Goal: Task Accomplishment & Management: Complete application form

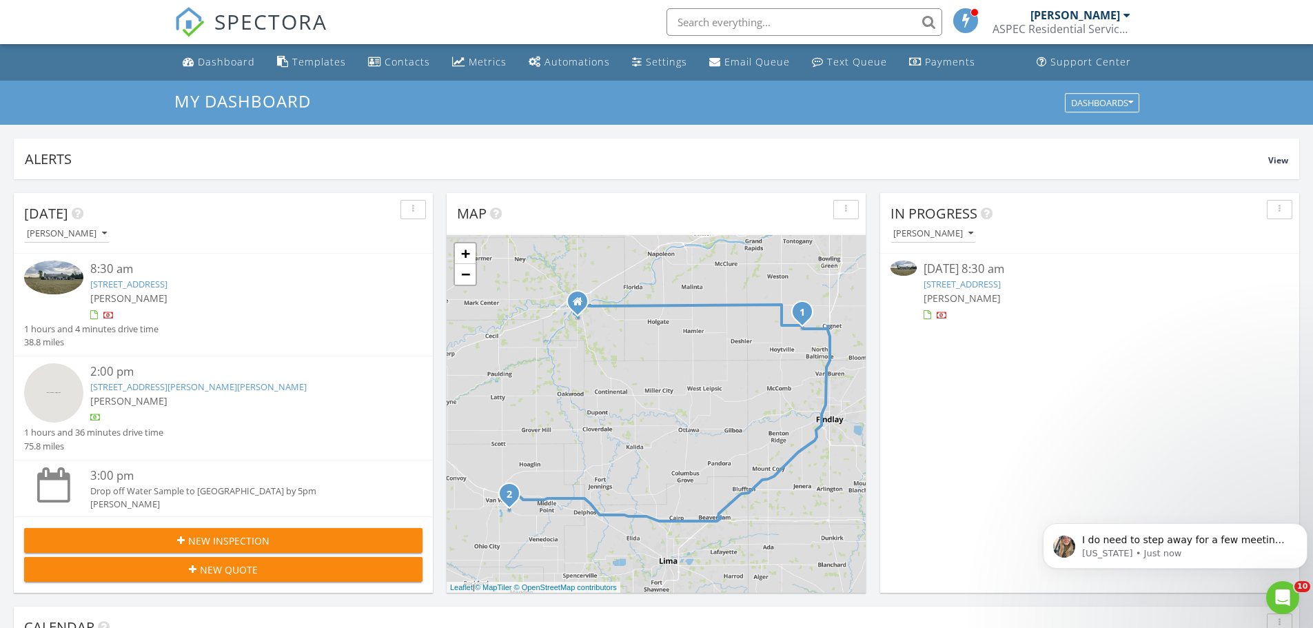
click at [122, 290] on link "5586 Wingston Road , Cygnet, OH 43413" at bounding box center [128, 284] width 77 height 12
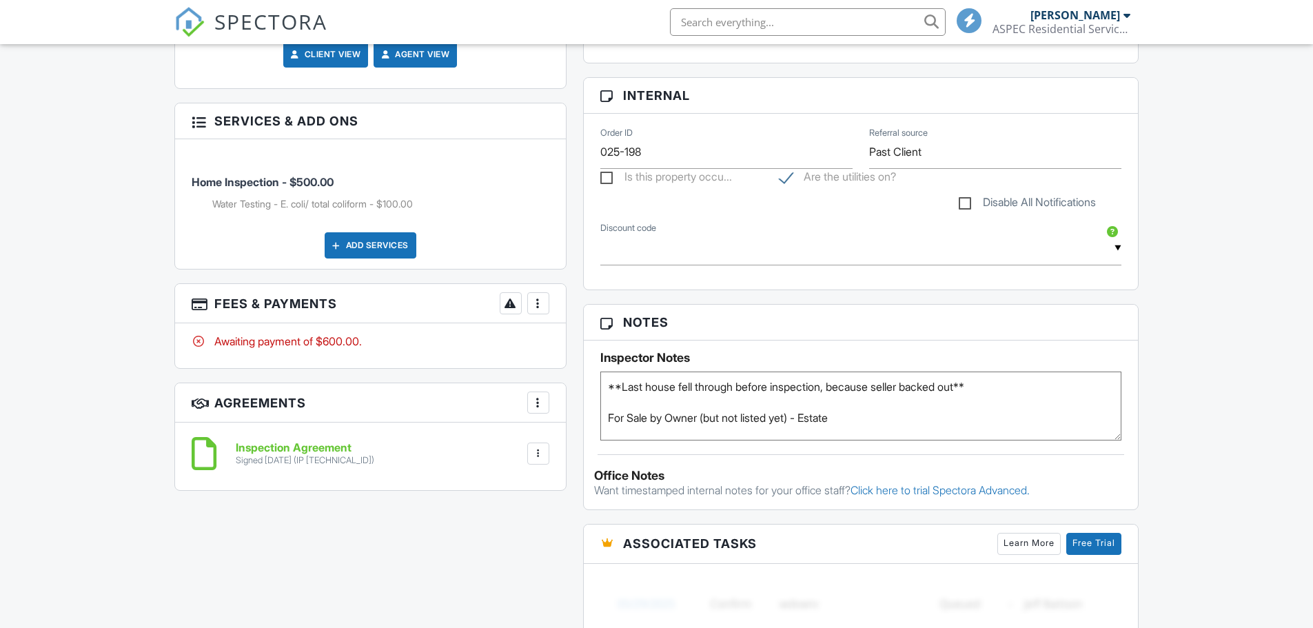
scroll to position [689, 0]
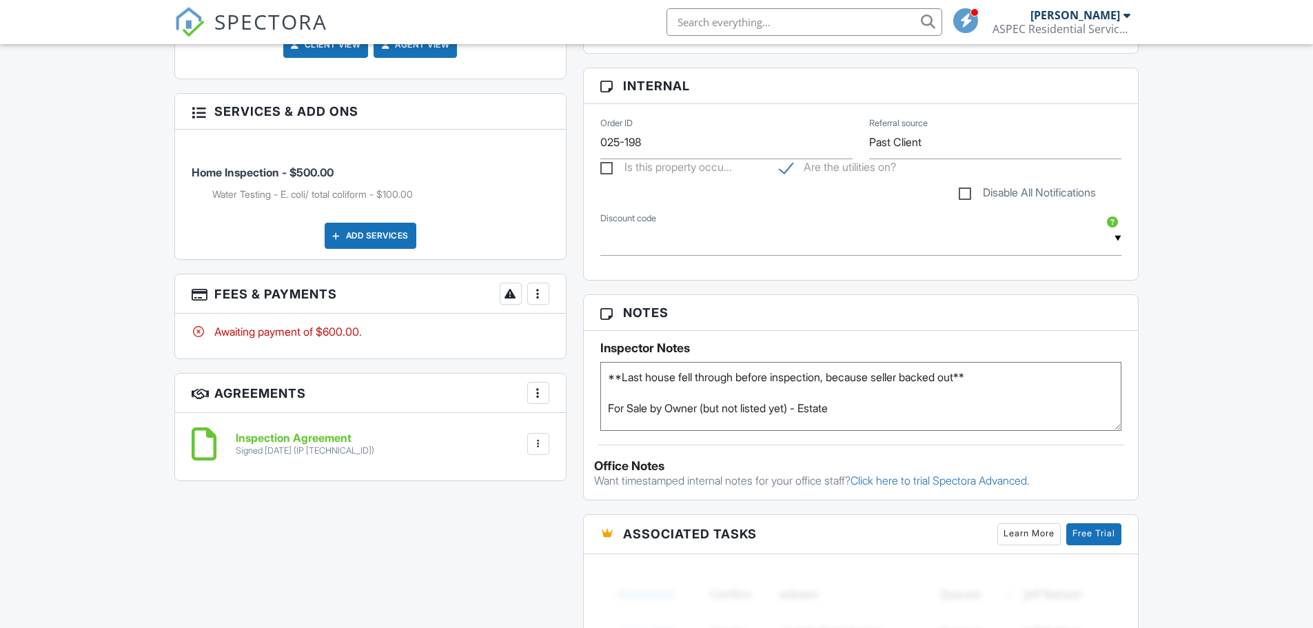
drag, startPoint x: 542, startPoint y: 290, endPoint x: 547, endPoint y: 299, distance: 10.8
click at [544, 294] on div at bounding box center [539, 294] width 14 height 14
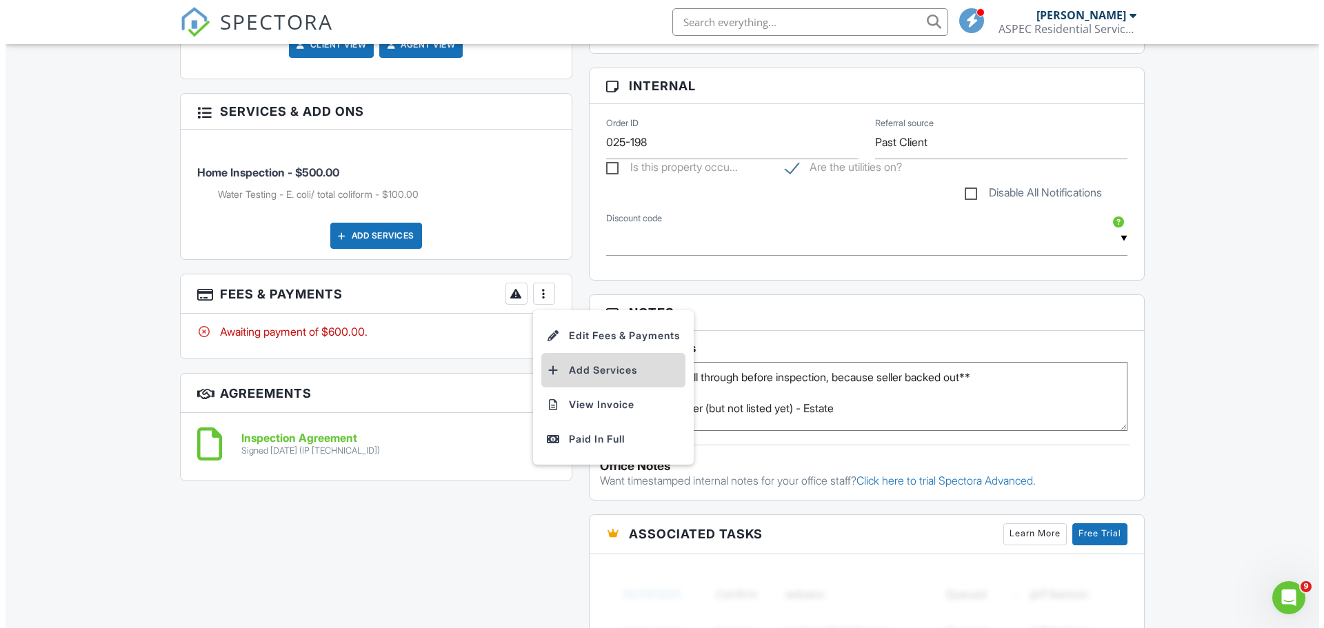
scroll to position [0, 0]
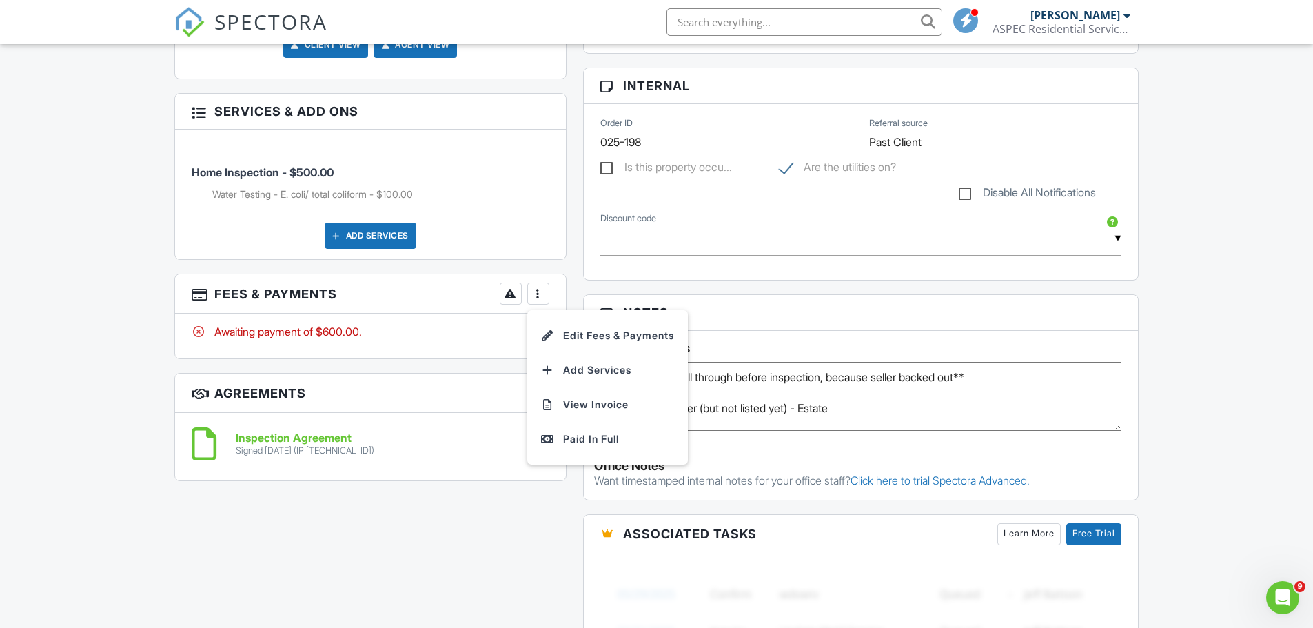
click at [587, 339] on li "Edit Fees & Payments" at bounding box center [608, 336] width 144 height 34
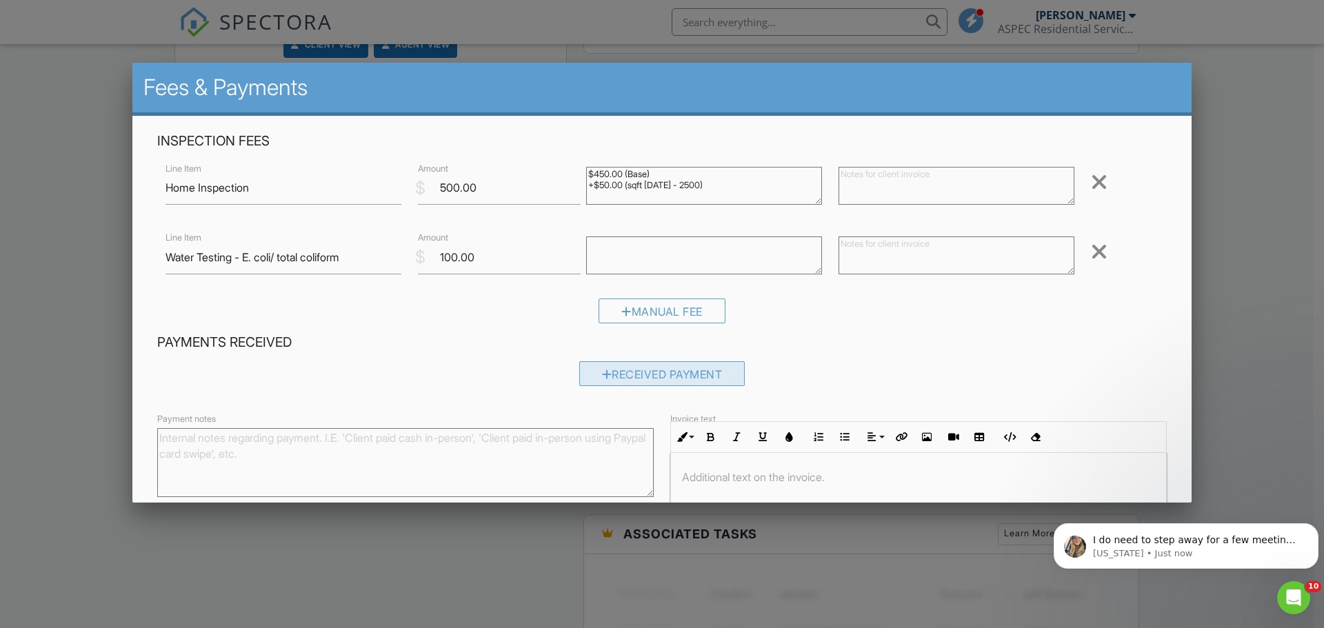
click at [667, 370] on div "Received Payment" at bounding box center [662, 373] width 166 height 25
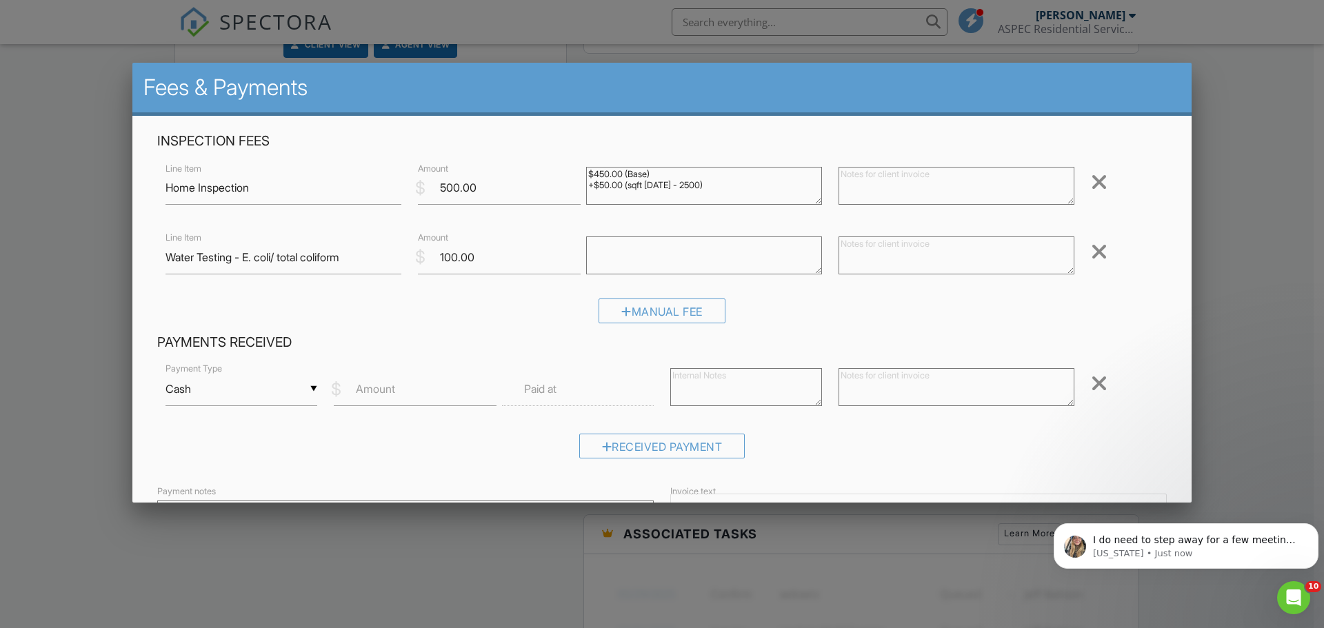
drag, startPoint x: 270, startPoint y: 392, endPoint x: 273, endPoint y: 409, distance: 17.5
click at [270, 396] on div "▼ Cash Cash Check On-Site Card Other Cash Check On-Site Card Other" at bounding box center [241, 389] width 152 height 34
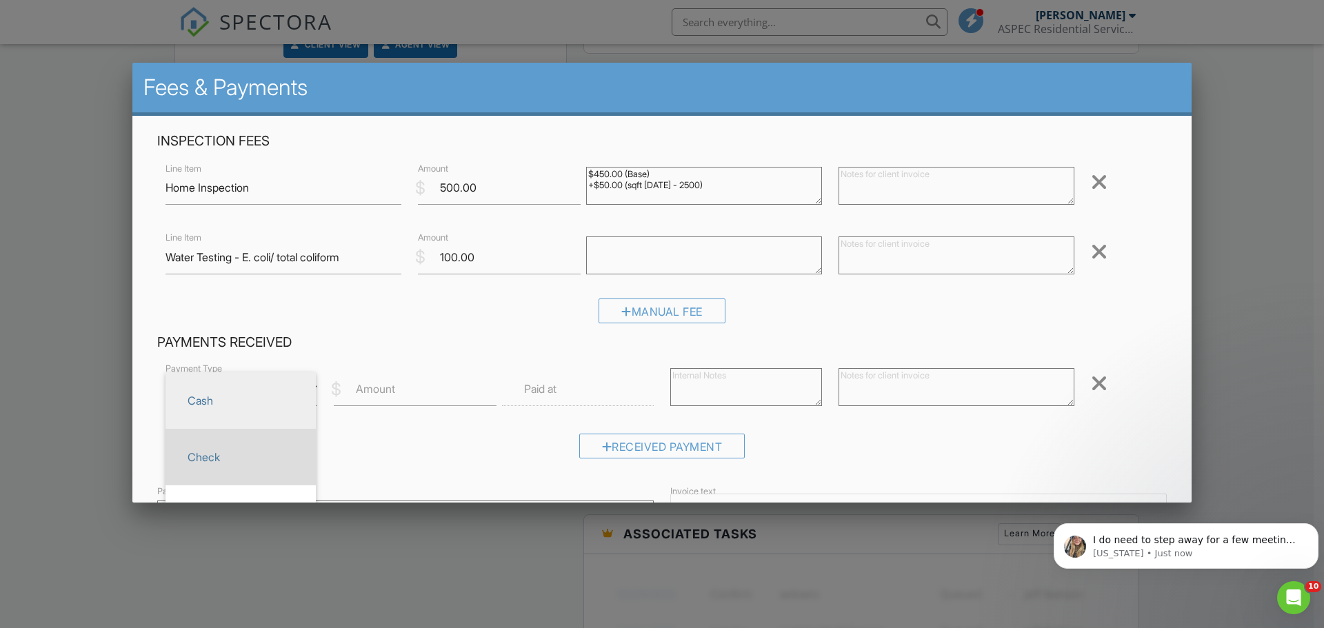
click at [265, 458] on span "Check" at bounding box center [241, 457] width 128 height 34
type input "Check"
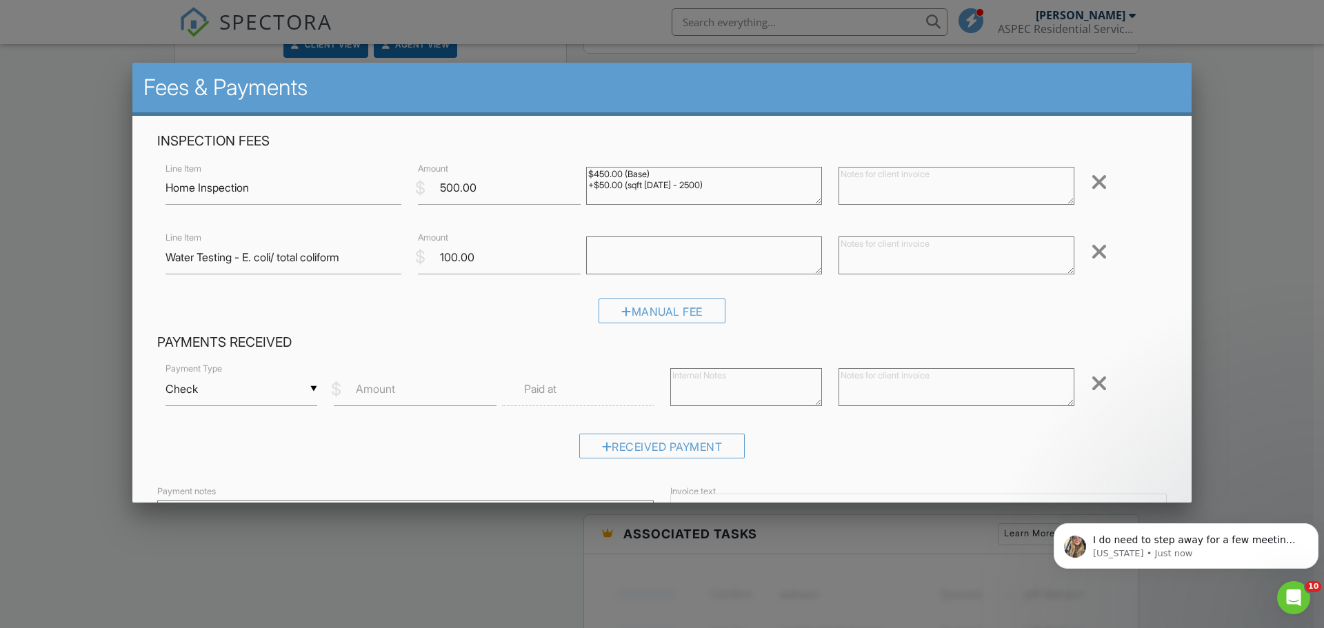
click at [377, 394] on label "Amount" at bounding box center [375, 388] width 39 height 15
click at [377, 394] on input "Amount" at bounding box center [415, 389] width 163 height 34
type input "600.00"
click at [865, 378] on textarea at bounding box center [956, 387] width 236 height 38
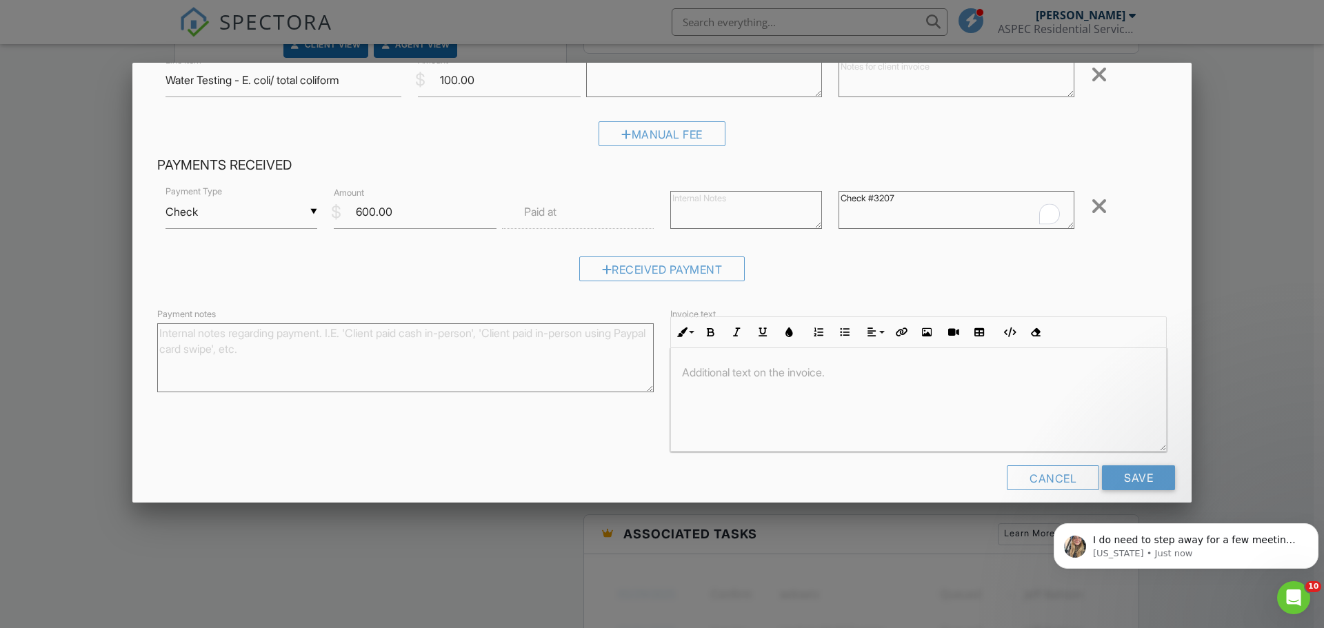
scroll to position [192, 0]
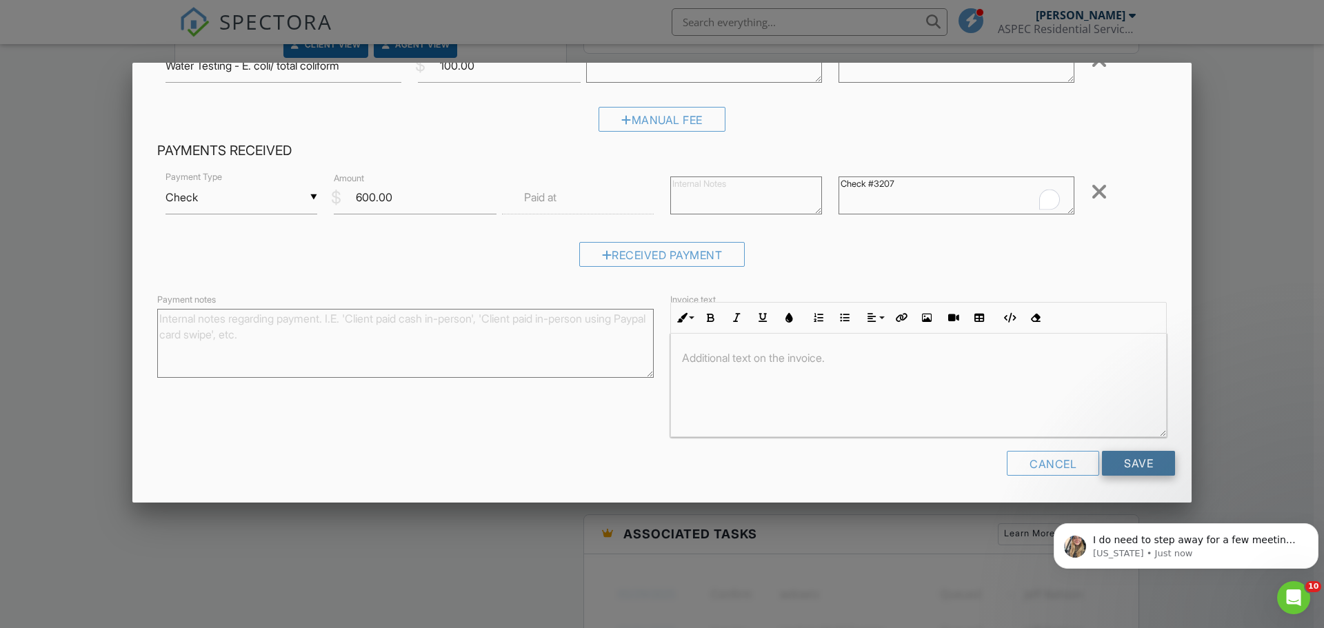
type textarea "Check #3207"
click at [1132, 463] on input "Save" at bounding box center [1138, 463] width 73 height 25
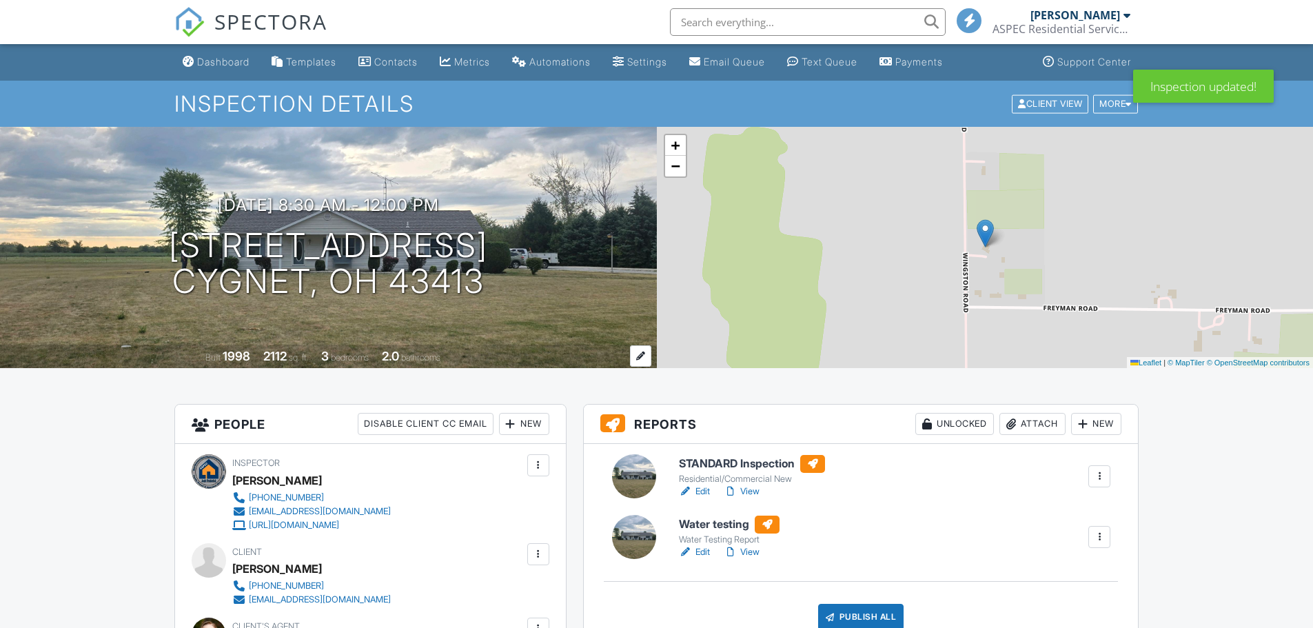
click at [641, 361] on div at bounding box center [640, 355] width 21 height 21
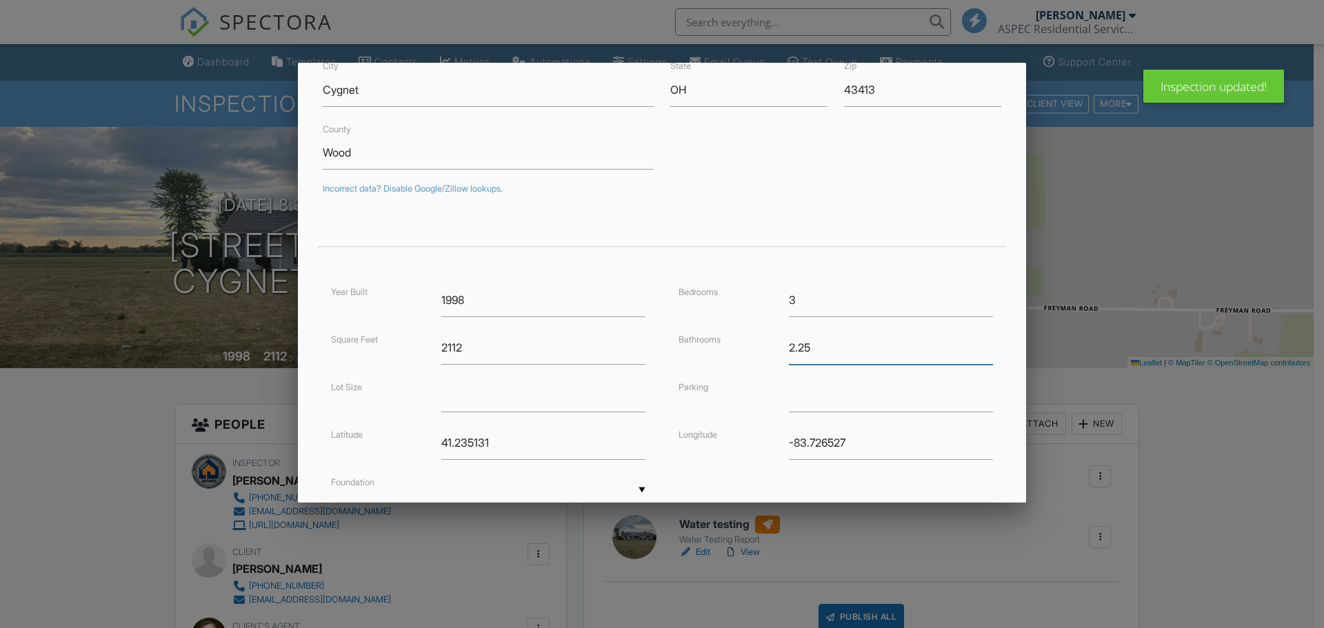
click at [978, 342] on input "2.25" at bounding box center [891, 348] width 204 height 34
click at [978, 341] on input "2.5" at bounding box center [891, 348] width 204 height 34
click at [978, 341] on input "2.75" at bounding box center [891, 348] width 204 height 34
type input "3"
click at [978, 340] on input "3" at bounding box center [891, 348] width 204 height 34
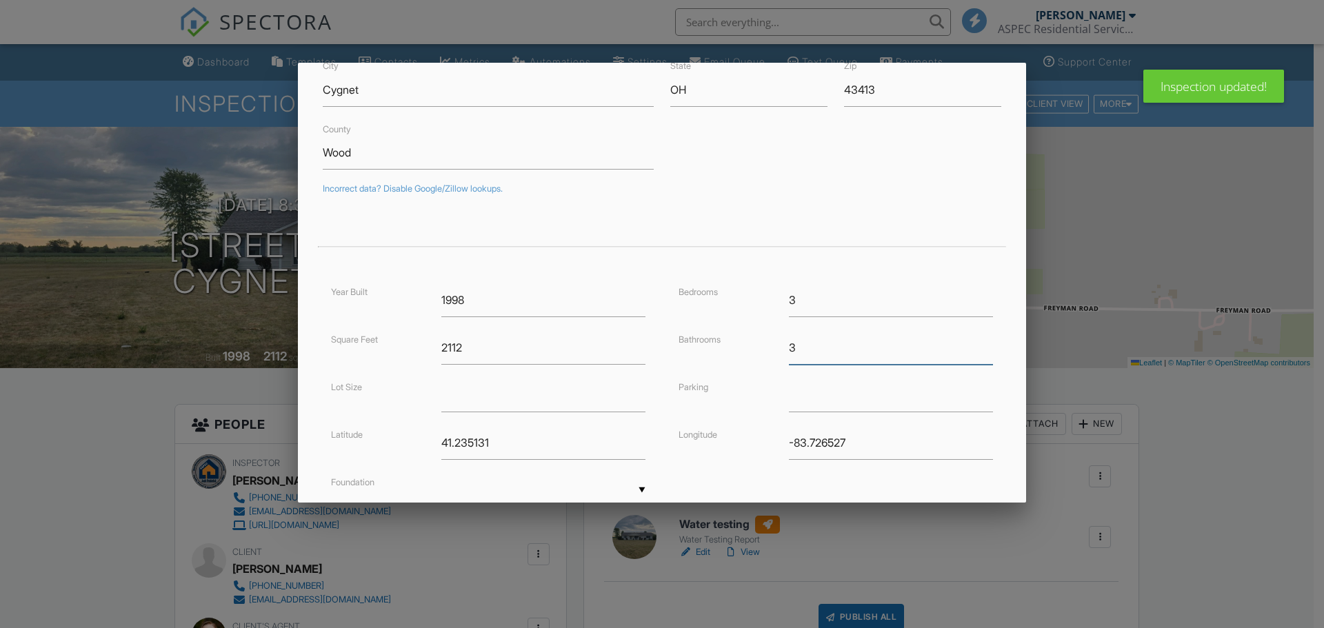
scroll to position [250, 0]
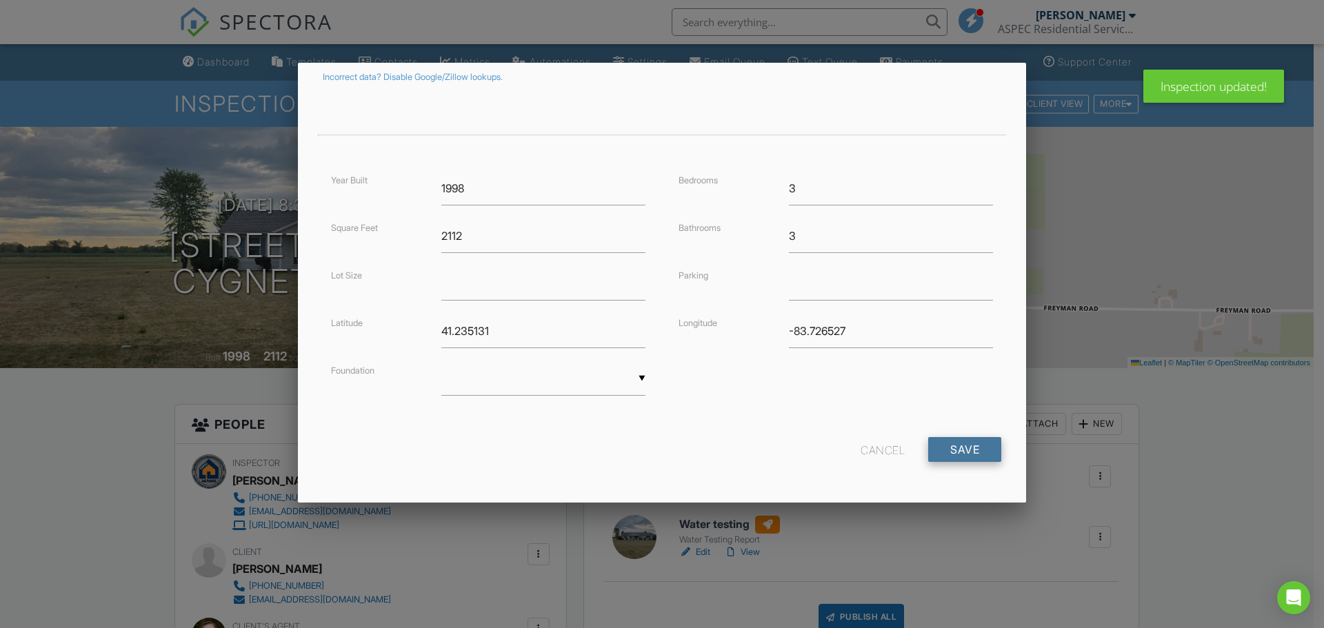
click at [953, 452] on input "Save" at bounding box center [964, 449] width 73 height 25
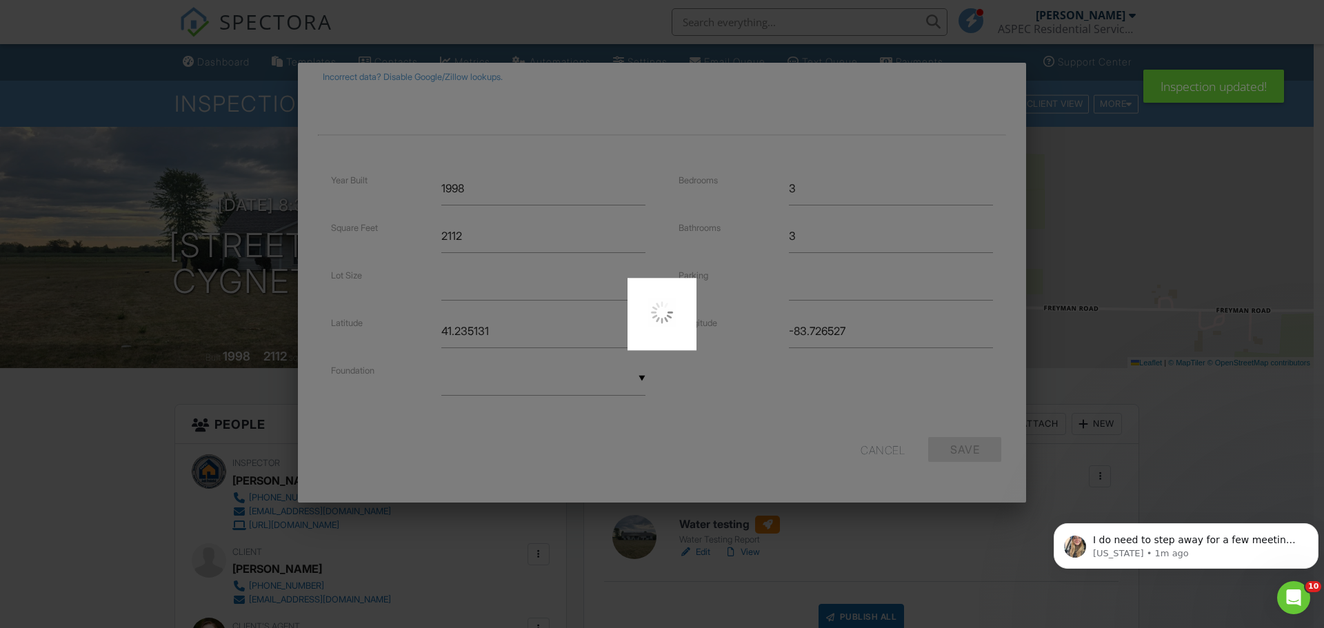
scroll to position [0, 0]
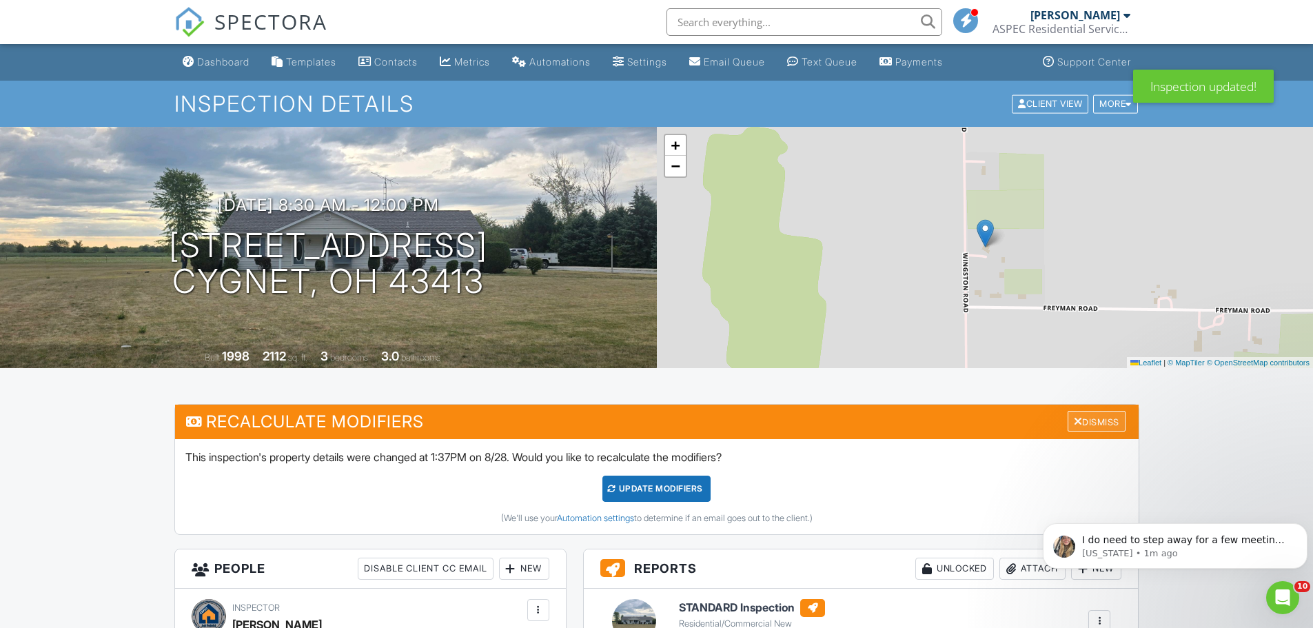
click at [1106, 419] on div "Dismiss" at bounding box center [1097, 421] width 58 height 21
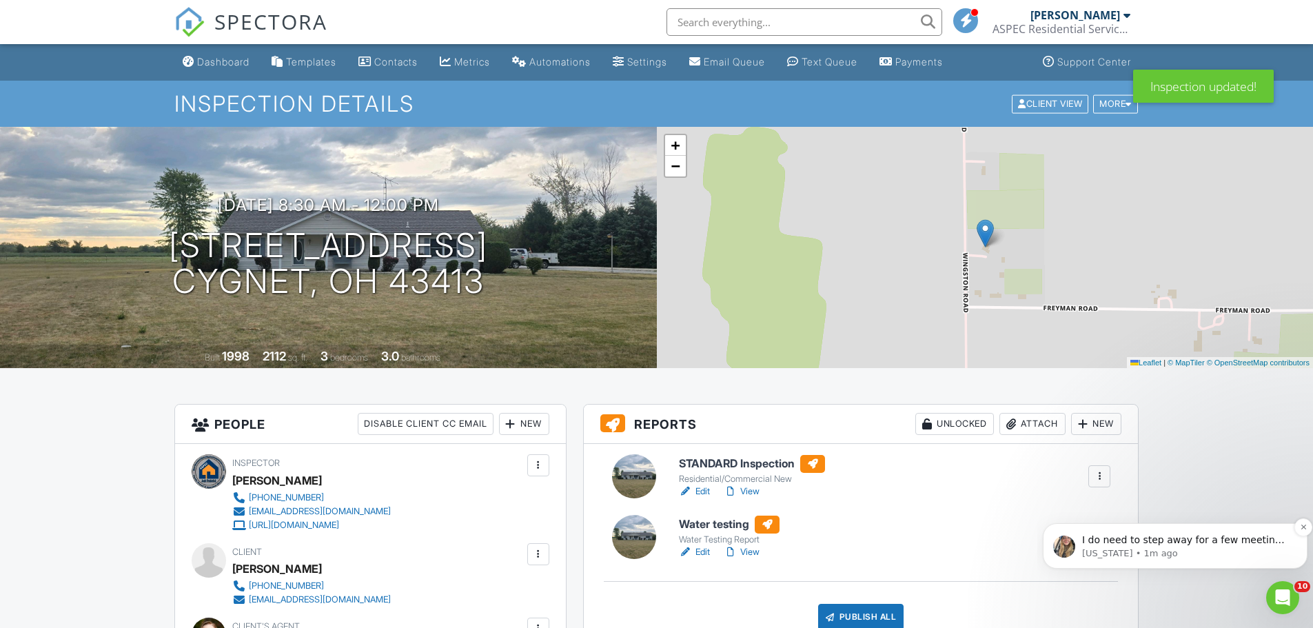
click at [1181, 541] on p "I do need to step away for a few meetings but I'm going to jump back in here on…" at bounding box center [1186, 541] width 208 height 14
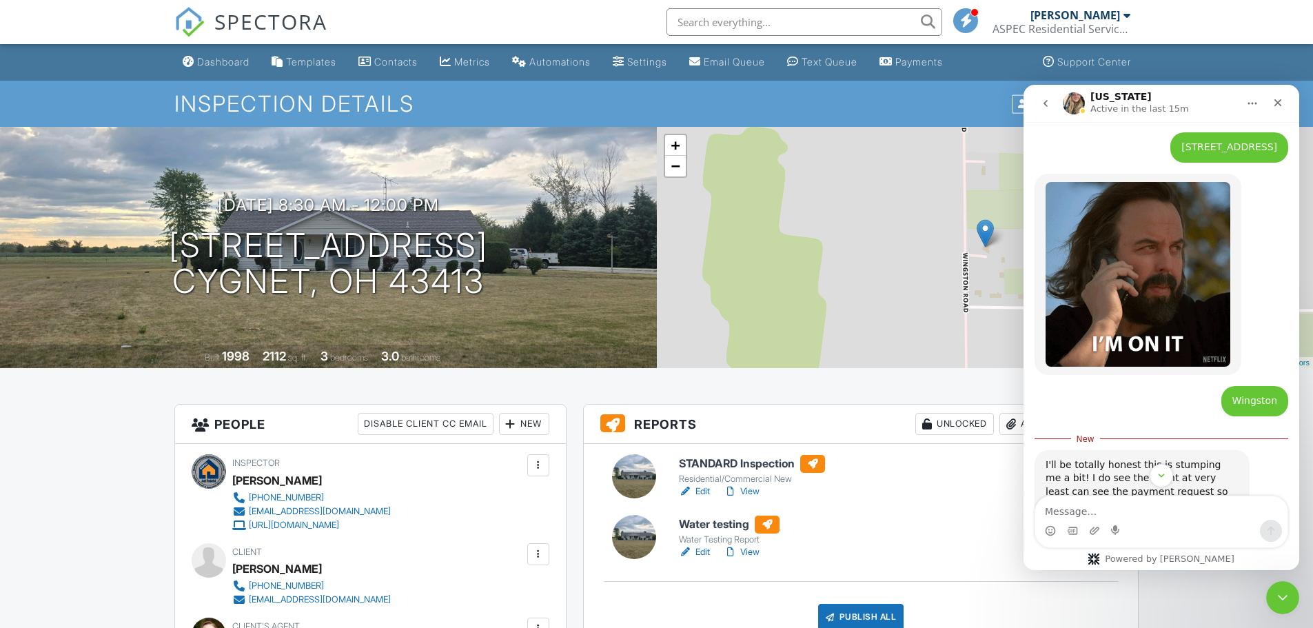
scroll to position [3241, 0]
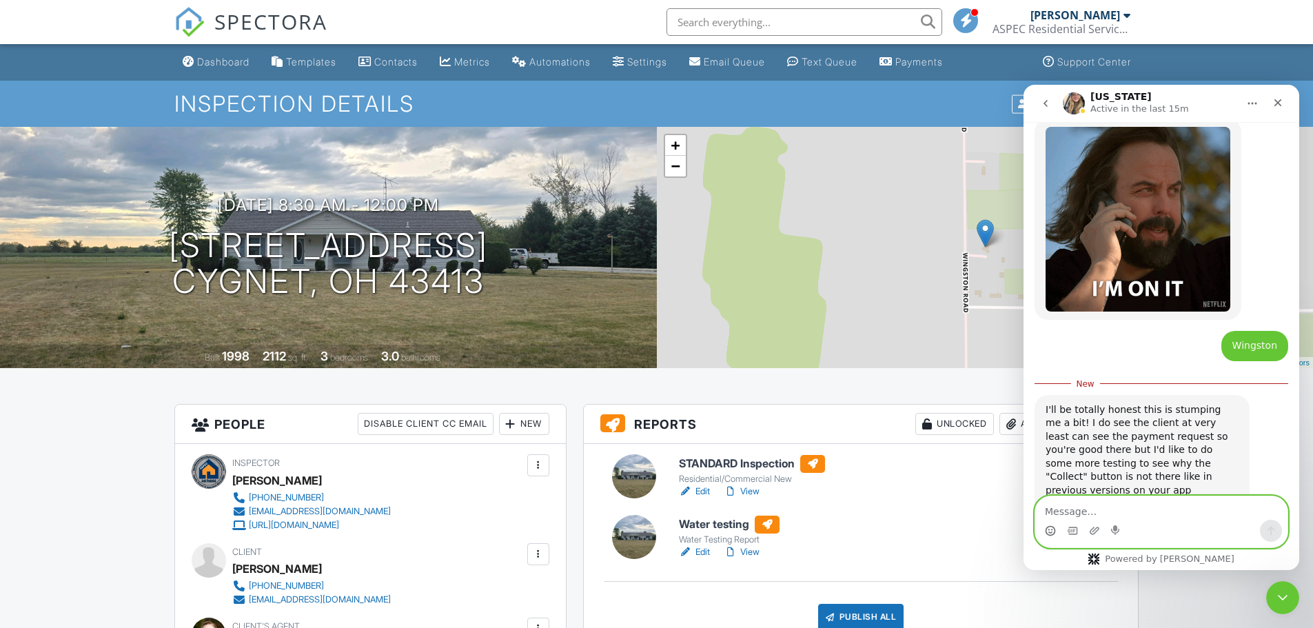
click at [1051, 525] on icon "Emoji picker" at bounding box center [1050, 530] width 11 height 11
click at [1051, 527] on circle "Emoji picker" at bounding box center [1050, 530] width 9 height 9
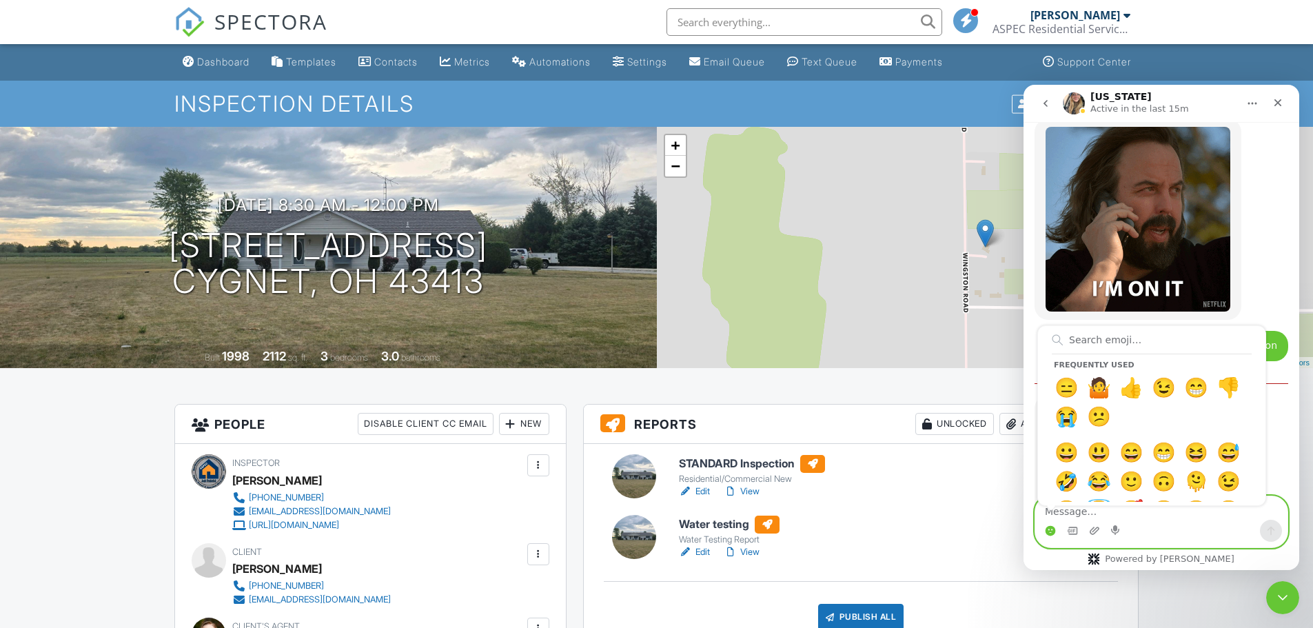
click at [1052, 530] on icon "Emoji picker" at bounding box center [1050, 530] width 11 height 11
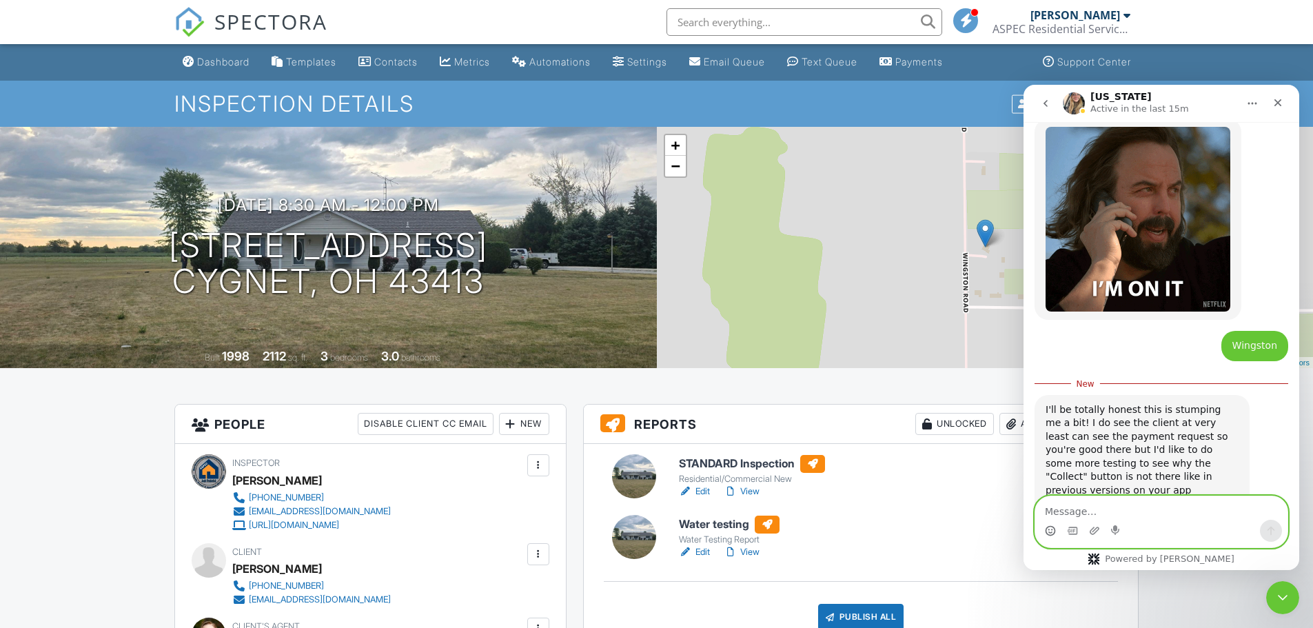
click at [1051, 529] on icon "Emoji picker" at bounding box center [1050, 530] width 11 height 11
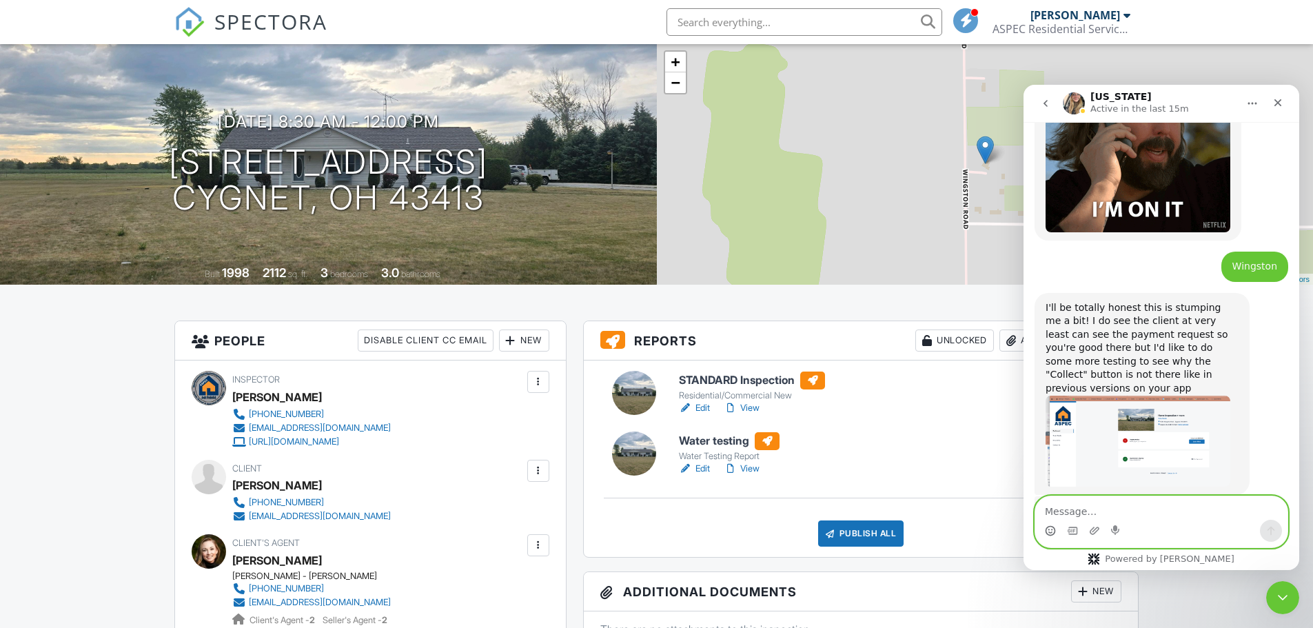
scroll to position [138, 0]
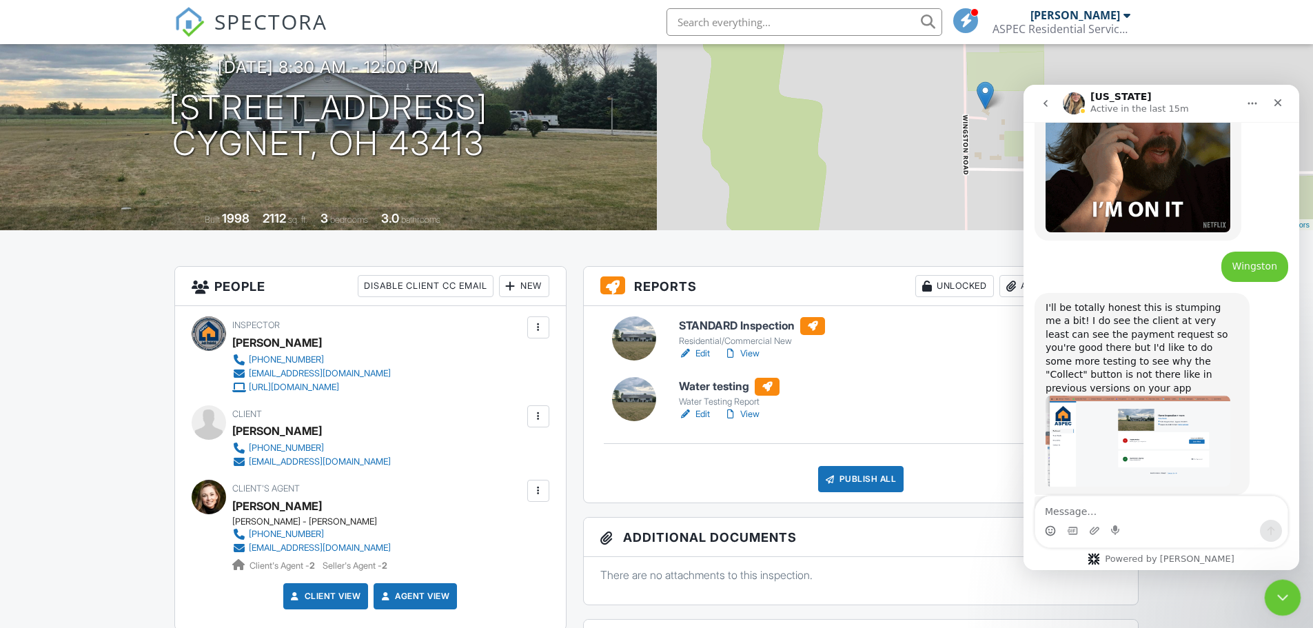
click at [1284, 598] on icon "Close Intercom Messenger" at bounding box center [1281, 595] width 17 height 17
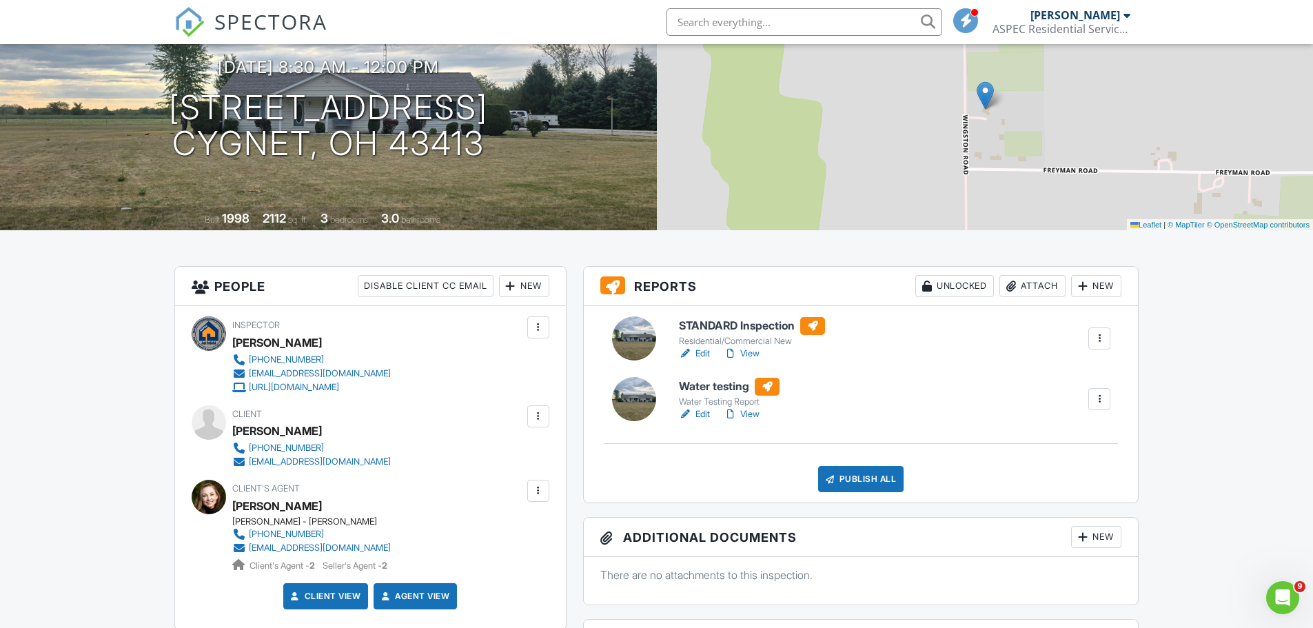
scroll to position [3320, 0]
click at [734, 323] on h6 "STANDARD Inspection" at bounding box center [752, 326] width 146 height 18
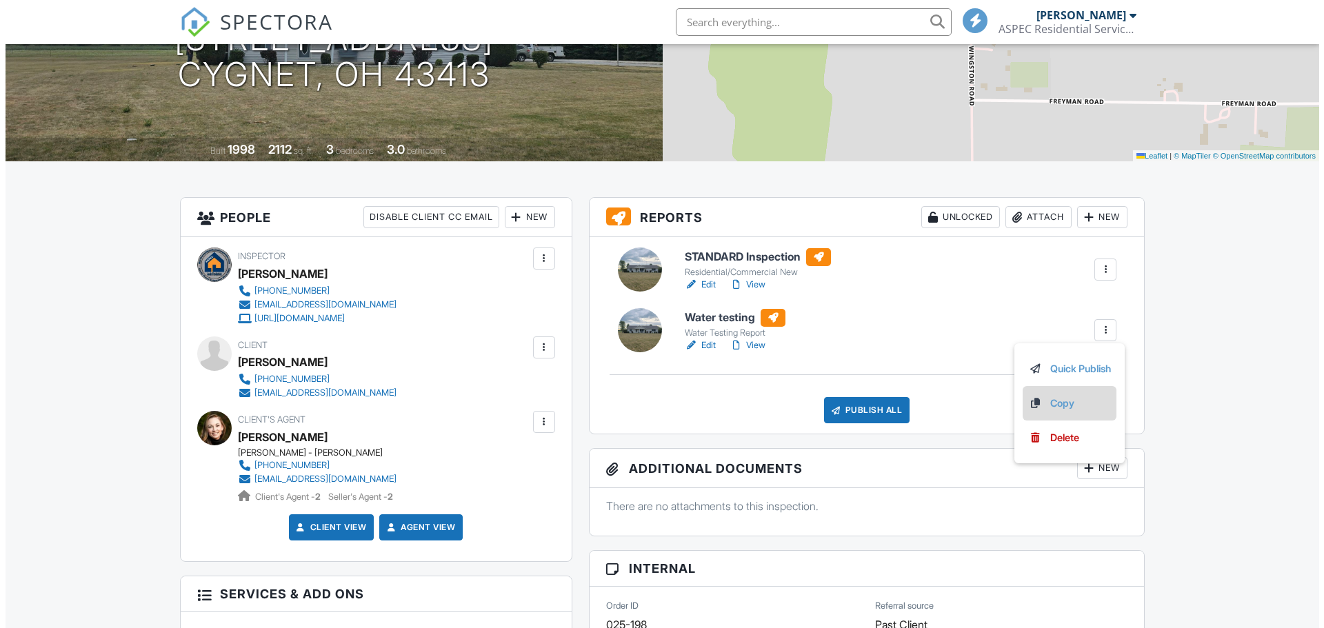
scroll to position [207, 0]
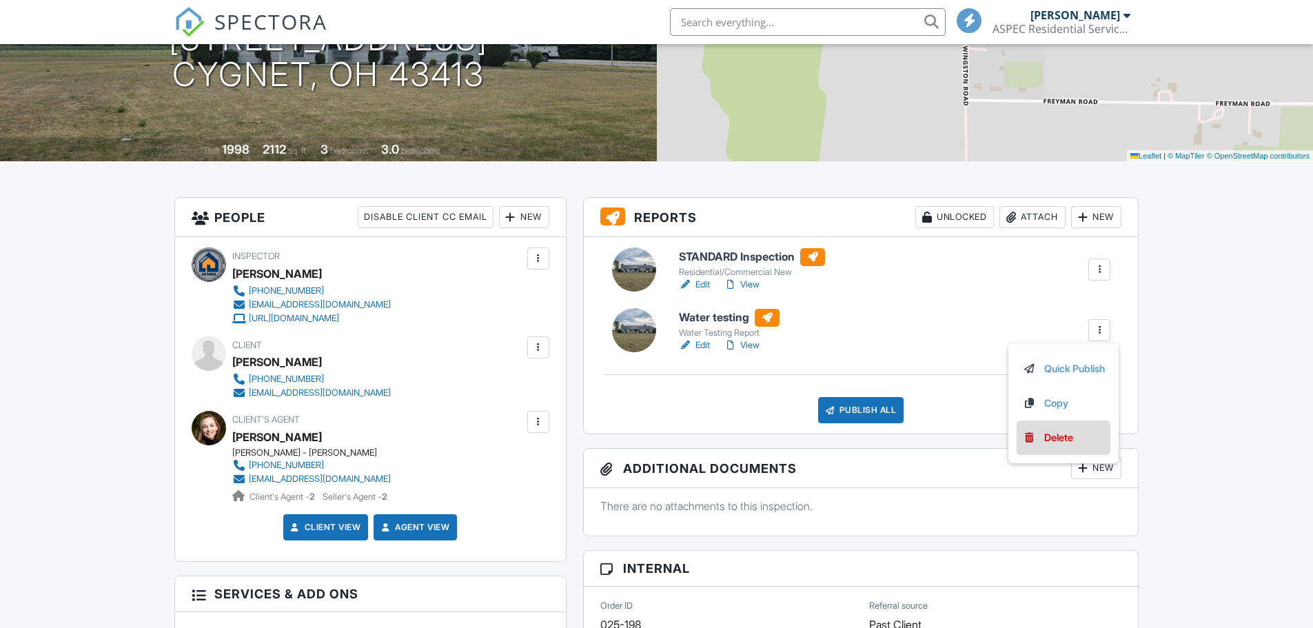
click at [1060, 440] on div "Delete" at bounding box center [1059, 437] width 29 height 15
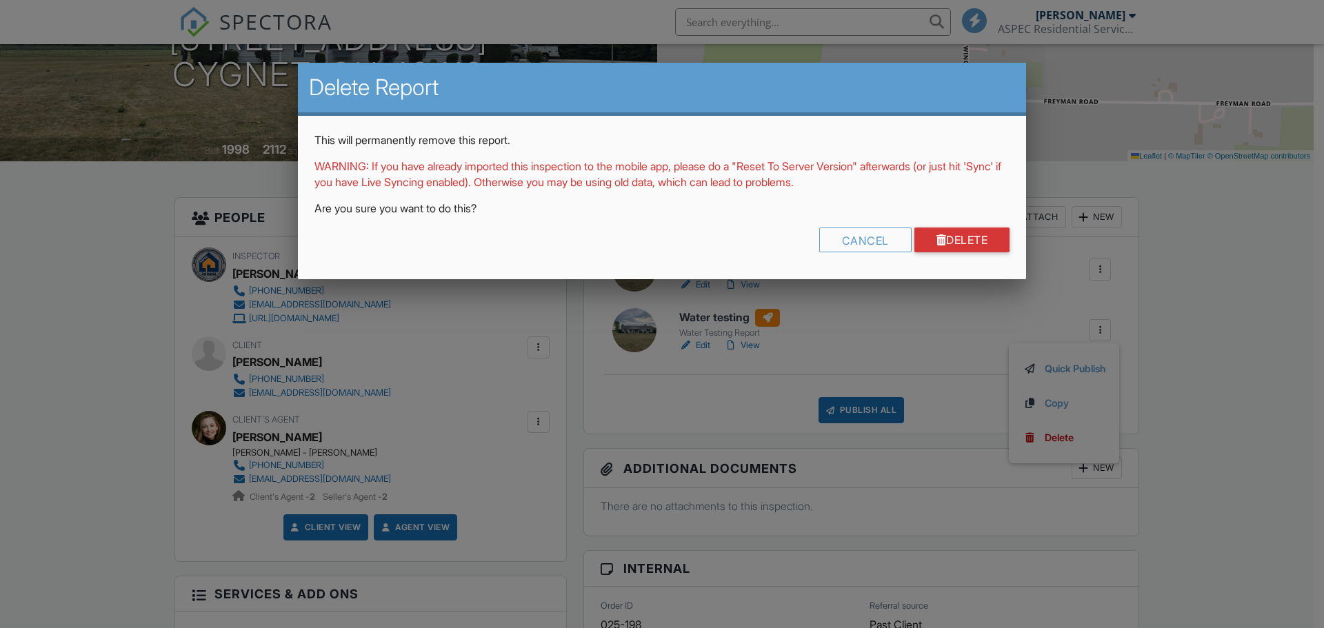
scroll to position [0, 0]
click at [876, 237] on div "Cancel" at bounding box center [865, 240] width 92 height 25
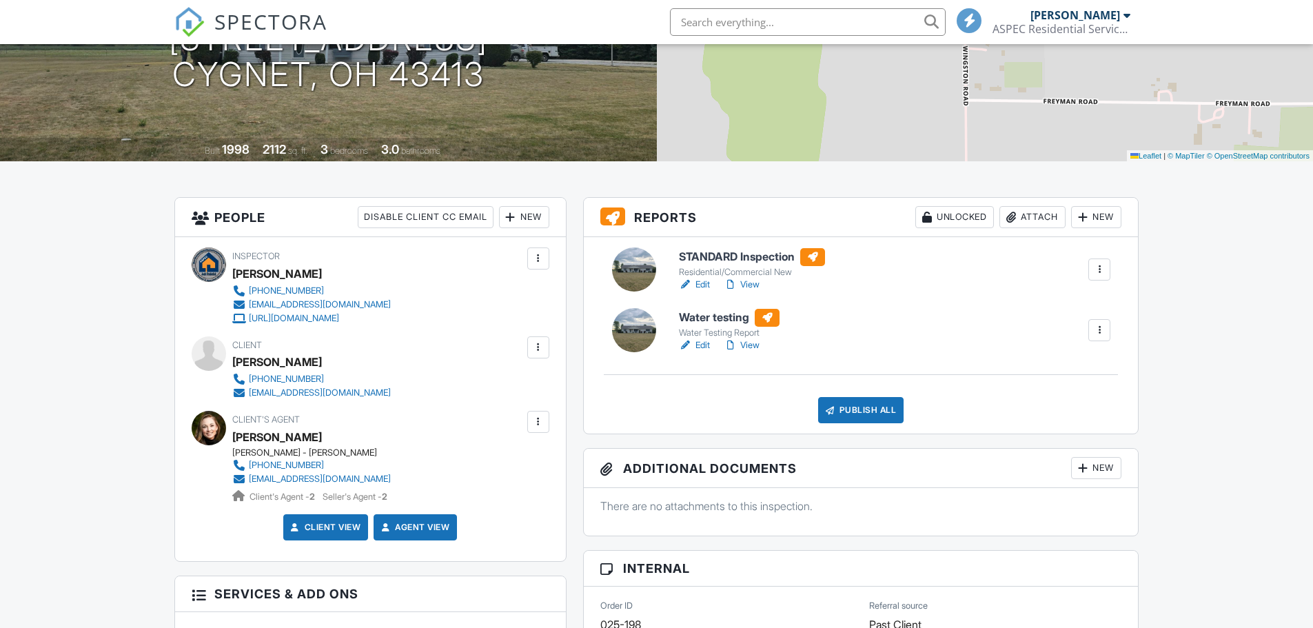
click at [1097, 332] on div at bounding box center [1100, 330] width 14 height 14
click at [1073, 436] on link "Delete" at bounding box center [1063, 437] width 83 height 15
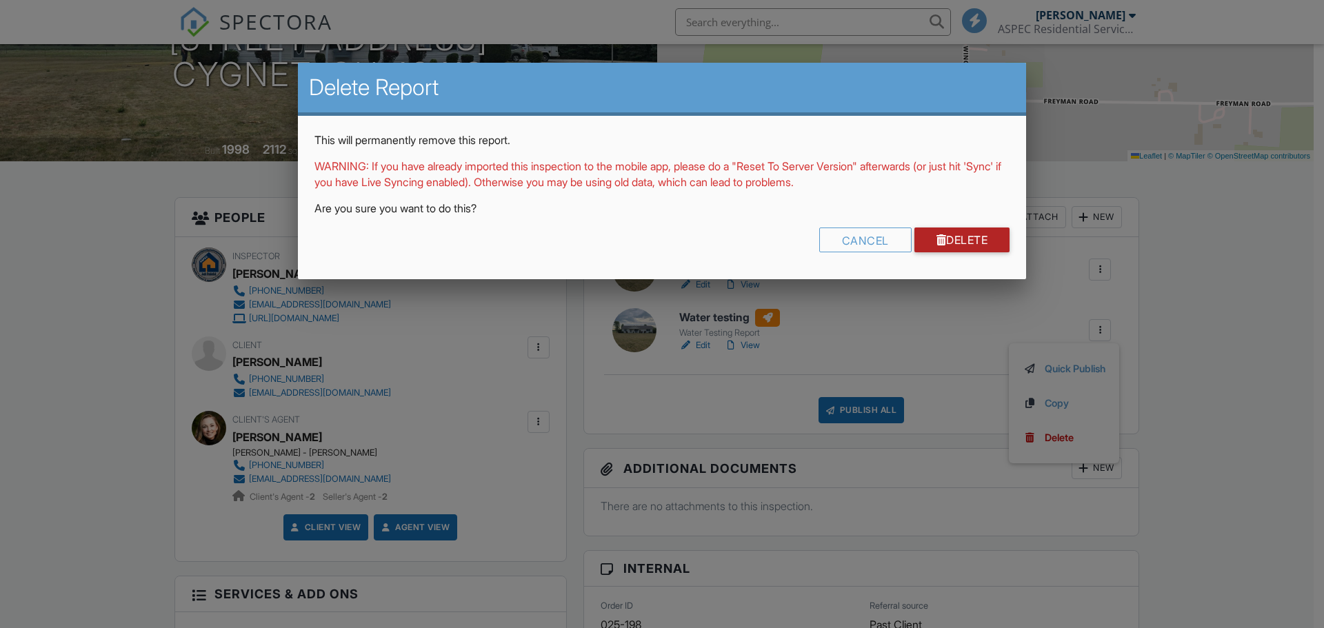
drag, startPoint x: 967, startPoint y: 236, endPoint x: 980, endPoint y: 299, distance: 64.1
click at [967, 237] on link "Delete" at bounding box center [962, 240] width 96 height 25
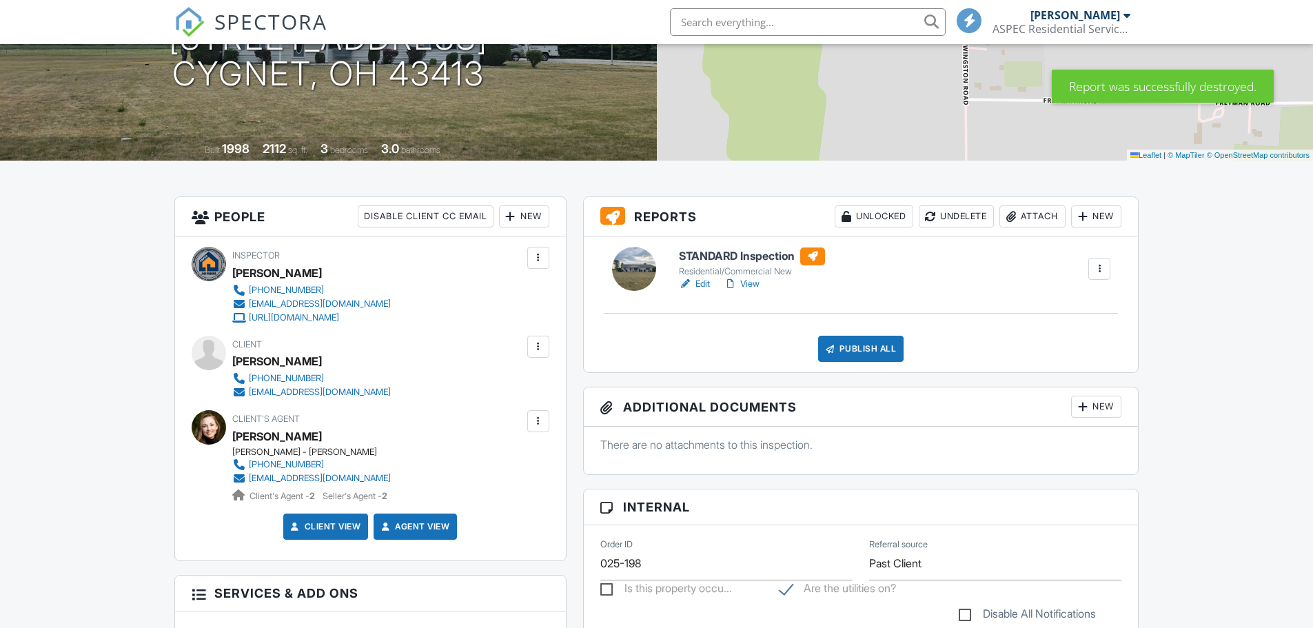
scroll to position [276, 0]
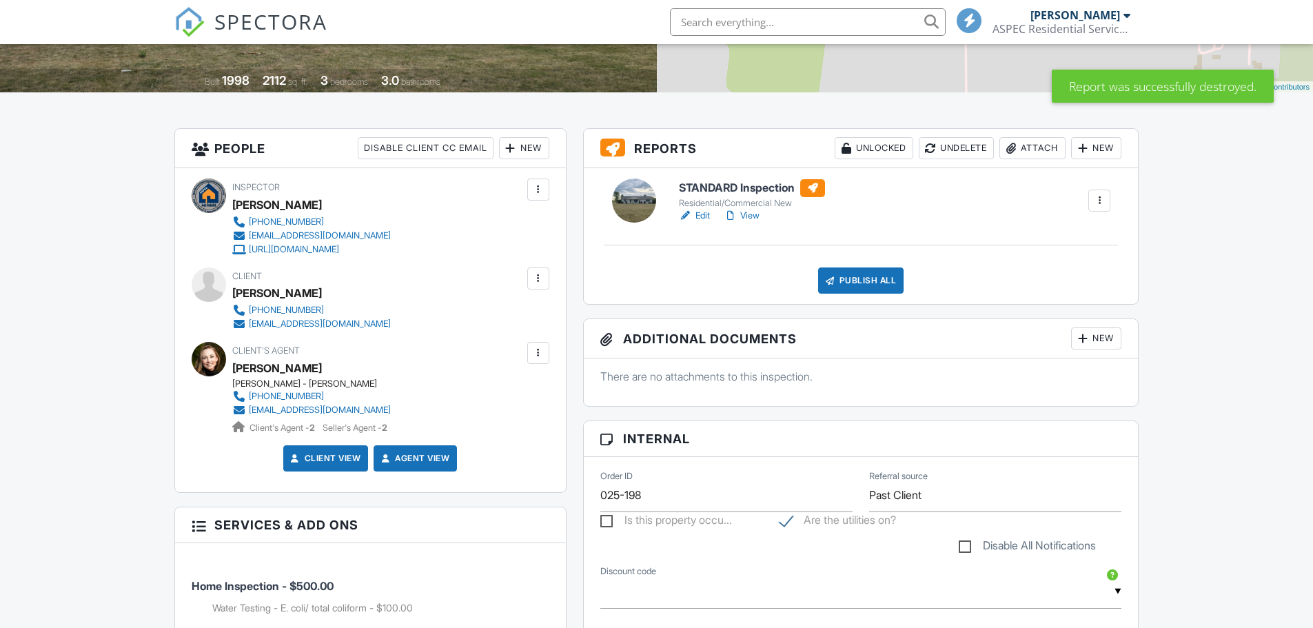
click at [725, 184] on h6 "STANDARD Inspection" at bounding box center [752, 188] width 146 height 18
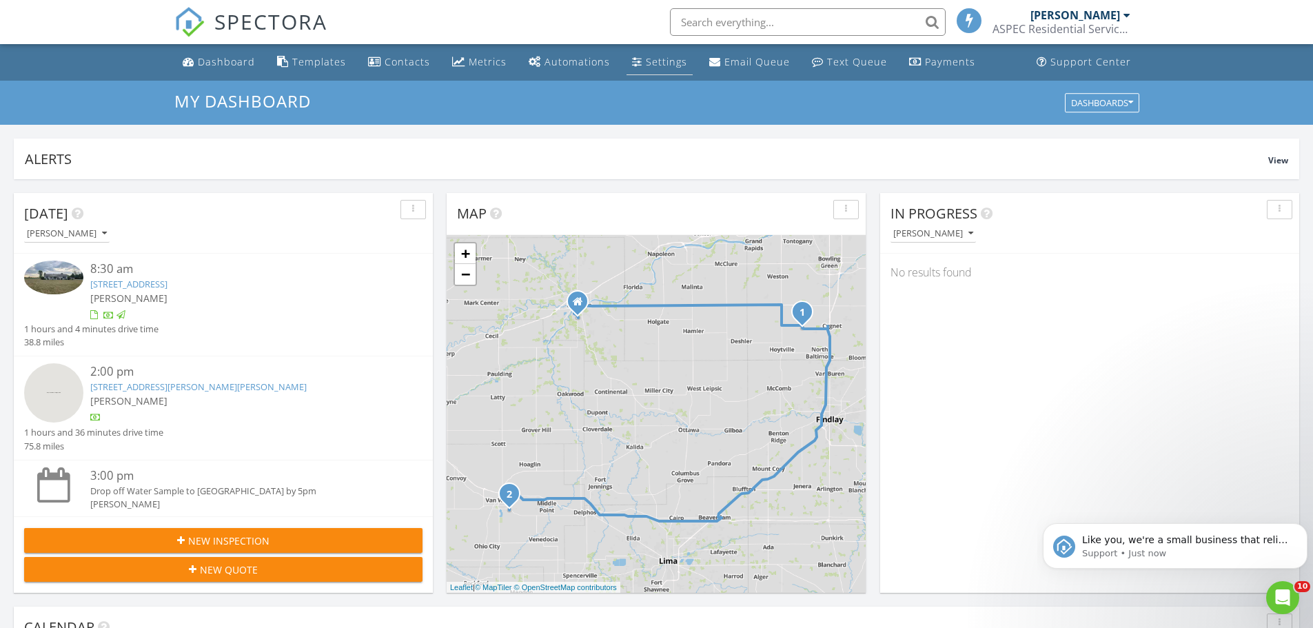
click at [647, 70] on link "Settings" at bounding box center [660, 63] width 66 height 26
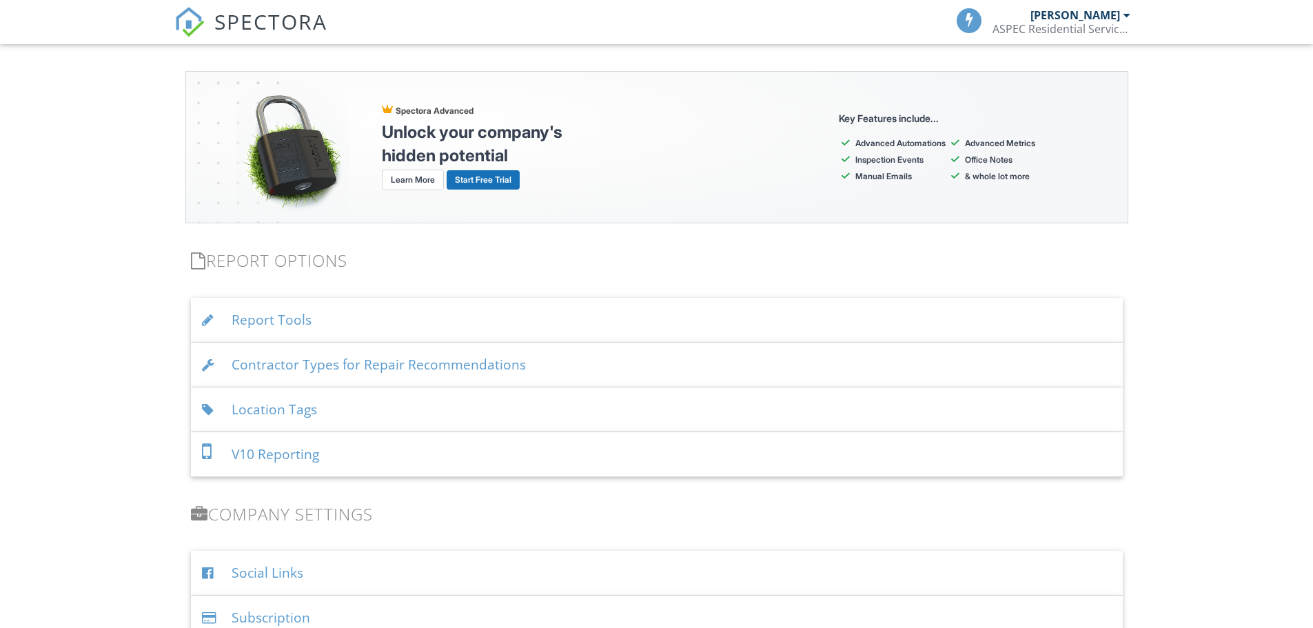
scroll to position [1310, 0]
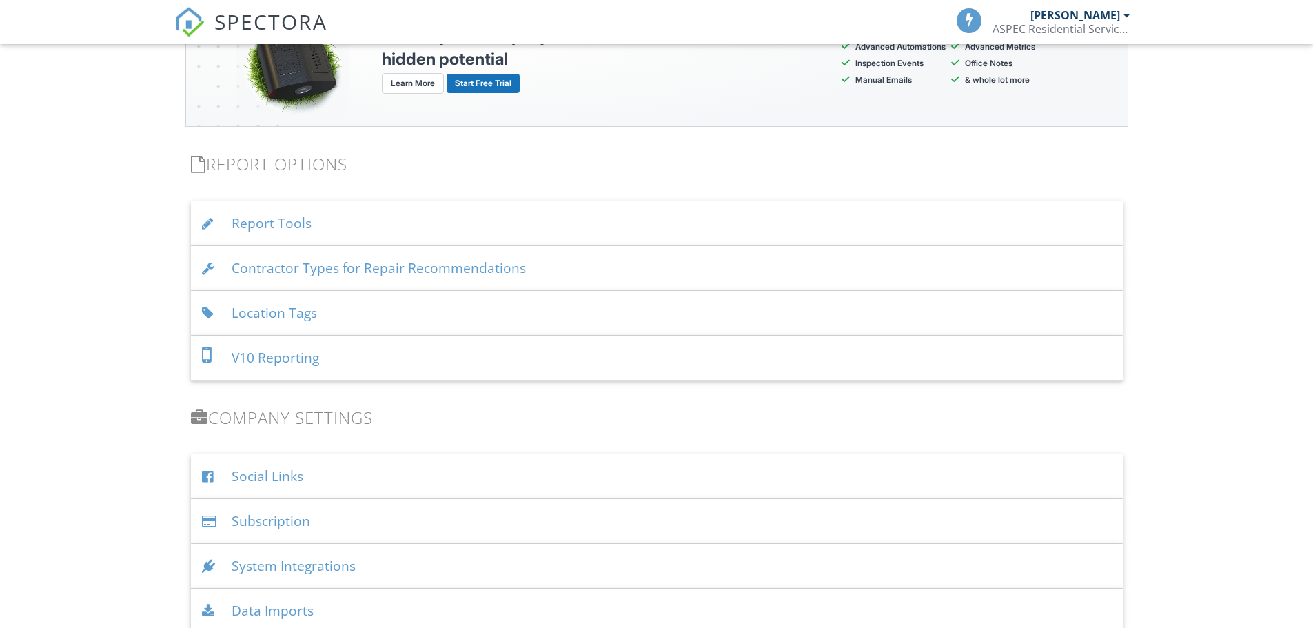
click at [388, 316] on div "Location Tags" at bounding box center [657, 313] width 932 height 45
click at [296, 314] on div "Location Tags" at bounding box center [657, 313] width 932 height 45
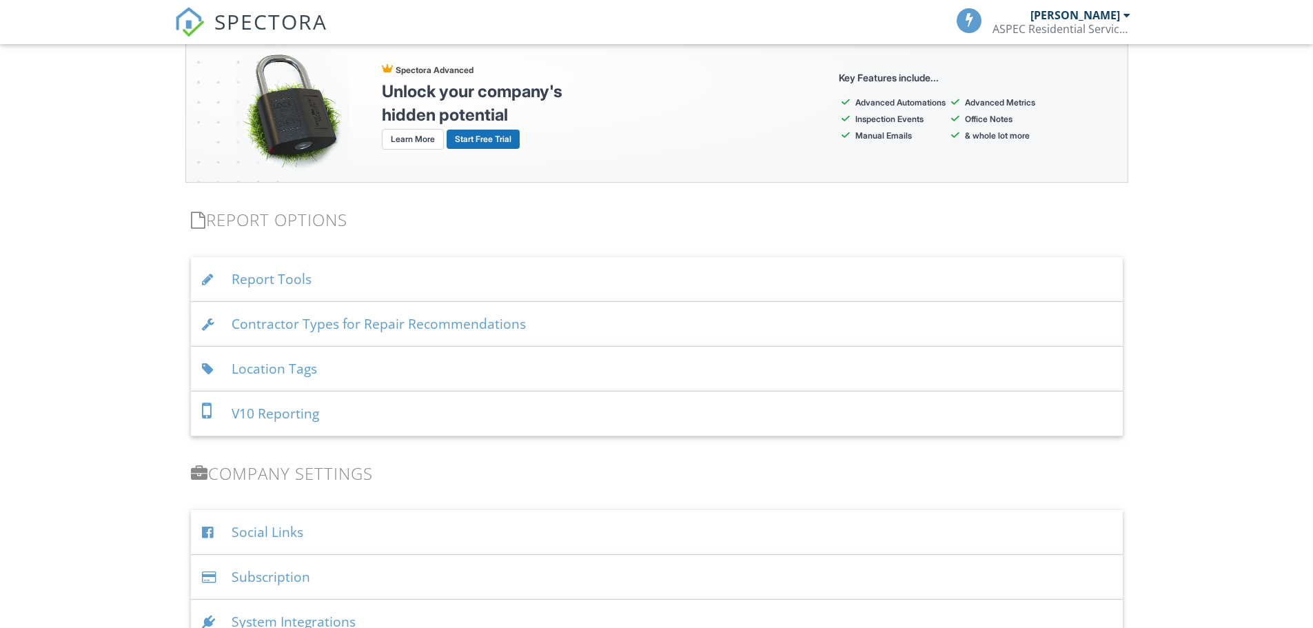
scroll to position [1241, 0]
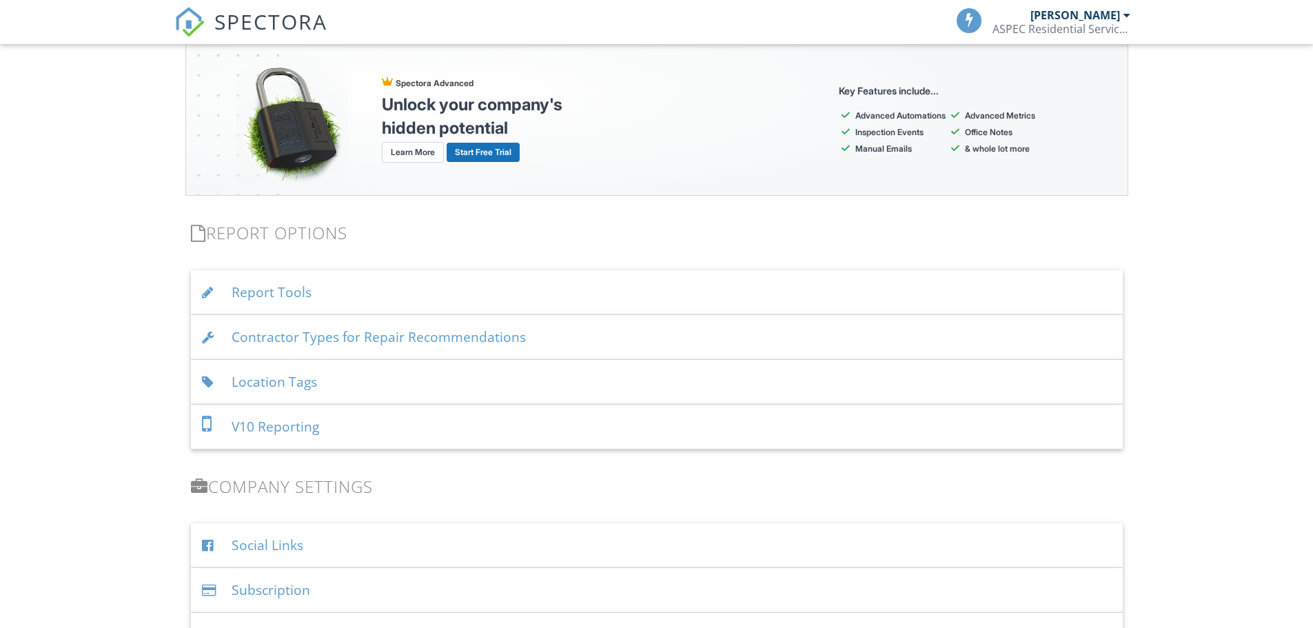
click at [280, 379] on div "Location Tags" at bounding box center [657, 382] width 932 height 45
click at [402, 377] on div "Location Tags" at bounding box center [657, 382] width 932 height 45
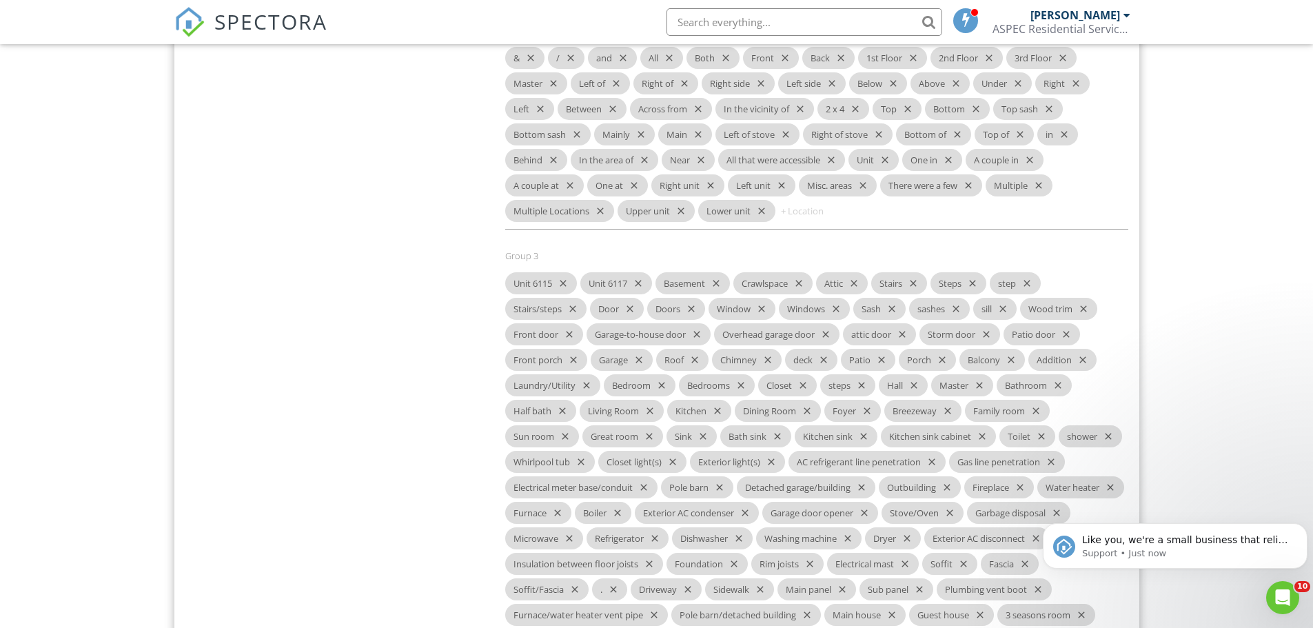
scroll to position [2164, 0]
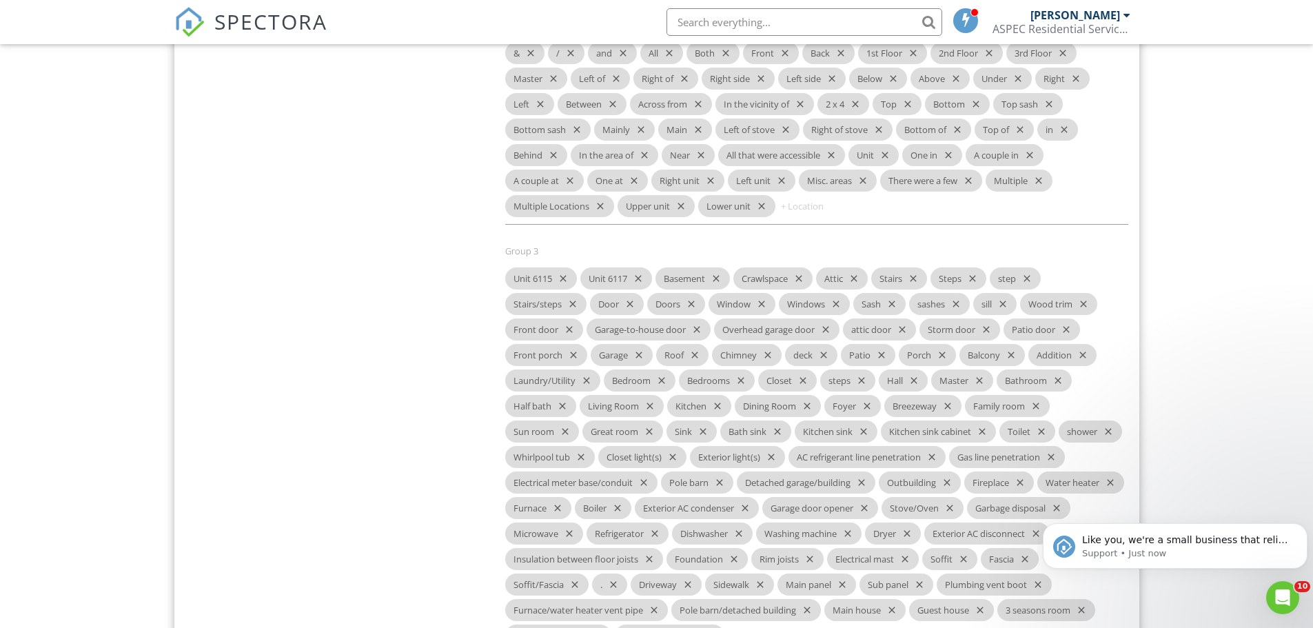
click at [563, 290] on icon "close" at bounding box center [560, 279] width 17 height 22
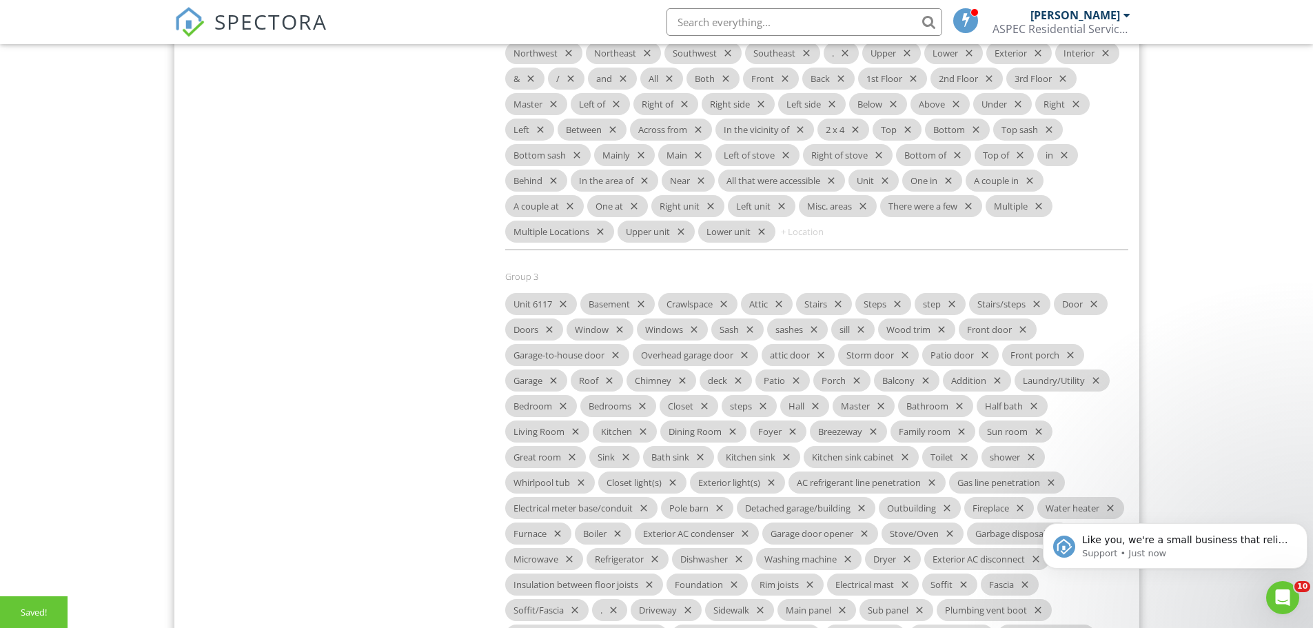
scroll to position [2097, 0]
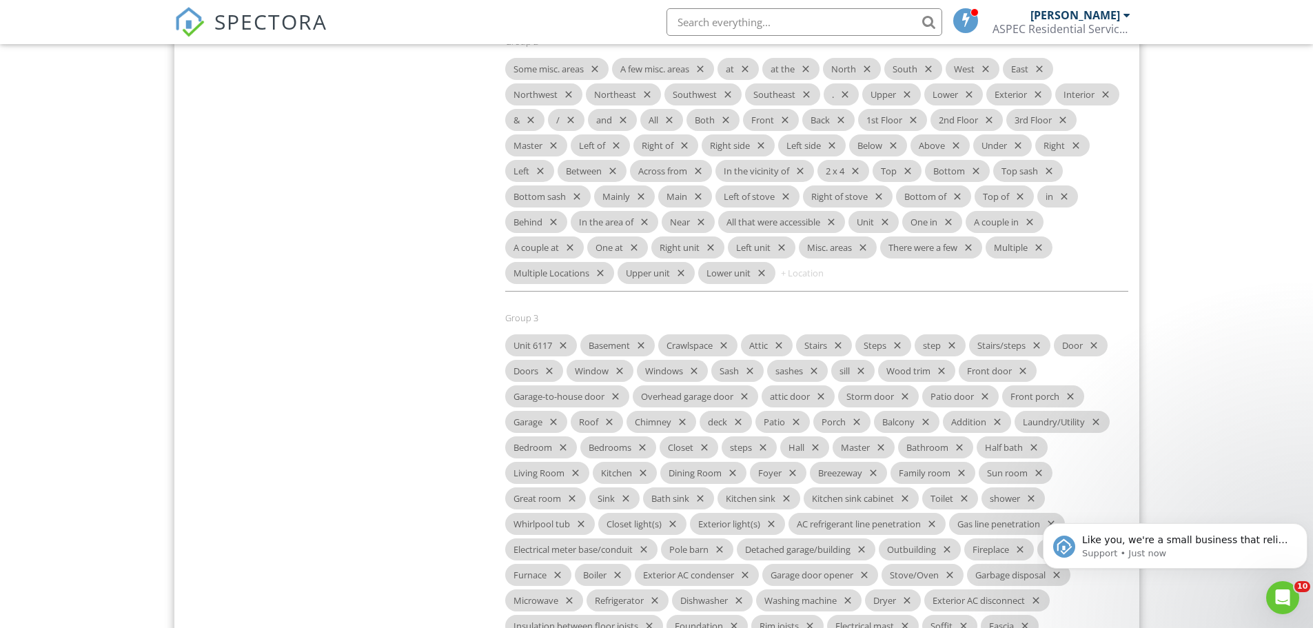
click at [564, 356] on icon "close" at bounding box center [560, 345] width 17 height 22
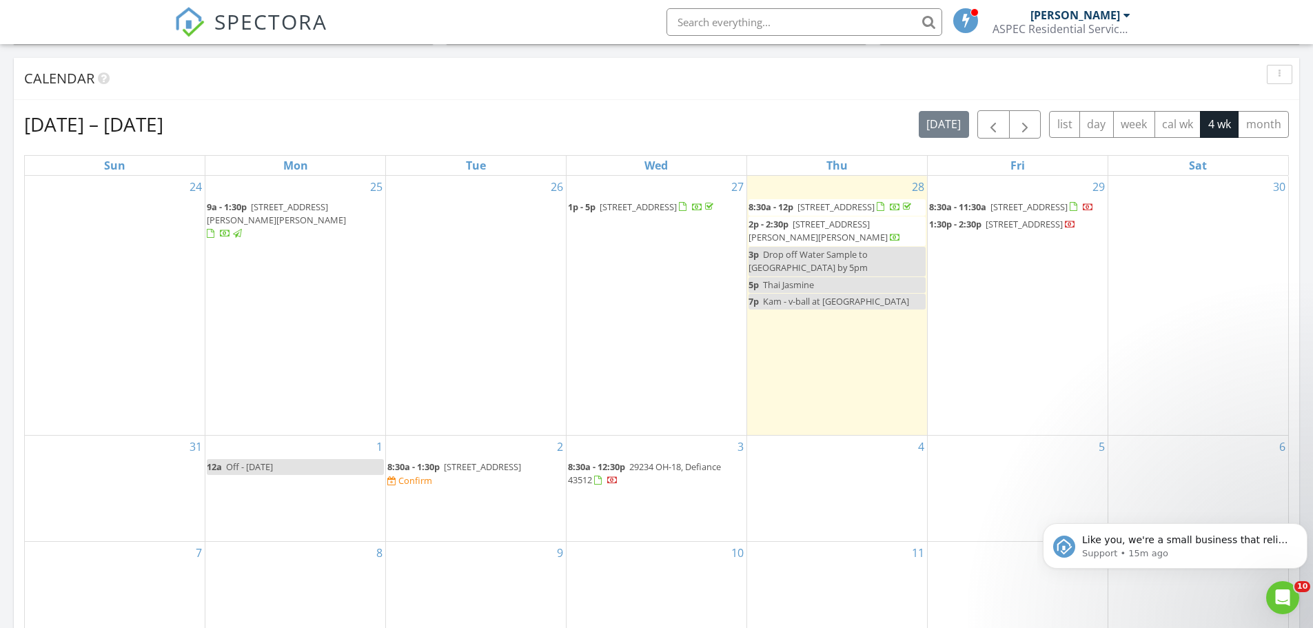
scroll to position [550, 0]
click at [1209, 262] on div "30" at bounding box center [1199, 304] width 180 height 260
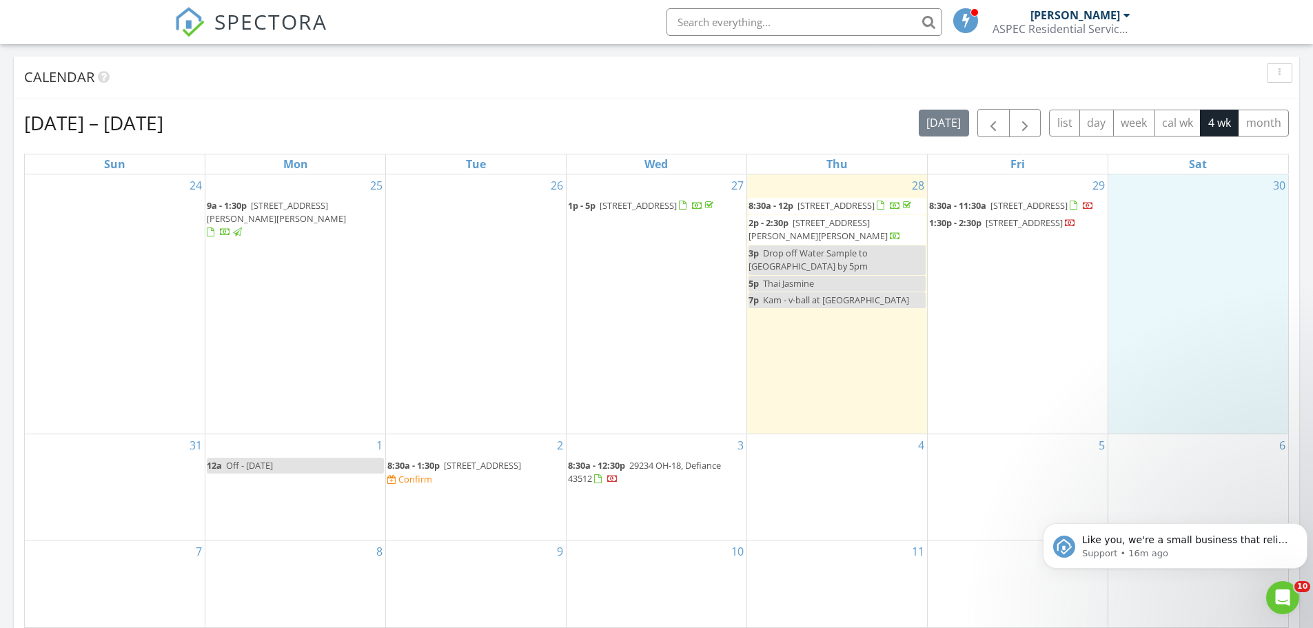
drag, startPoint x: 1165, startPoint y: 250, endPoint x: 1216, endPoint y: 280, distance: 59.4
click at [1216, 280] on div "30" at bounding box center [1199, 304] width 180 height 260
click at [1207, 224] on link "Inspection" at bounding box center [1195, 223] width 71 height 22
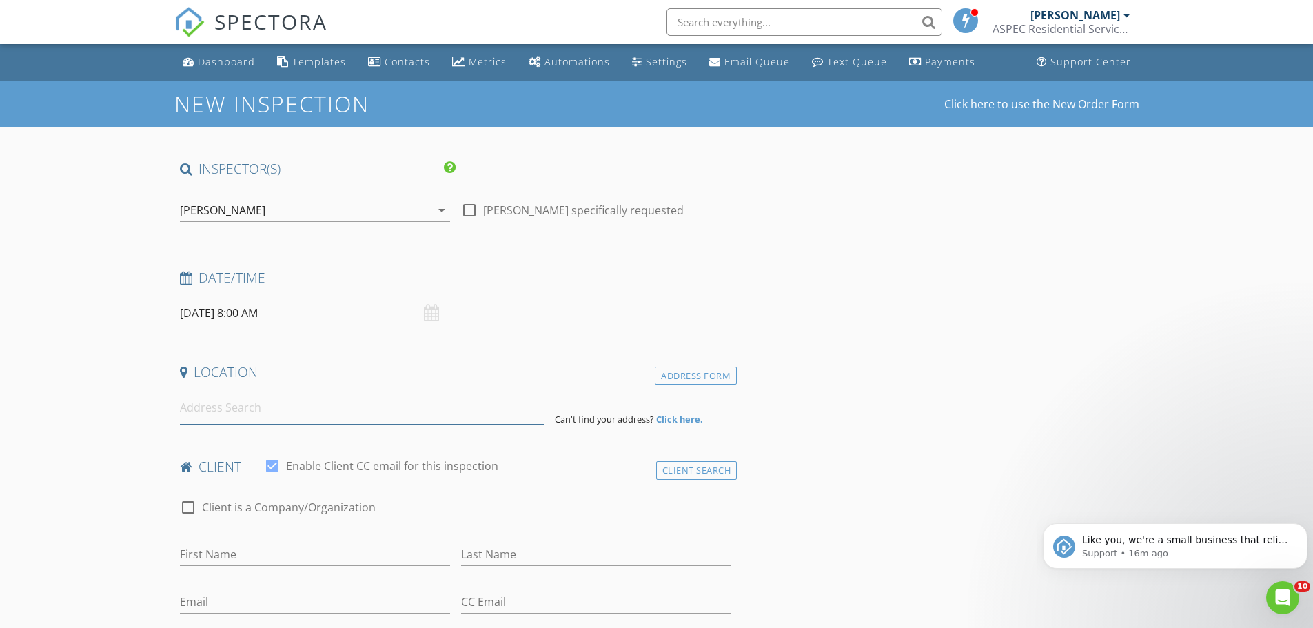
click at [461, 411] on input at bounding box center [362, 408] width 364 height 34
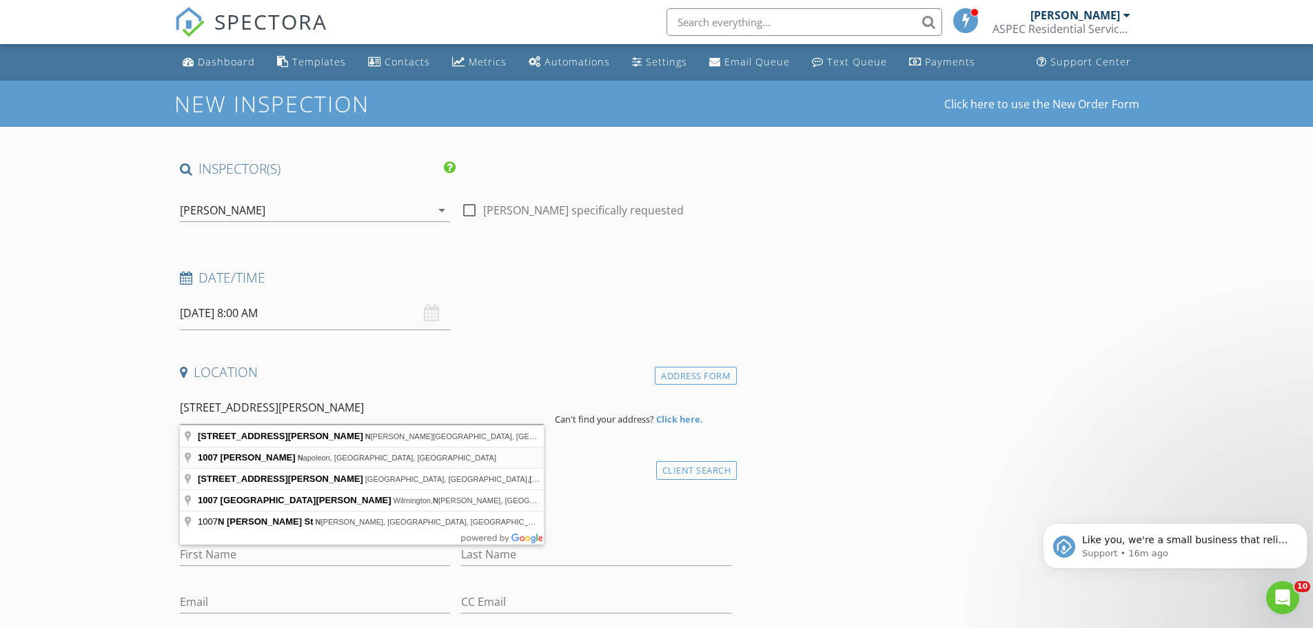
type input "[STREET_ADDRESS][PERSON_NAME][PERSON_NAME]"
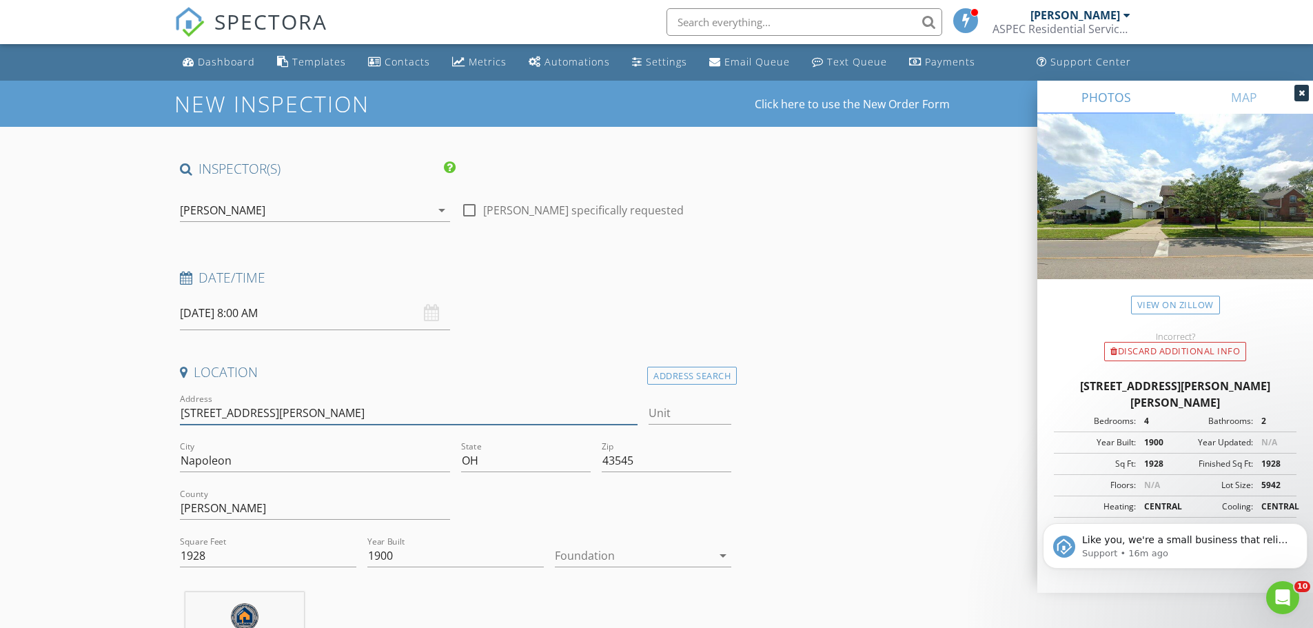
click at [361, 409] on input "[STREET_ADDRESS][PERSON_NAME]" at bounding box center [409, 413] width 458 height 23
type input "[STREET_ADDRESS][PERSON_NAME]"
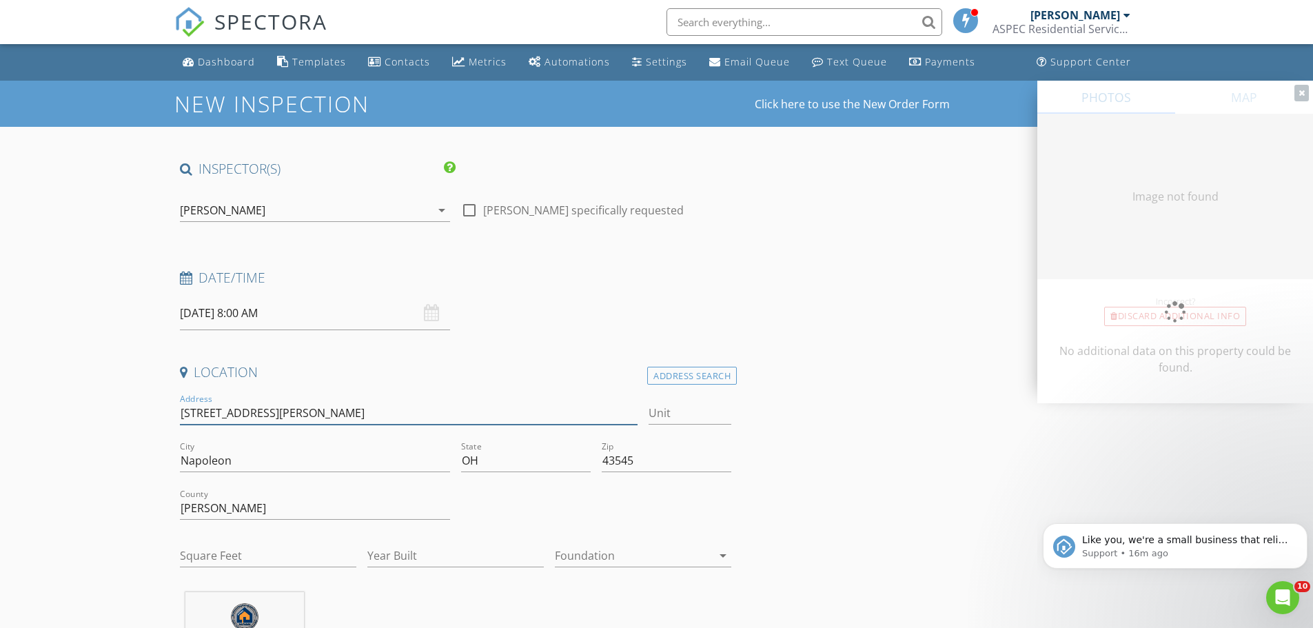
type input "1928"
type input "1900"
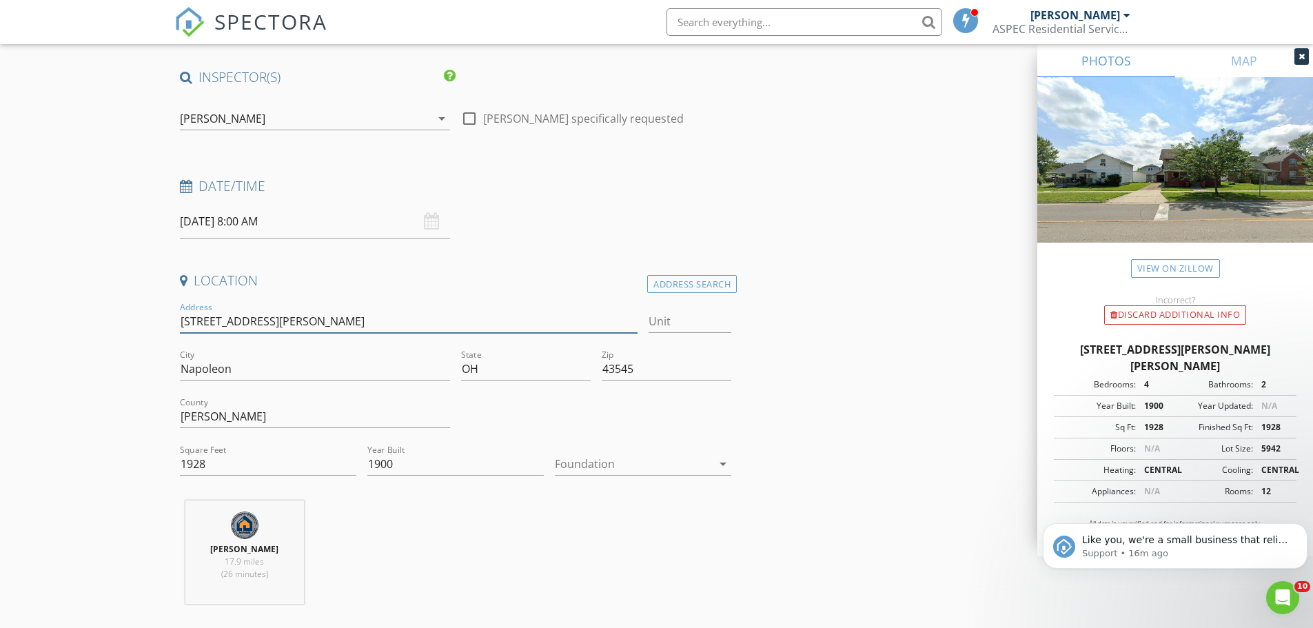
scroll to position [97, 0]
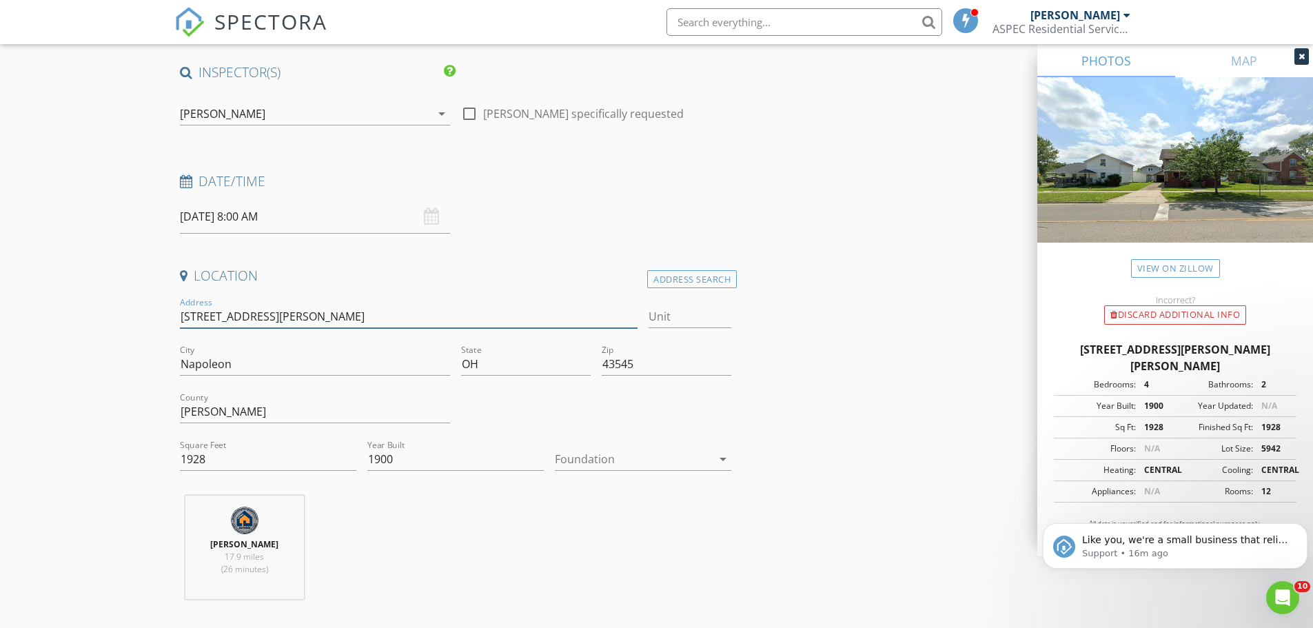
type input "1007 Scott Street"
click at [323, 215] on input "08/30/2025 8:00 AM" at bounding box center [315, 217] width 270 height 34
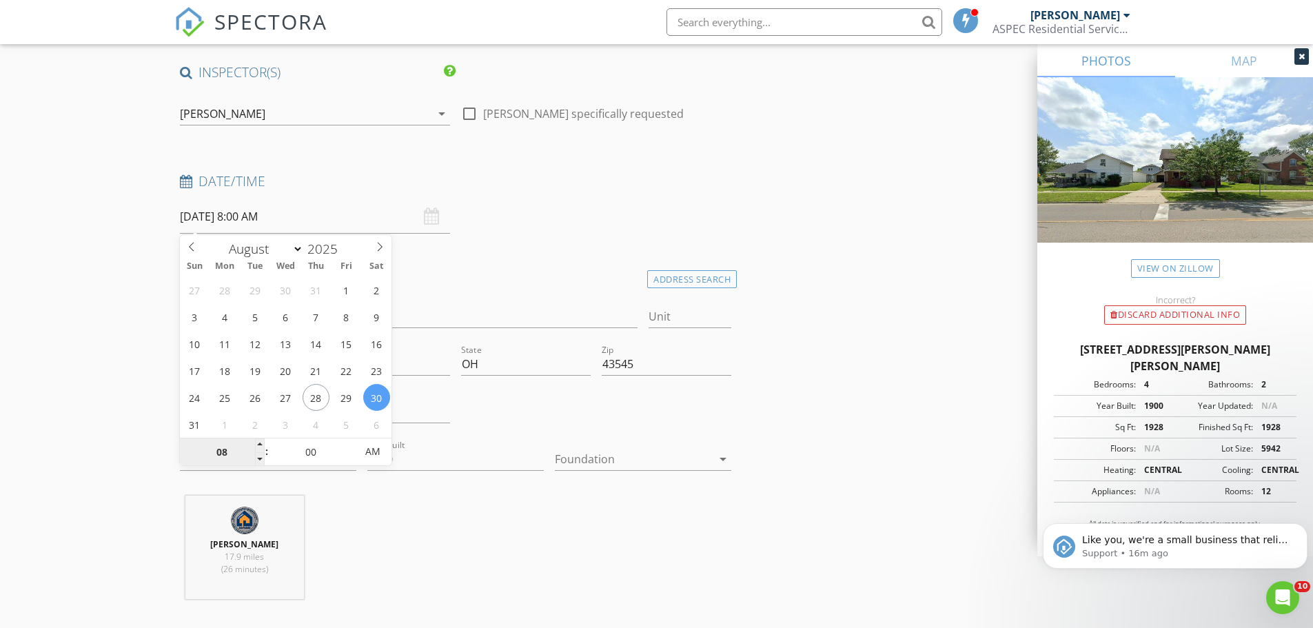
click at [249, 450] on input "08" at bounding box center [222, 453] width 85 height 28
type input "07"
type input "08/30/2025 7:00 AM"
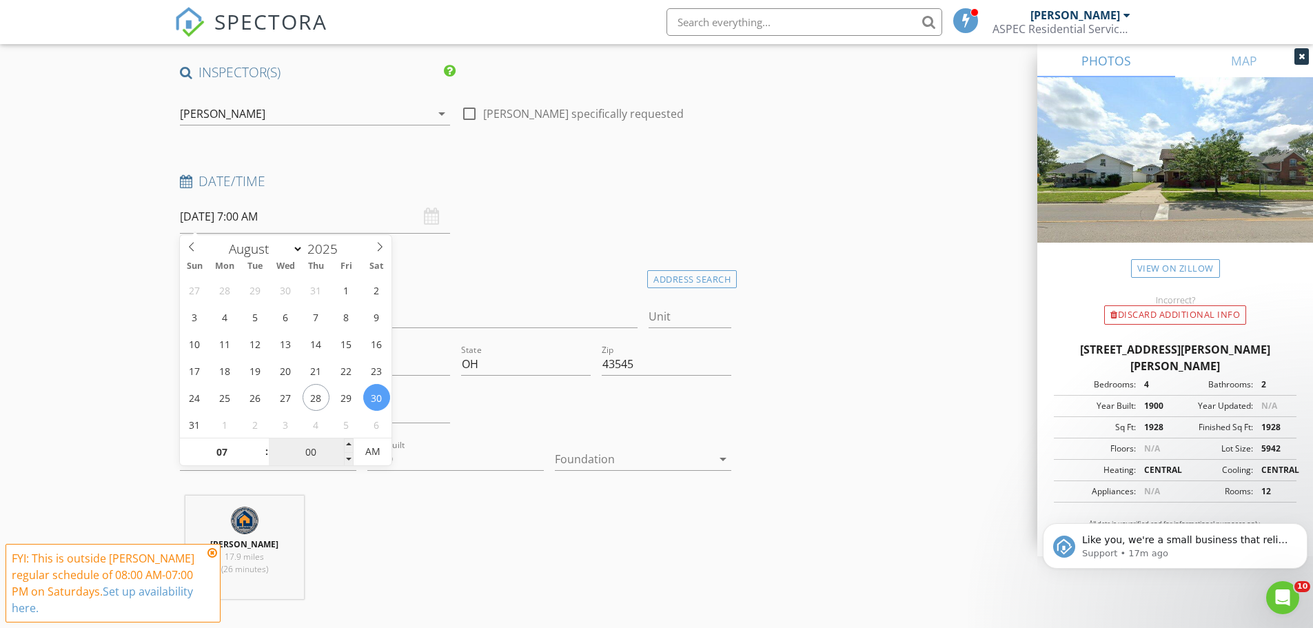
click at [325, 447] on input "00" at bounding box center [311, 453] width 85 height 28
type input "05"
type input "08/30/2025 7:05 AM"
type input "10"
type input "08/30/2025 7:10 AM"
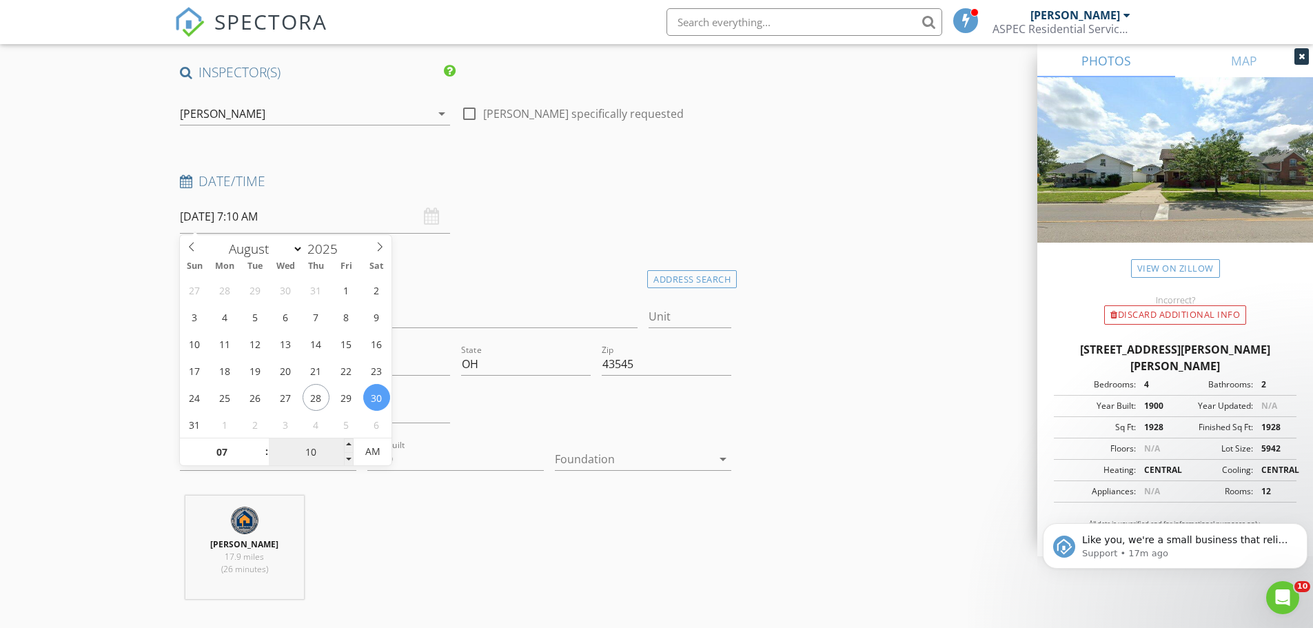
type input "15"
type input "08/30/2025 7:15 AM"
type input "20"
type input "08/30/2025 7:20 AM"
type input "25"
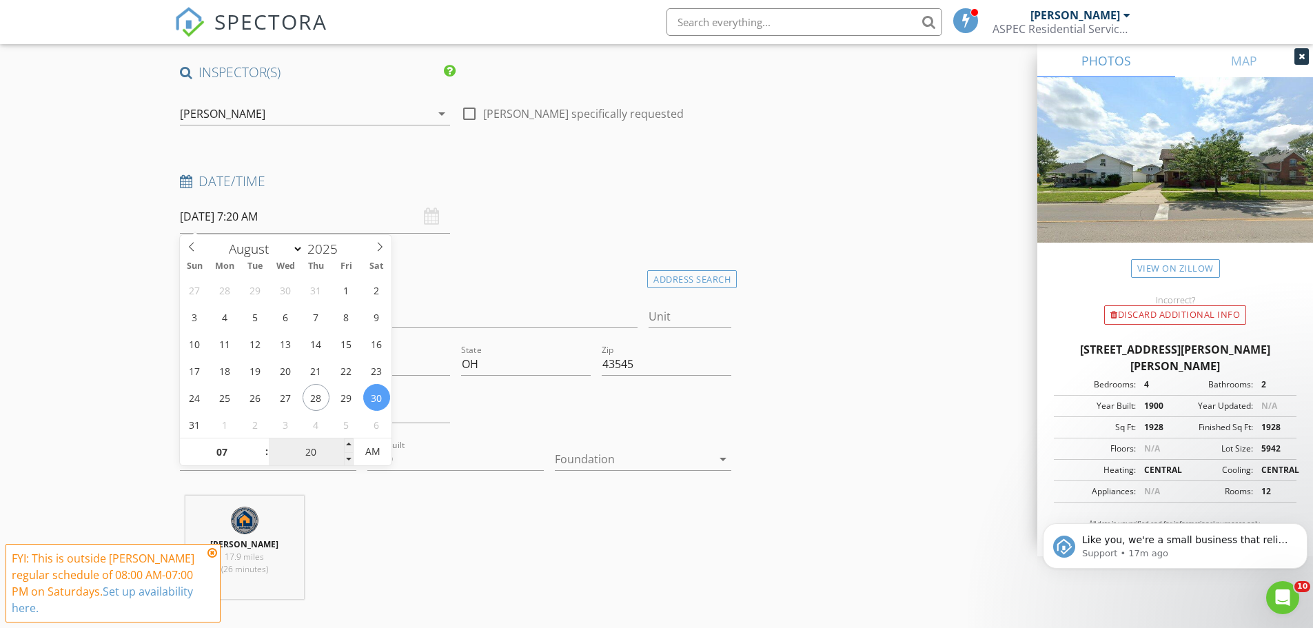
type input "08/30/2025 7:25 AM"
type input "30"
type input "[DATE] 7:30 AM"
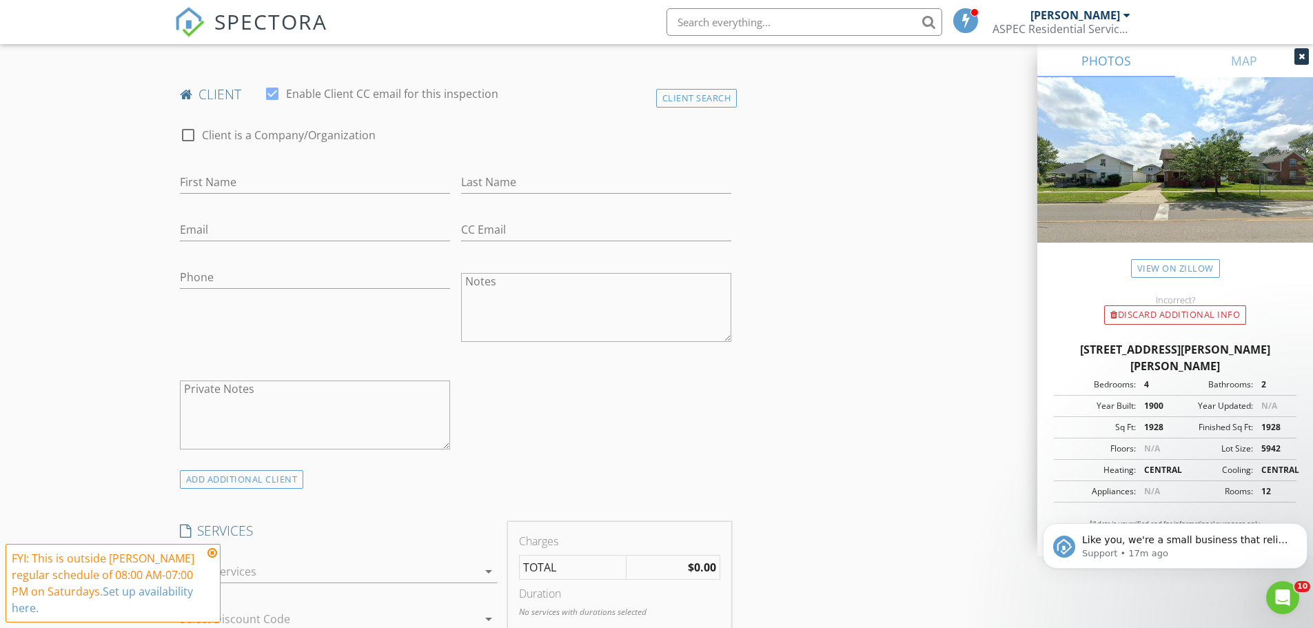
scroll to position [656, 0]
click at [188, 133] on div at bounding box center [188, 132] width 23 height 23
checkbox input "true"
click at [311, 185] on input "Enable Client CC email for this inspection" at bounding box center [456, 180] width 552 height 23
type input "The Baltimore Group, LLC"
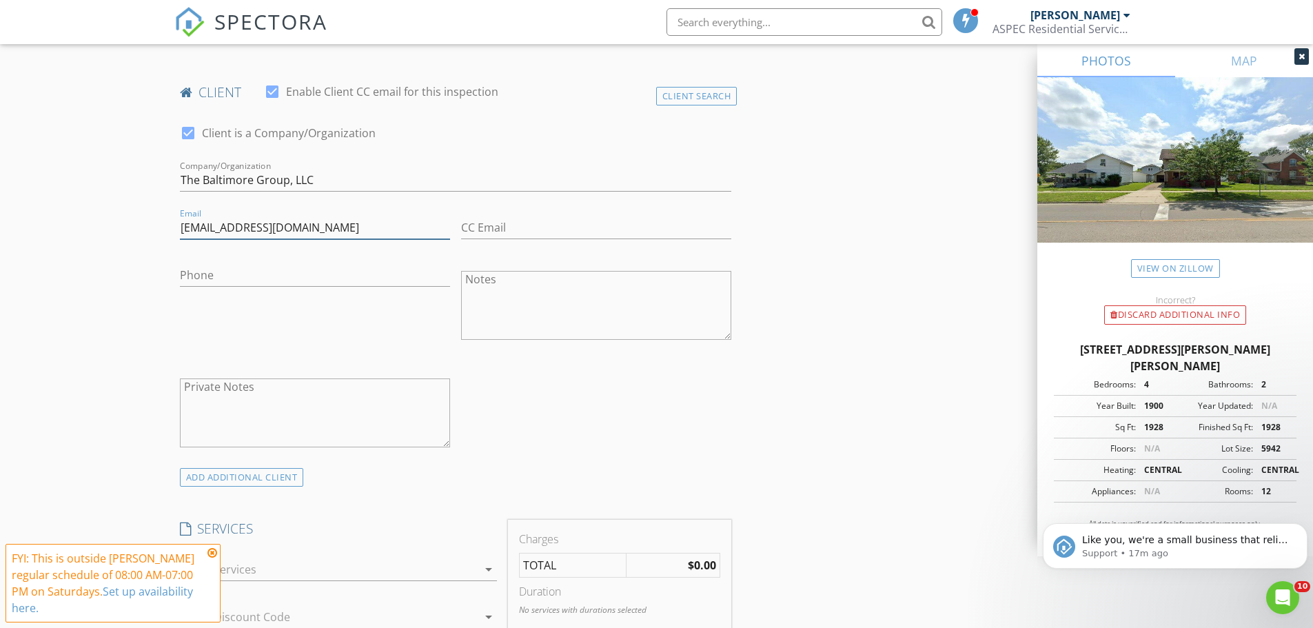
type input "[EMAIL_ADDRESS][DOMAIN_NAME]"
type input "[PHONE_NUMBER]"
click at [374, 576] on div at bounding box center [329, 569] width 298 height 22
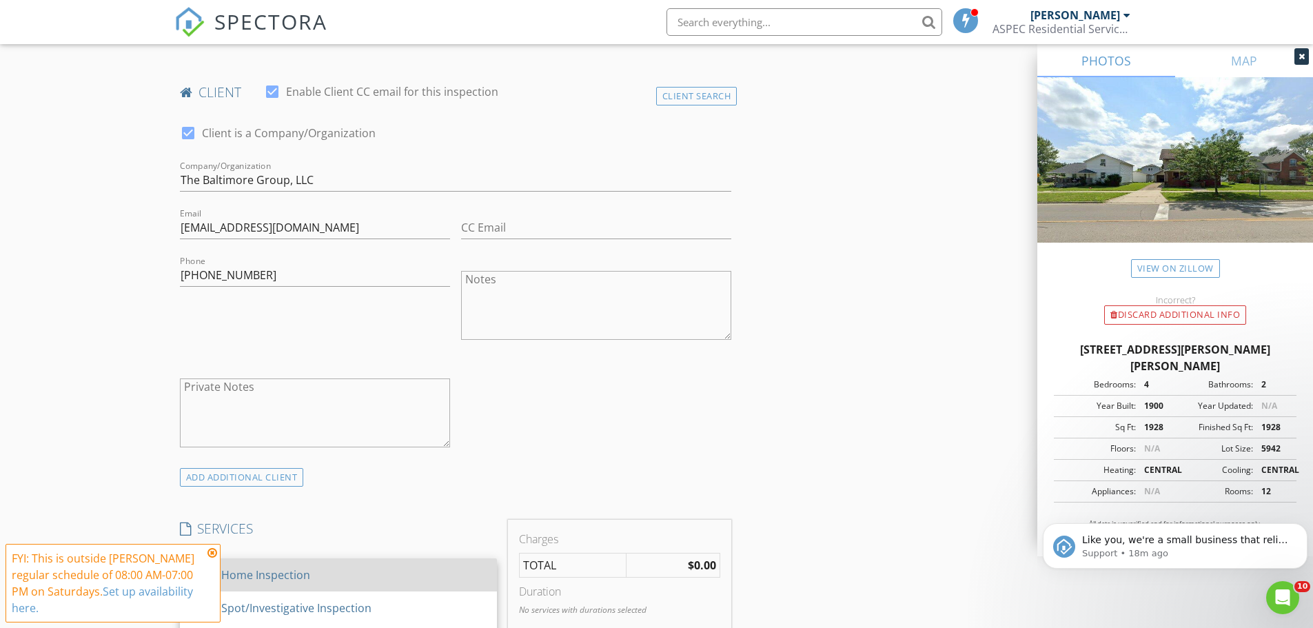
click at [293, 575] on div "Home Inspection" at bounding box center [265, 575] width 89 height 17
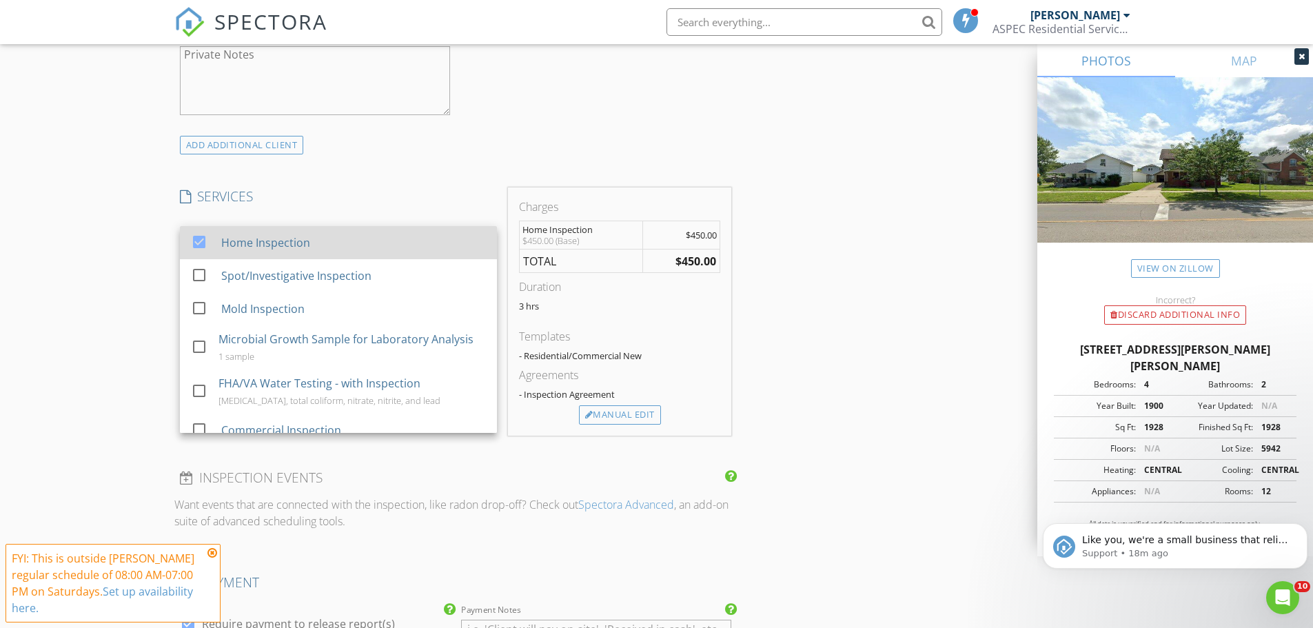
scroll to position [991, 0]
click at [626, 414] on div "Manual Edit" at bounding box center [620, 412] width 82 height 19
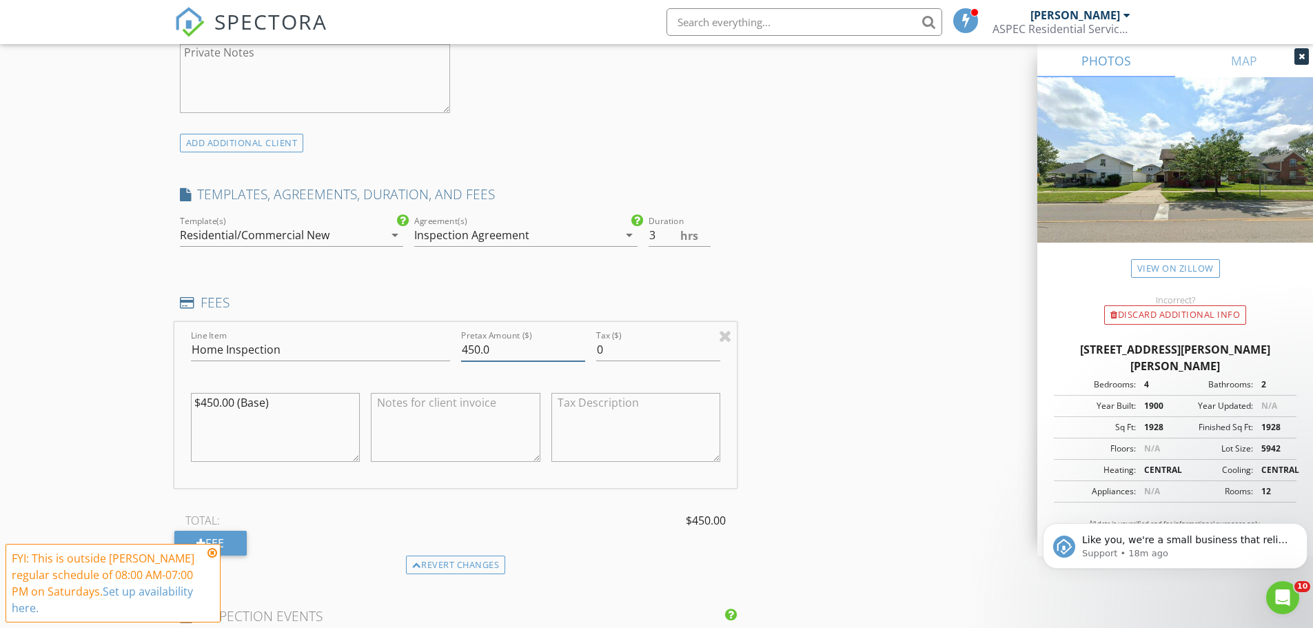
click at [475, 351] on input "450.0" at bounding box center [523, 350] width 124 height 23
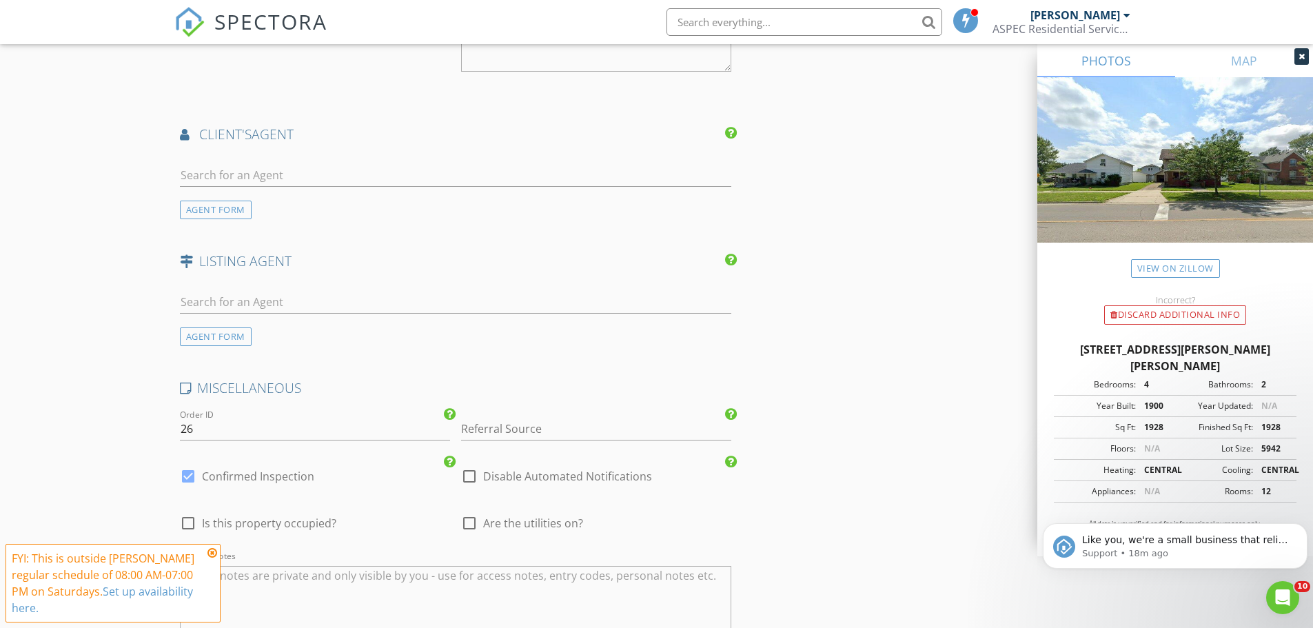
scroll to position [1768, 0]
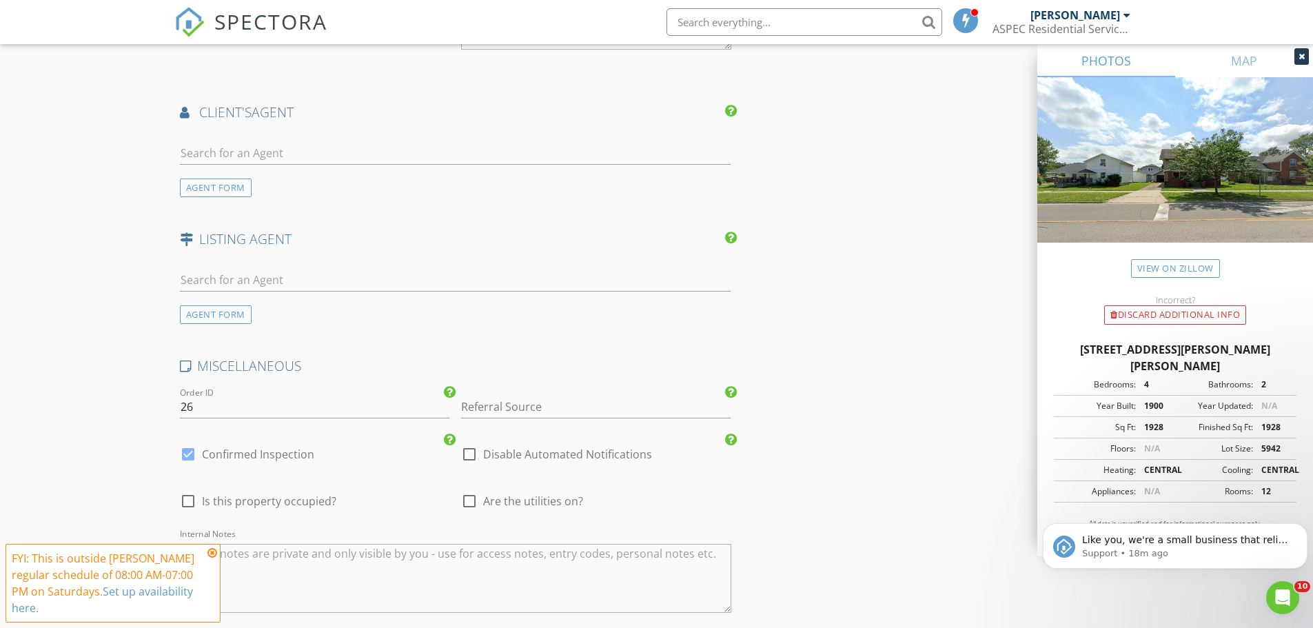
type input "475.0"
click at [188, 456] on div at bounding box center [188, 454] width 23 height 23
checkbox input "false"
checkbox input "true"
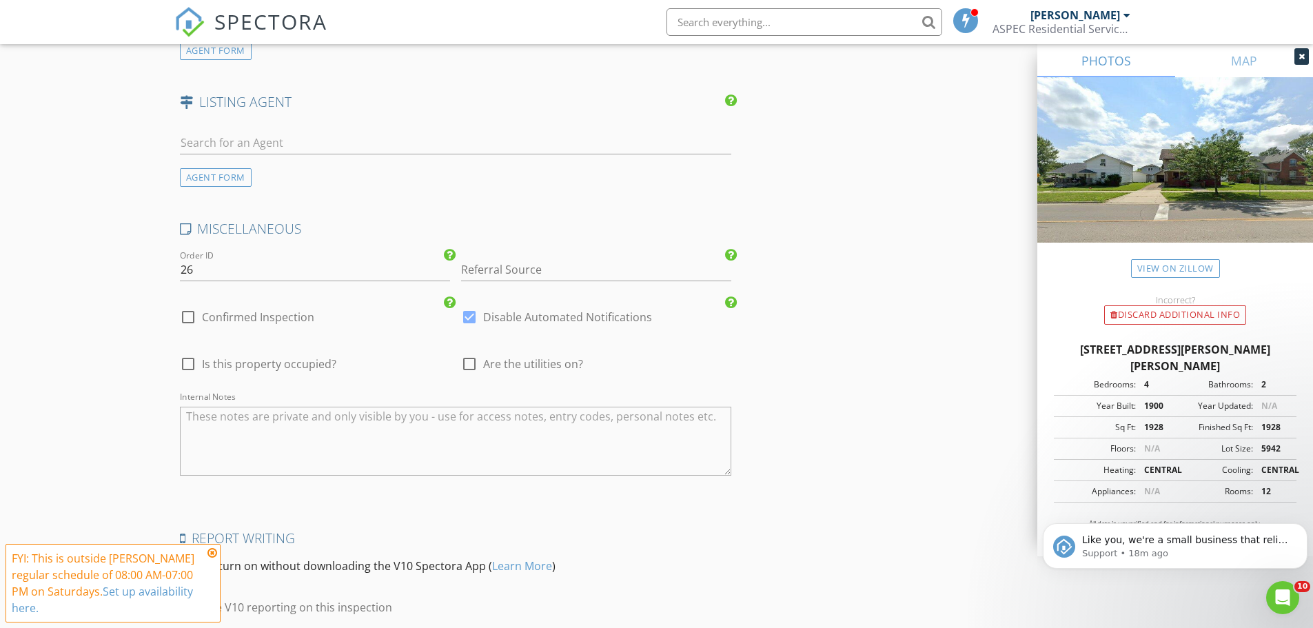
scroll to position [1919, 0]
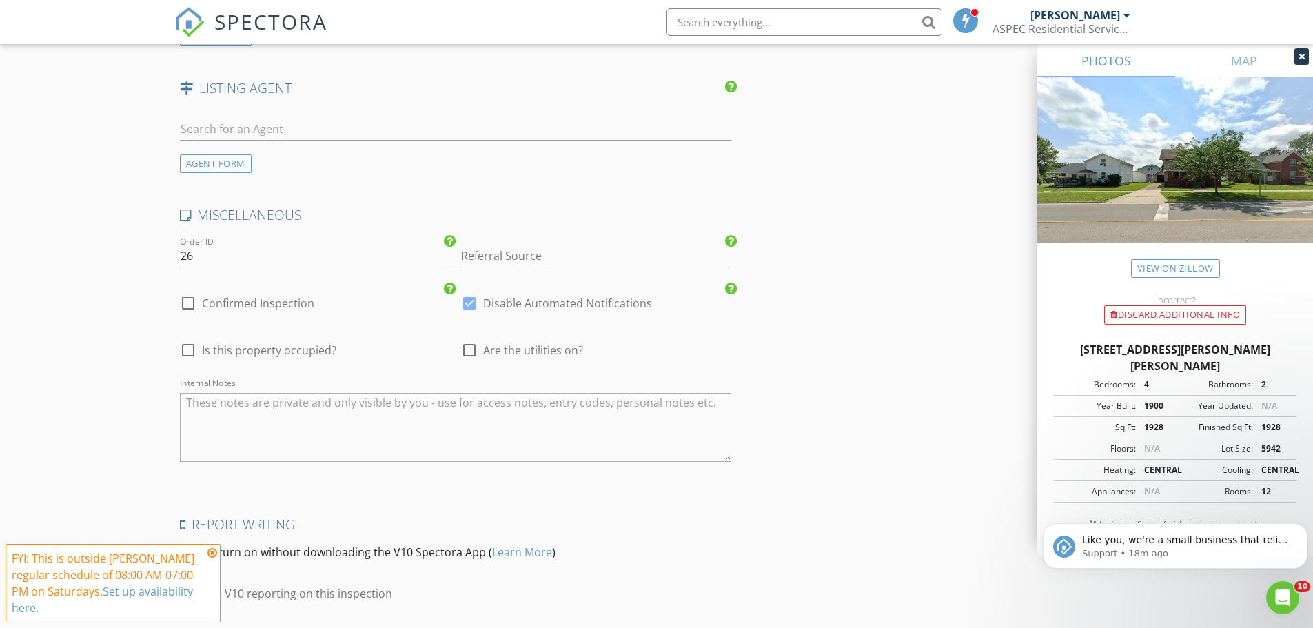
click at [470, 350] on div at bounding box center [469, 350] width 23 height 23
checkbox input "true"
click at [431, 123] on input "text" at bounding box center [456, 129] width 552 height 23
type input "M"
click at [254, 254] on input "26" at bounding box center [315, 256] width 270 height 23
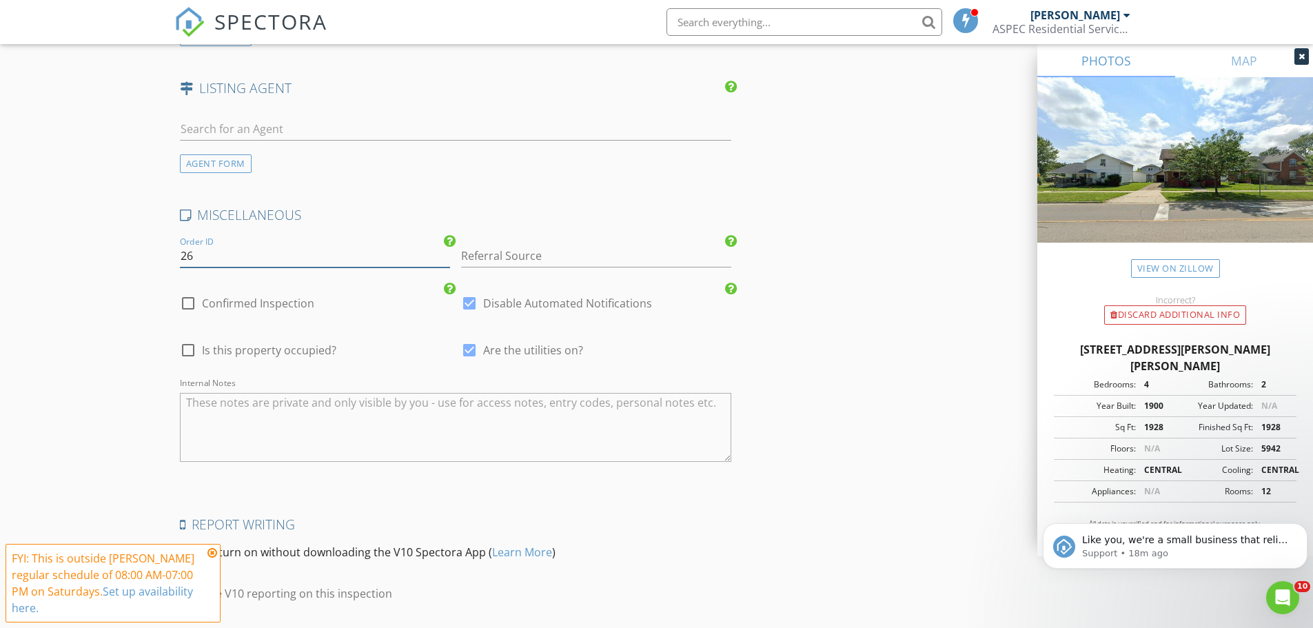
type input "2"
type input "025-"
click at [478, 130] on input "text" at bounding box center [456, 129] width 552 height 23
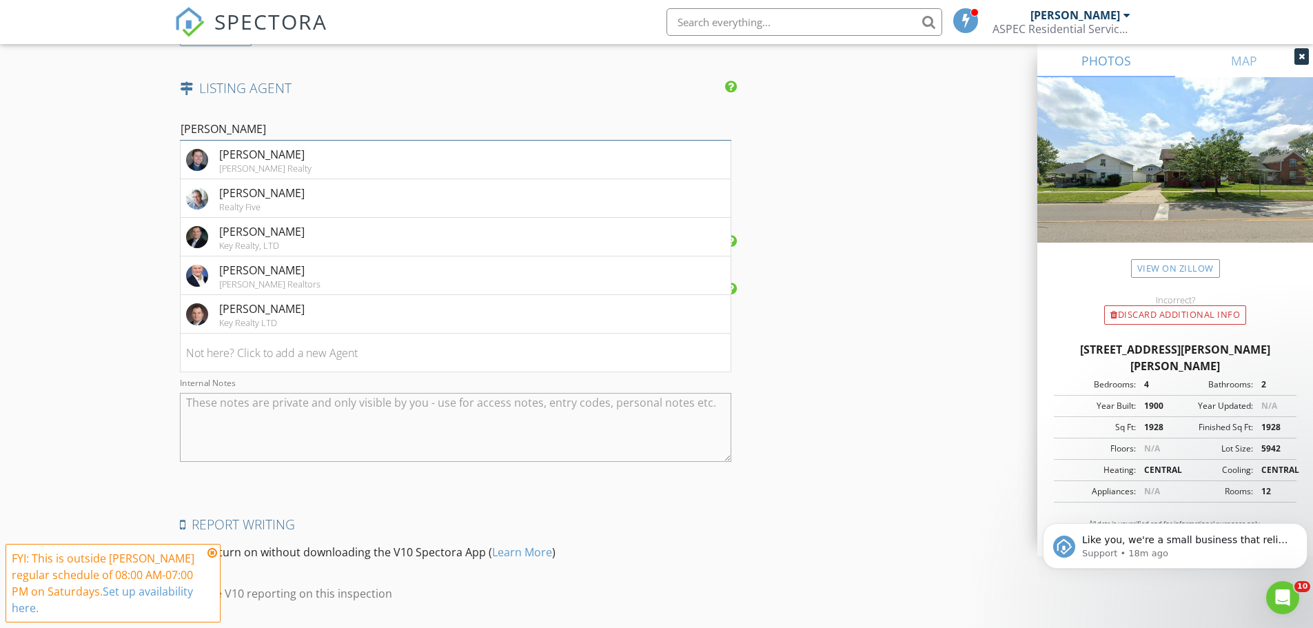
type input "Scott W"
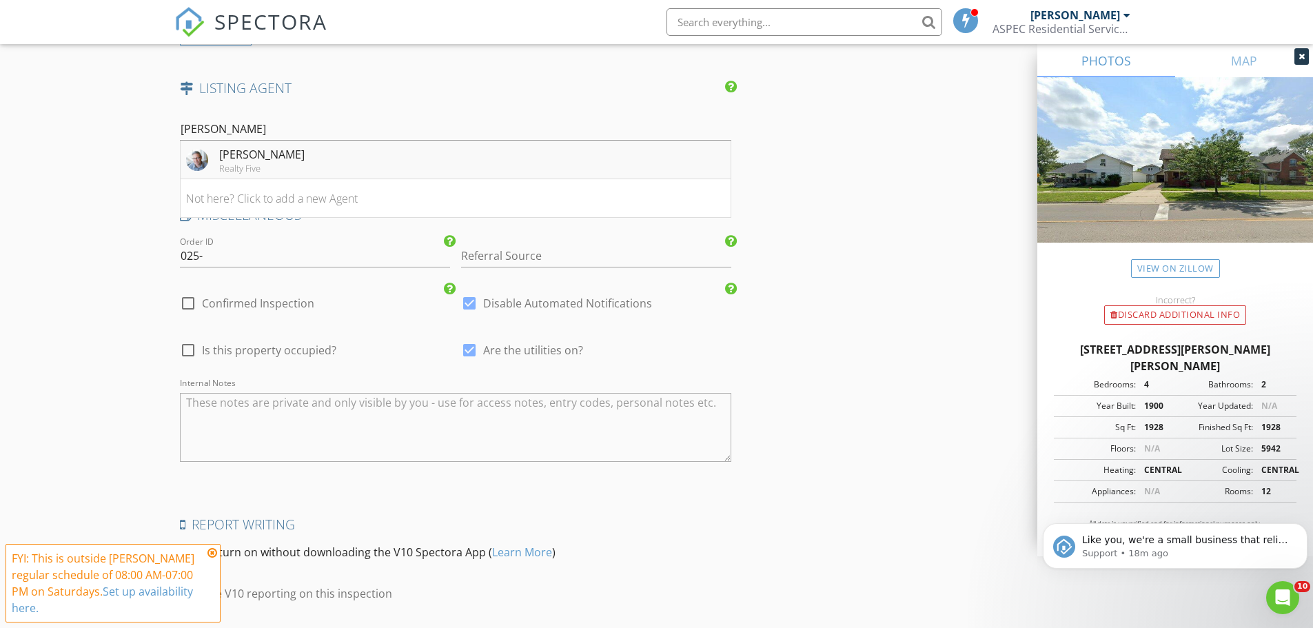
click at [284, 157] on div "[PERSON_NAME]" at bounding box center [261, 154] width 85 height 17
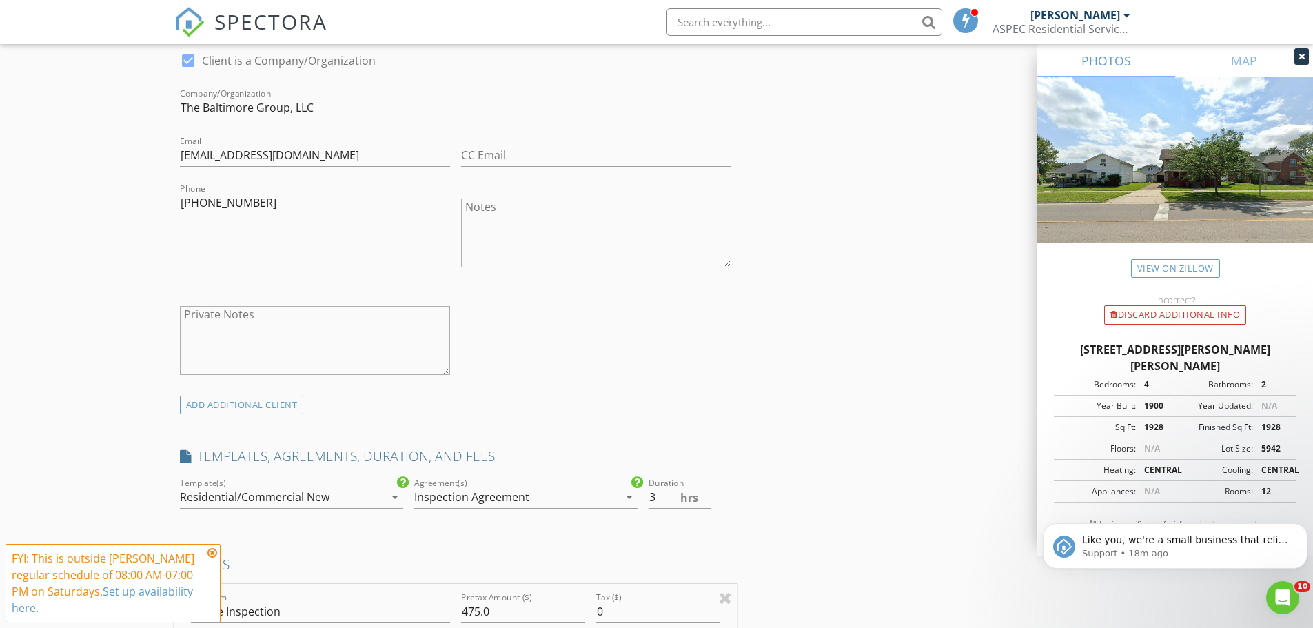
scroll to position [728, 0]
click at [590, 240] on textarea "Notes" at bounding box center [596, 233] width 270 height 69
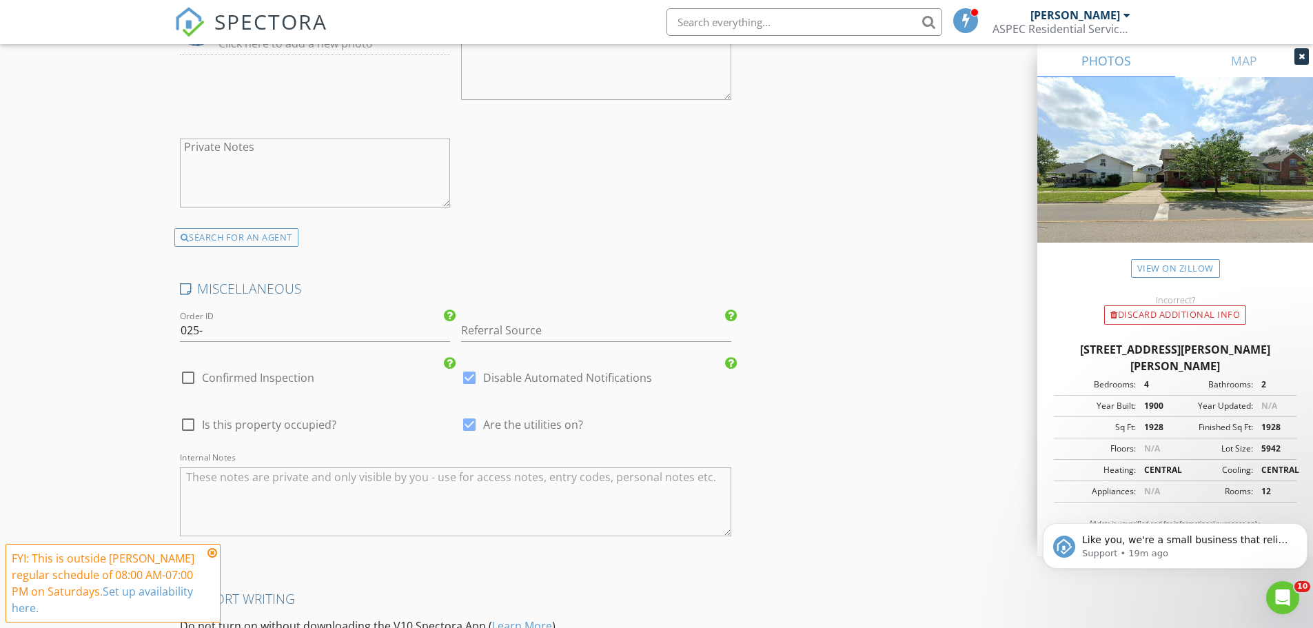
scroll to position [2161, 0]
type textarea "[PERSON_NAME]"
click at [463, 478] on textarea "Internal Notes" at bounding box center [456, 500] width 552 height 69
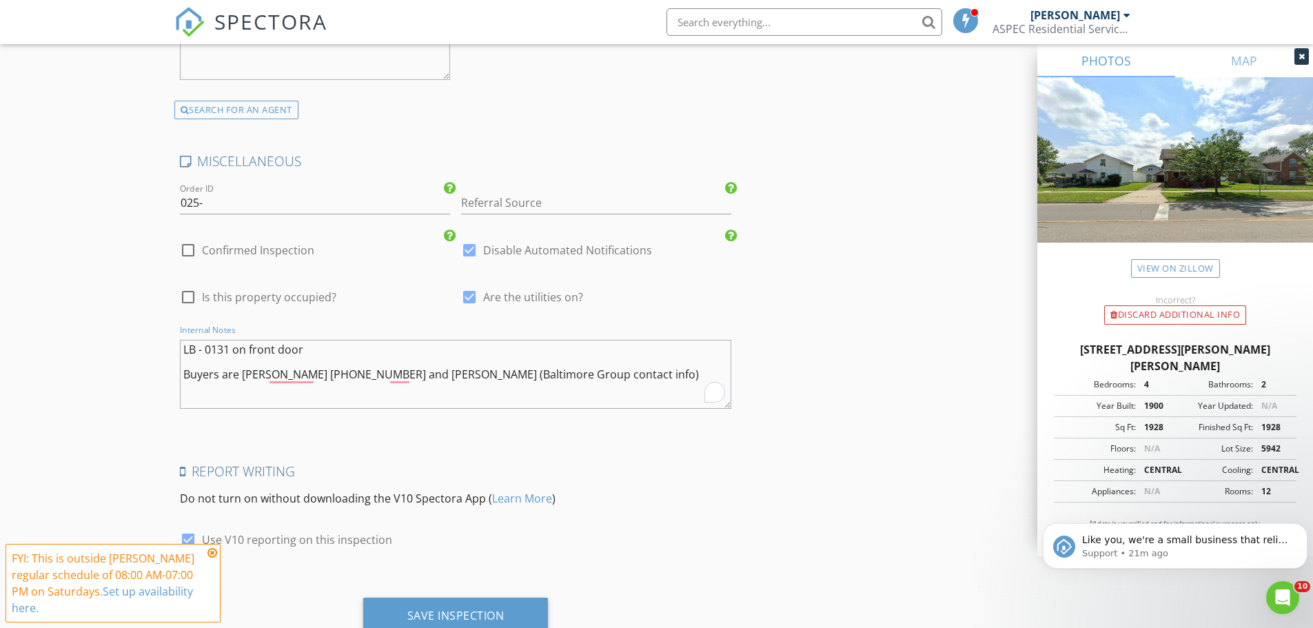
scroll to position [2337, 0]
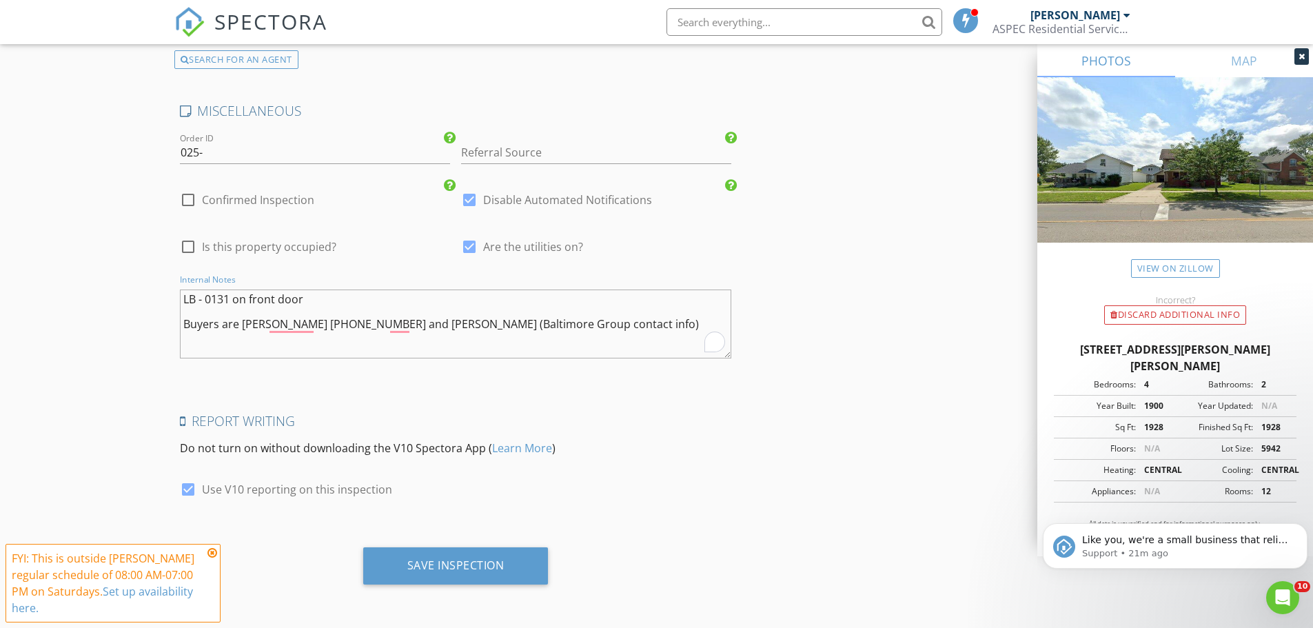
type textarea "LB - 0131 on front door Buyers are [PERSON_NAME] [PHONE_NUMBER] and [PERSON_NAM…"
click at [510, 566] on div "Save Inspection" at bounding box center [455, 565] width 185 height 37
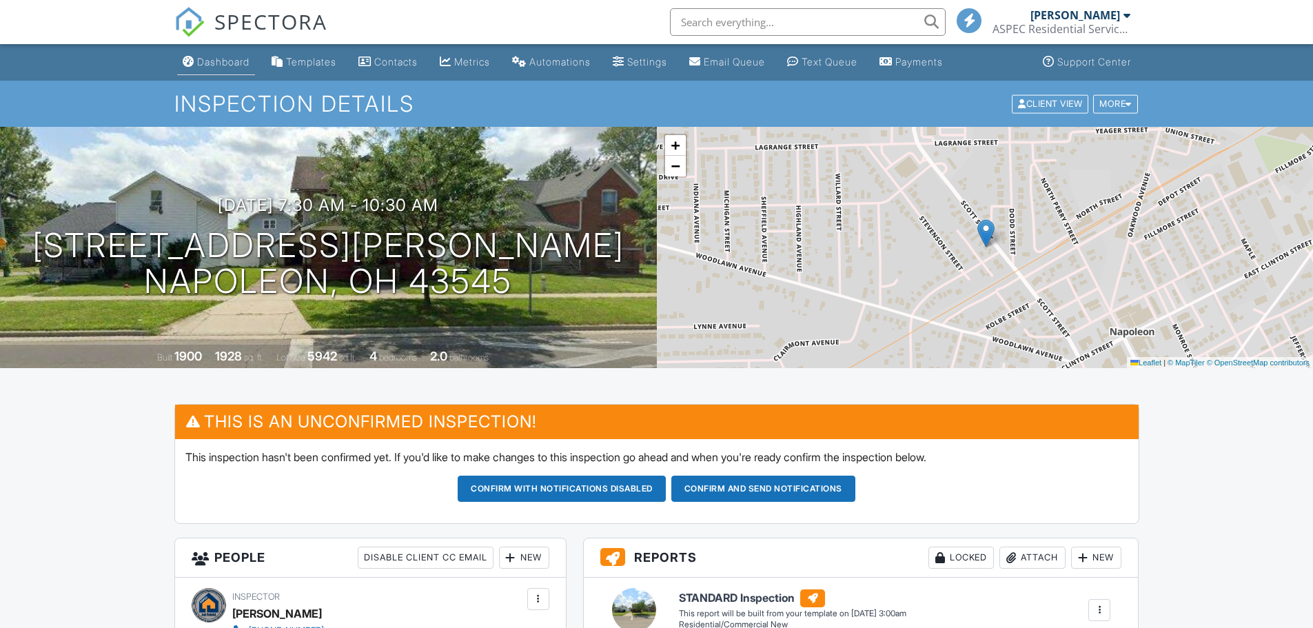
click at [219, 62] on div "Dashboard" at bounding box center [223, 62] width 52 height 12
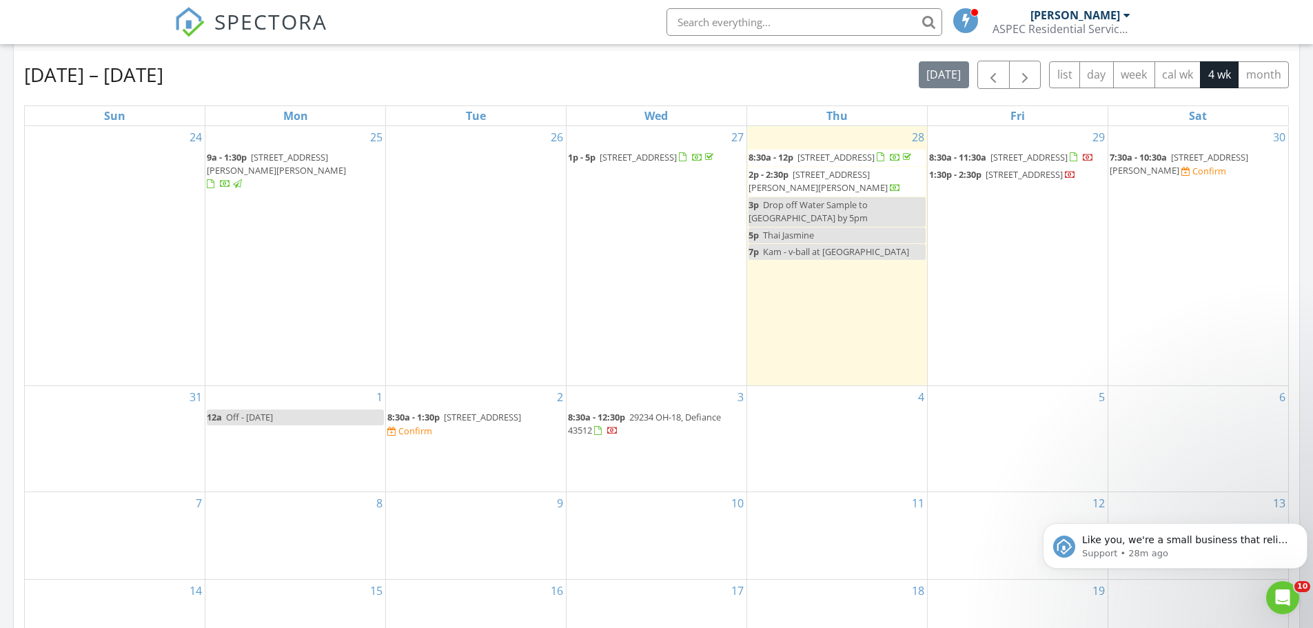
scroll to position [594, 0]
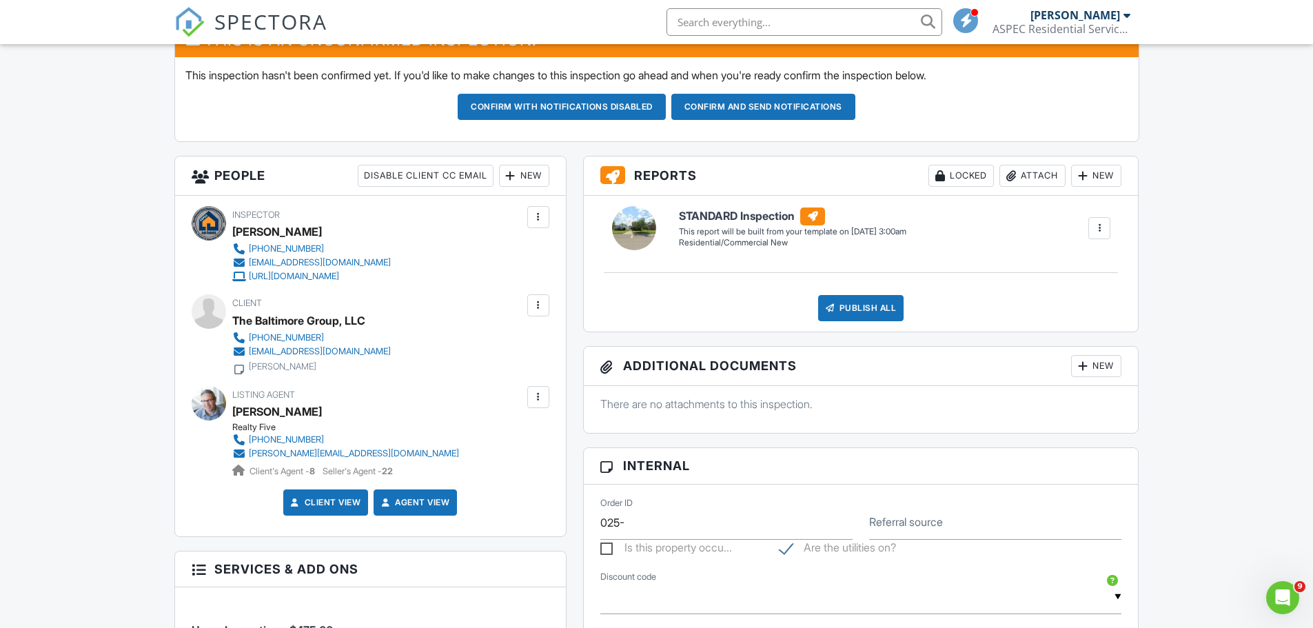
click at [532, 175] on div "New" at bounding box center [524, 176] width 50 height 22
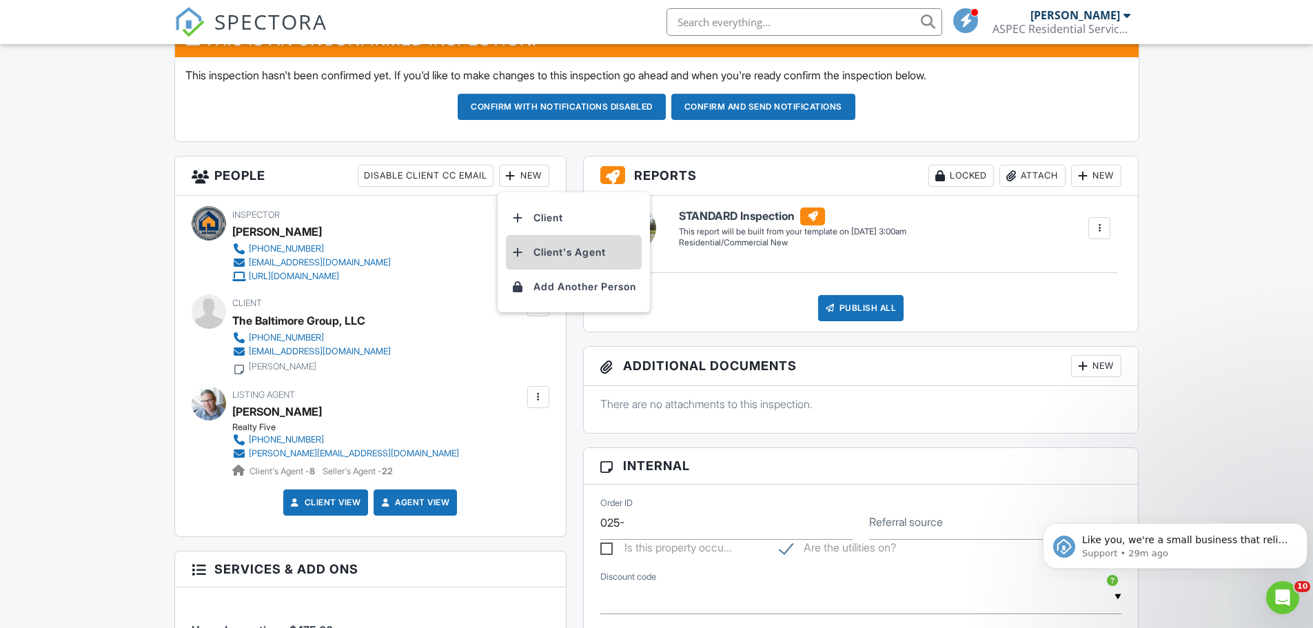
click at [608, 259] on li "Client's Agent" at bounding box center [574, 252] width 136 height 34
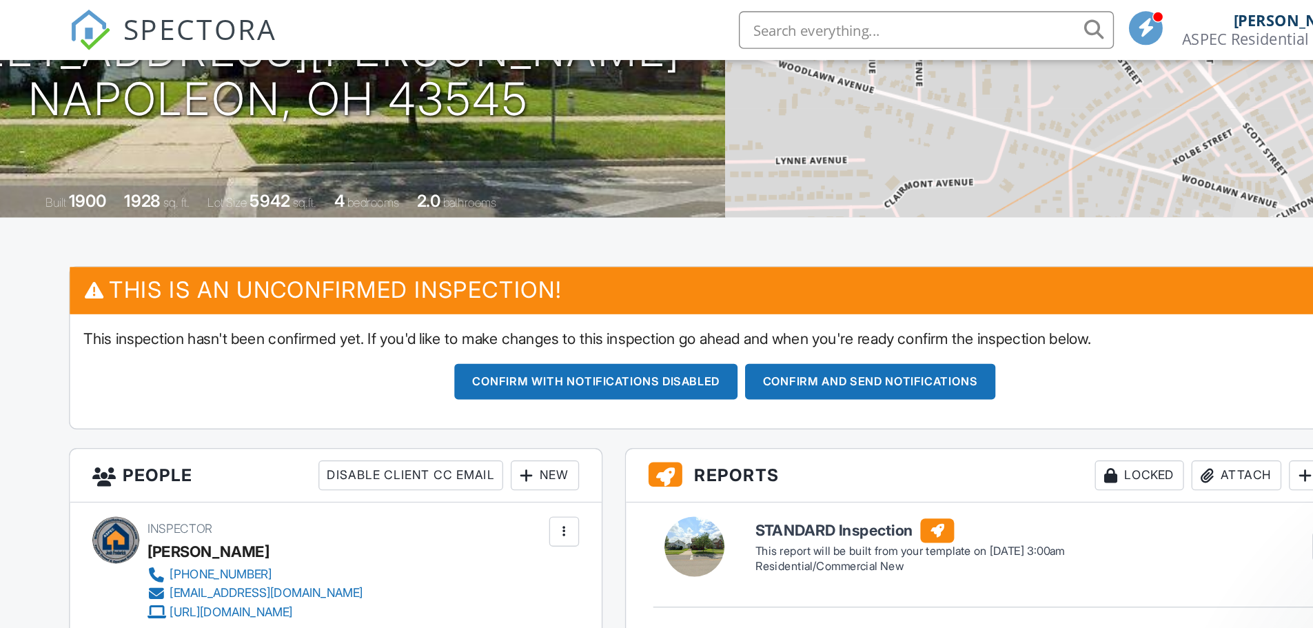
scroll to position [208, 0]
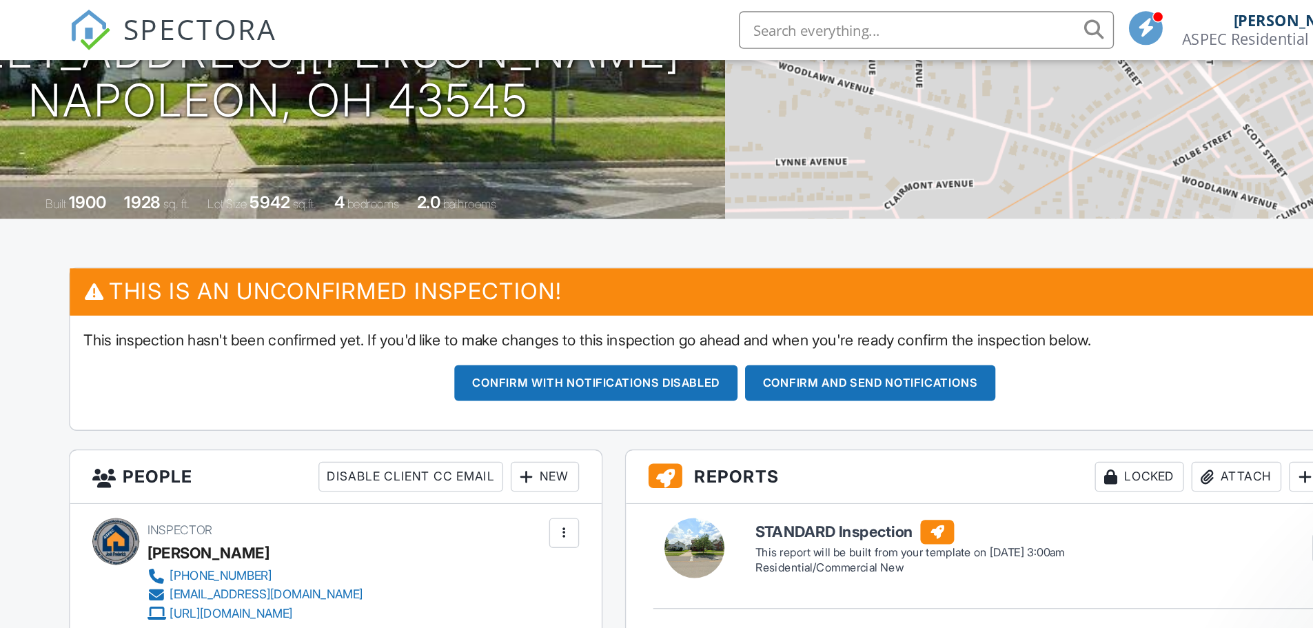
click at [495, 291] on button "Confirm with notifications disabled" at bounding box center [562, 281] width 208 height 26
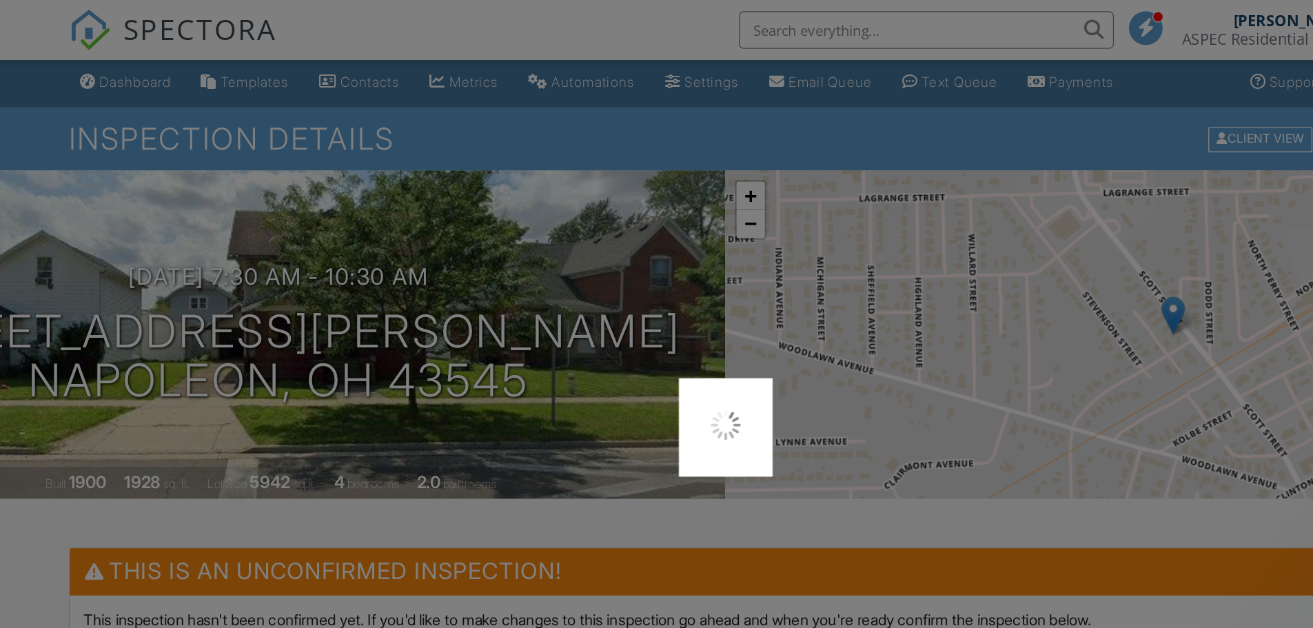
scroll to position [0, 0]
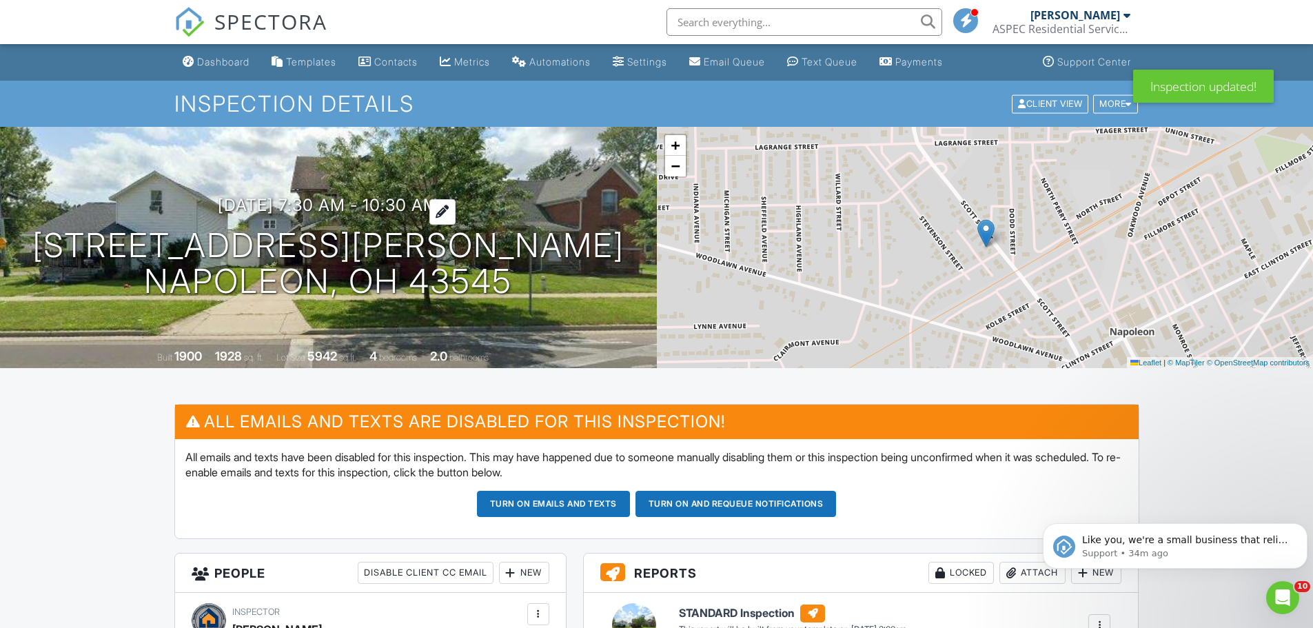
click at [439, 196] on h3 "08/30/2025 7:30 am - 10:30 am" at bounding box center [328, 205] width 221 height 19
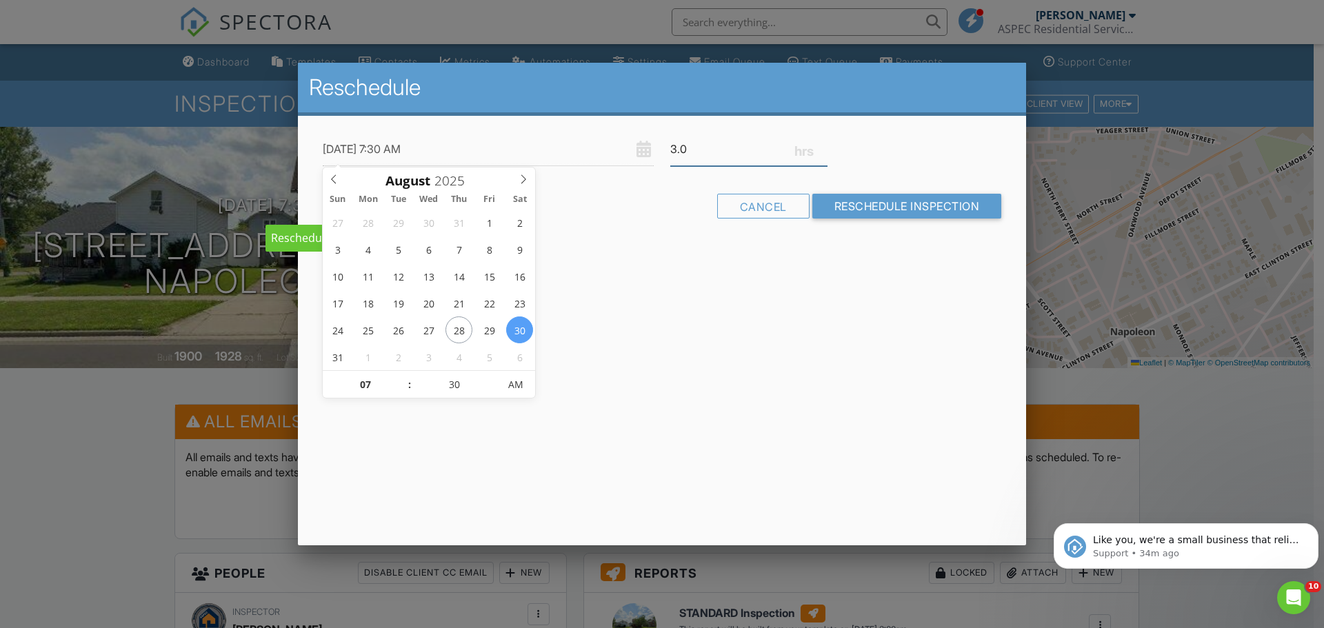
click at [774, 143] on input "3.0" at bounding box center [748, 149] width 157 height 34
click at [822, 149] on input "2.75" at bounding box center [748, 149] width 157 height 34
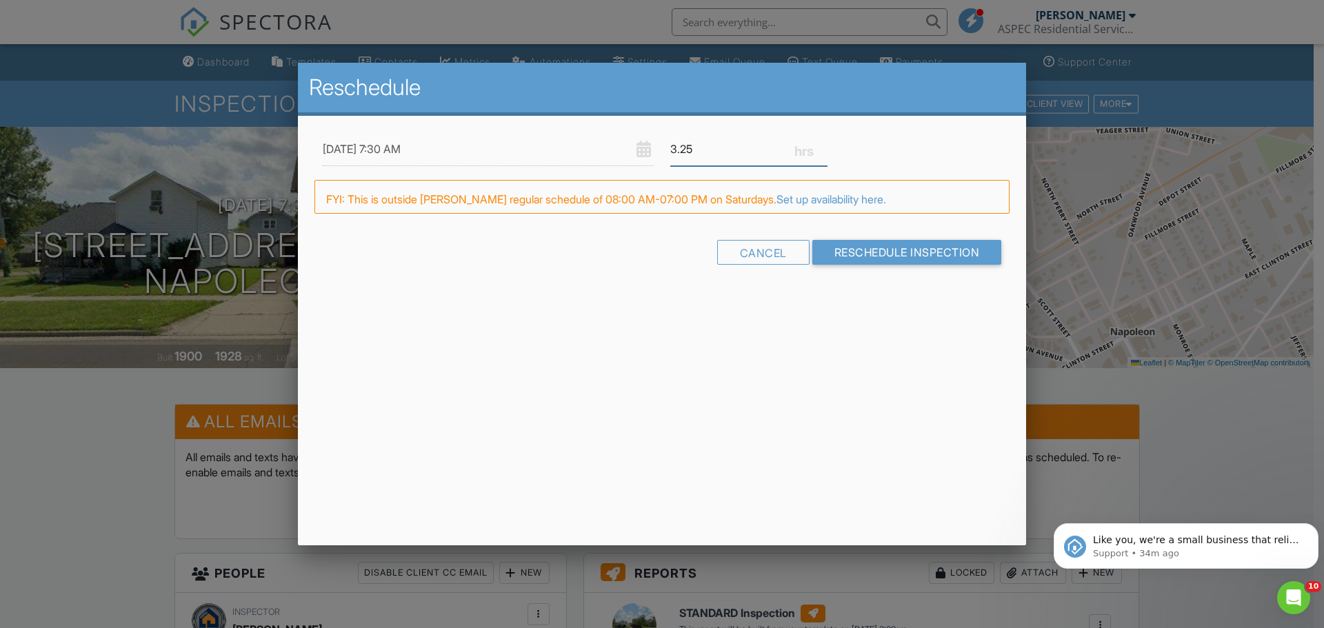
type input "3.5"
click at [953, 256] on input "Reschedule Inspection" at bounding box center [907, 258] width 190 height 25
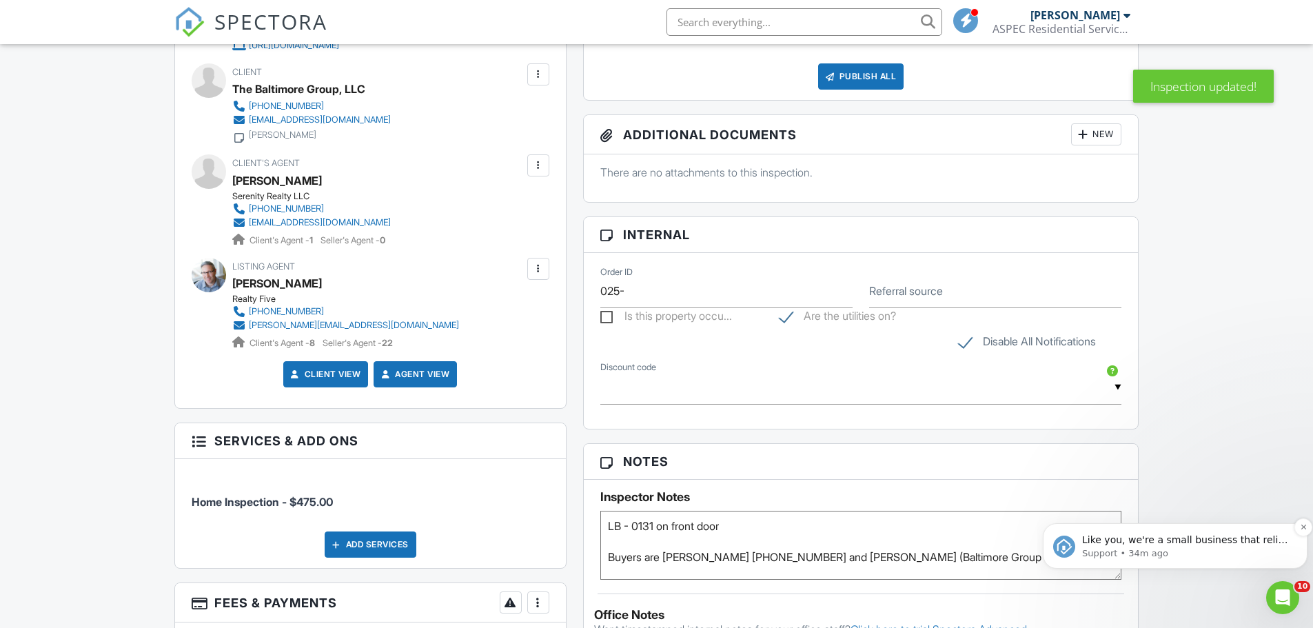
click at [1080, 562] on div "Like you, we're a small business that relies on reviews to grow. If you have a …" at bounding box center [1175, 546] width 265 height 46
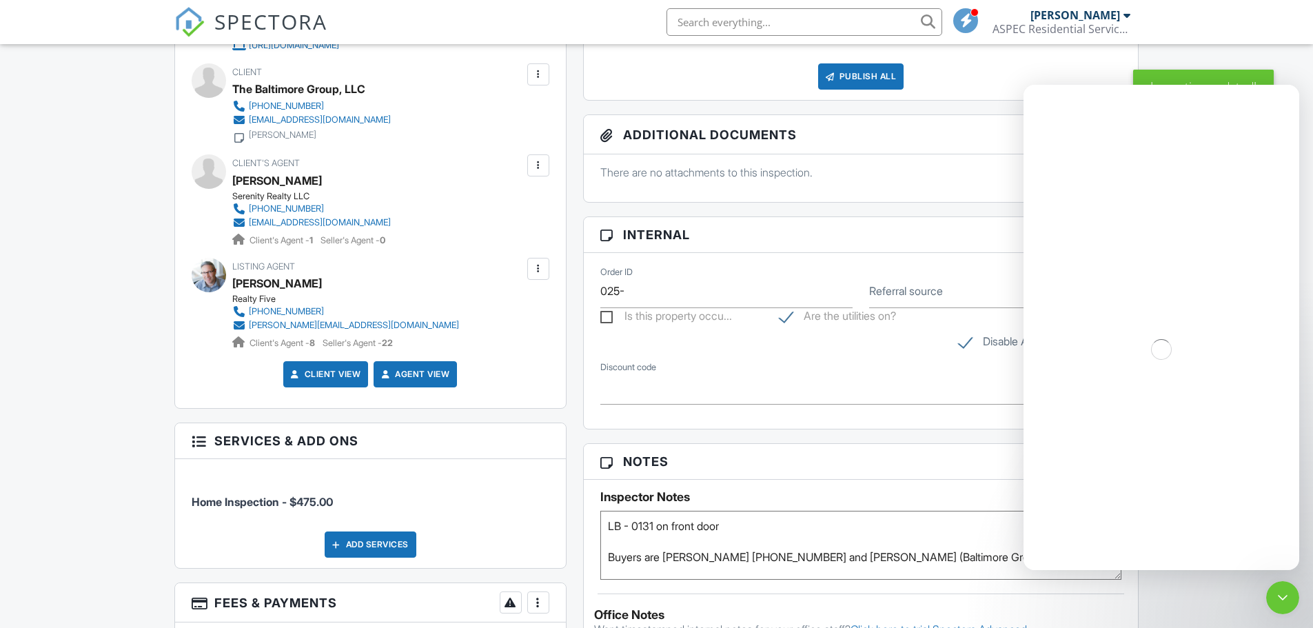
click at [928, 563] on textarea "LB - 0131 on front door Buyers are [PERSON_NAME] [PHONE_NUMBER] and [PERSON_NAM…" at bounding box center [862, 545] width 522 height 69
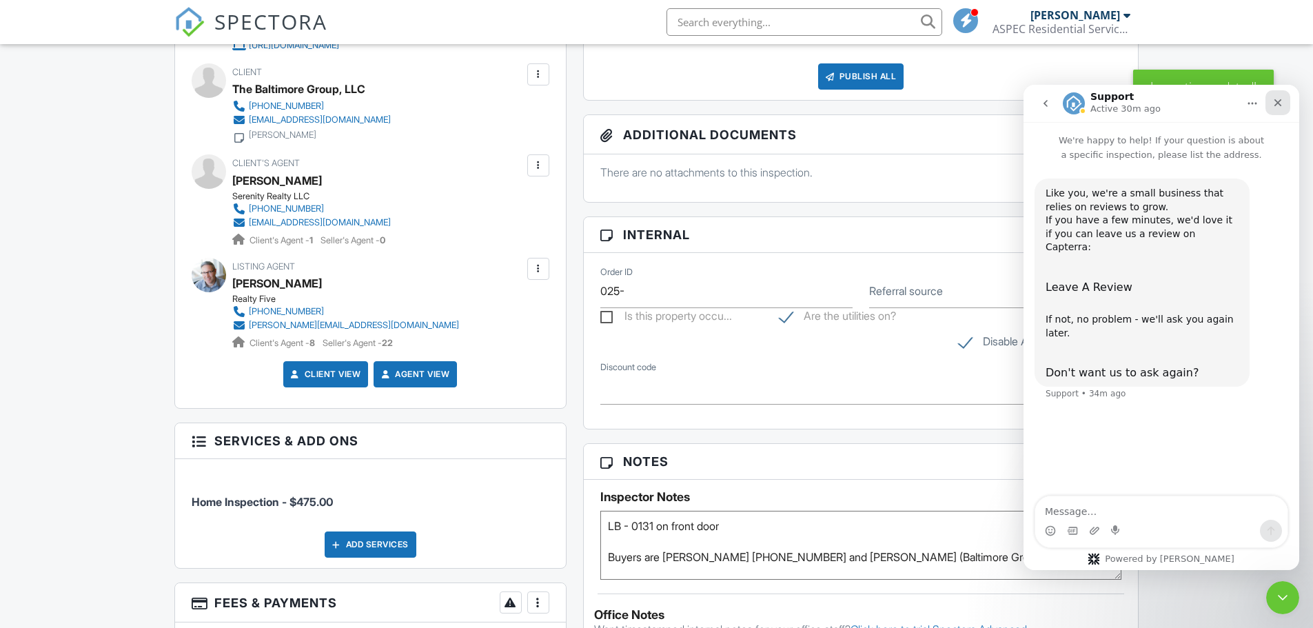
click at [1285, 107] on div "Close" at bounding box center [1278, 102] width 25 height 25
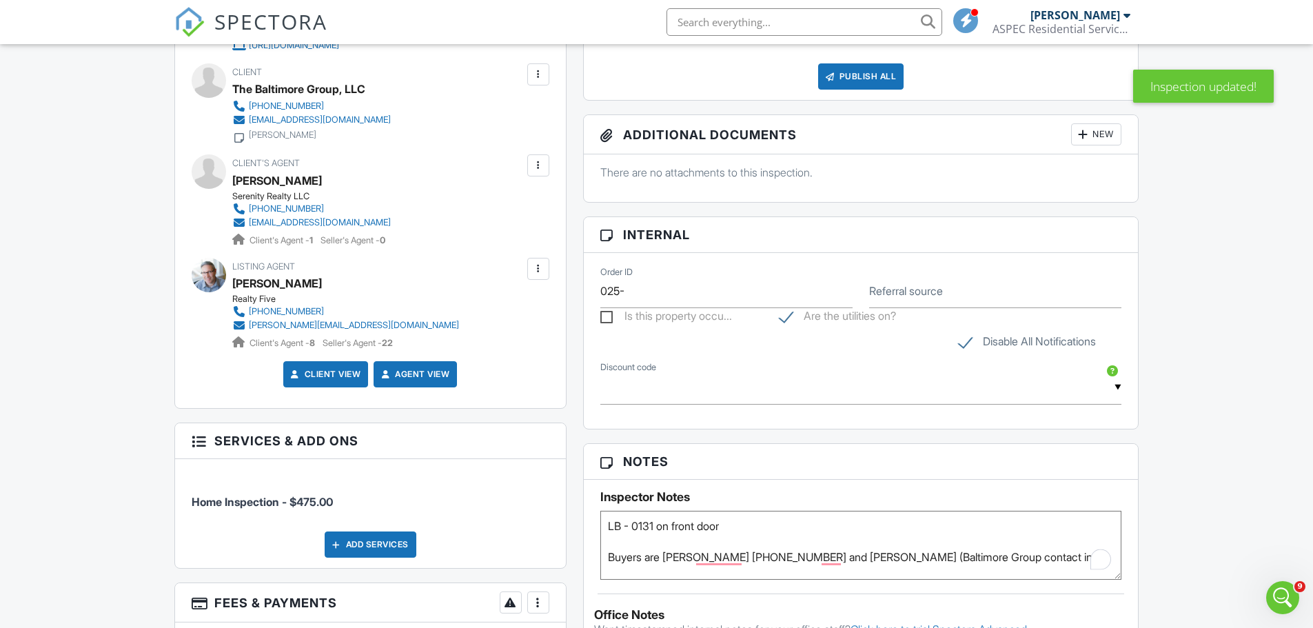
click at [1076, 552] on textarea "LB - 0131 on front door Buyers are [PERSON_NAME] [PHONE_NUMBER] and [PERSON_NAM…" at bounding box center [862, 545] width 522 height 69
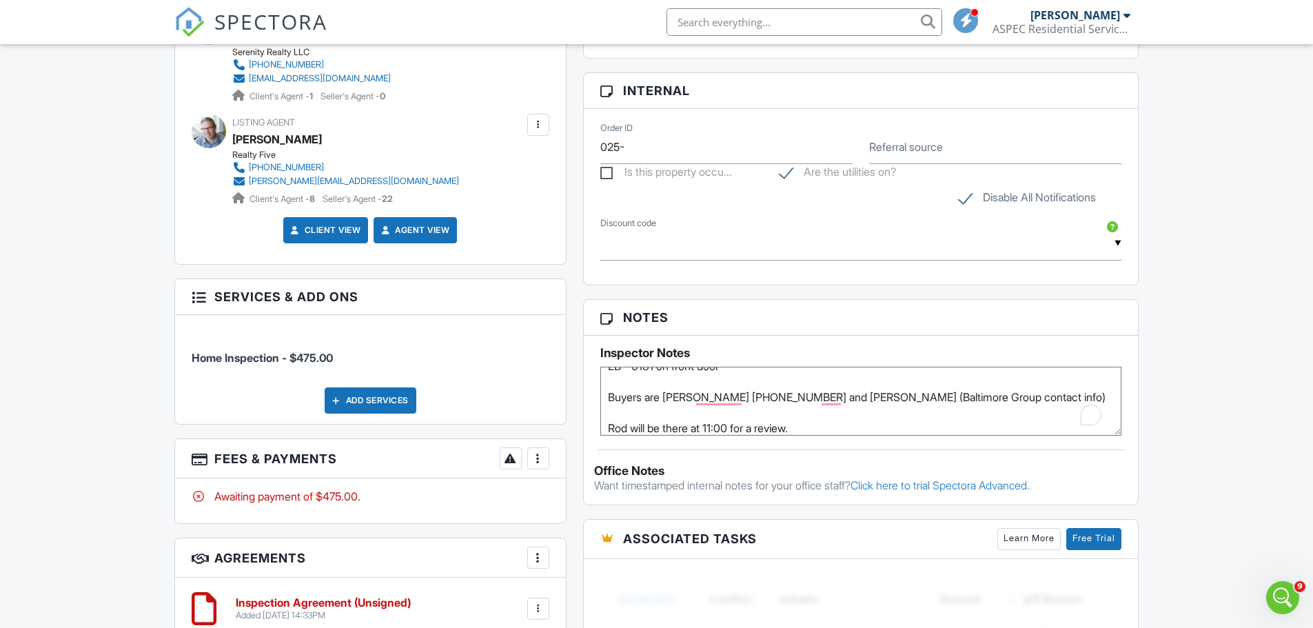
scroll to position [774, 0]
click at [1062, 419] on textarea "LB - 0131 on front door Buyers are [PERSON_NAME] [PHONE_NUMBER] and [PERSON_NAM…" at bounding box center [862, 400] width 522 height 69
click at [1067, 403] on textarea "LB - 0131 on front door Buyers are [PERSON_NAME] [PHONE_NUMBER] and [PERSON_NAM…" at bounding box center [862, 400] width 522 height 69
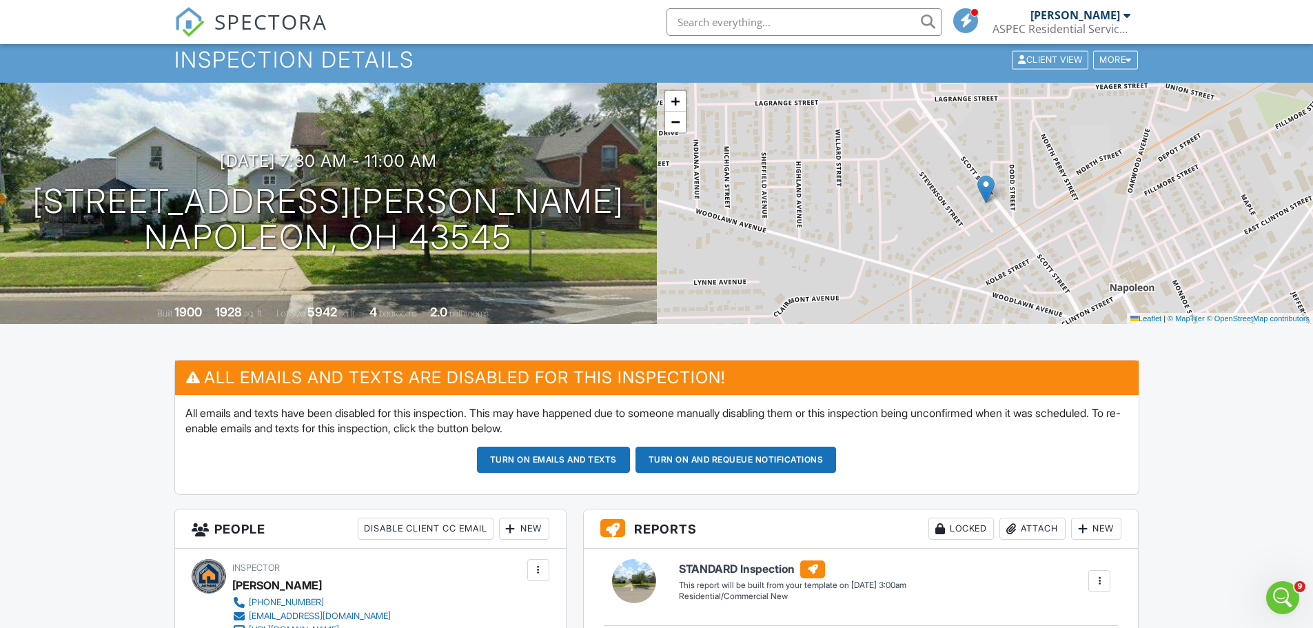
scroll to position [34, 0]
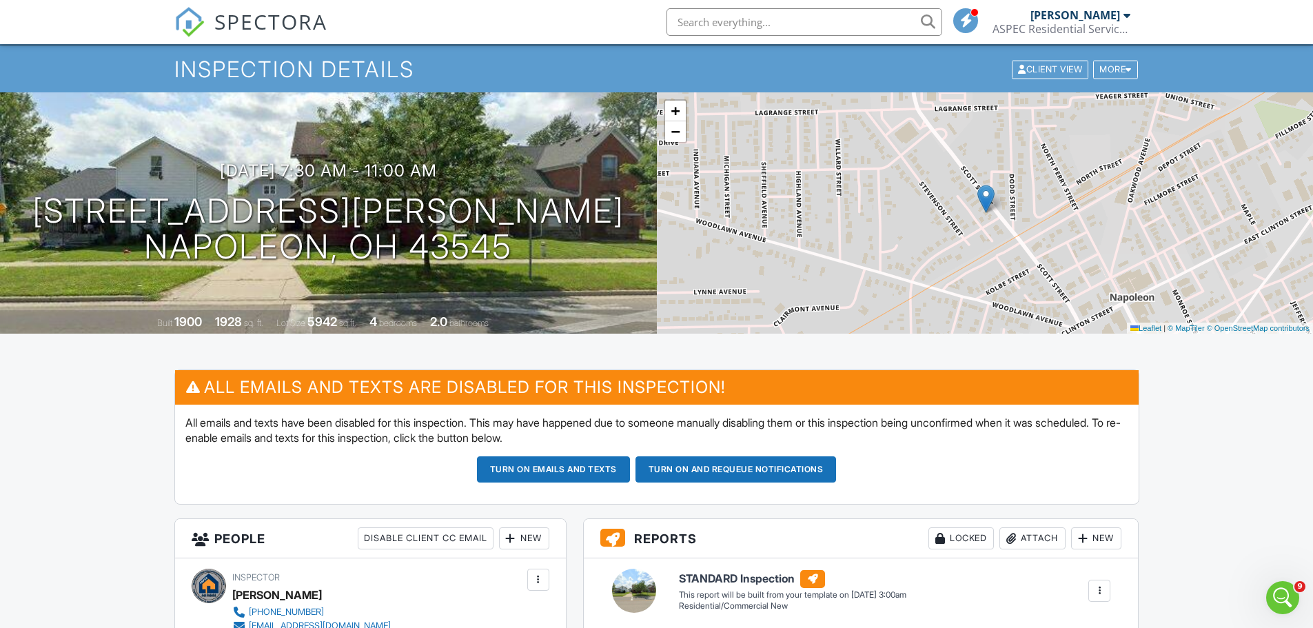
type textarea "LB - 0131 on front door Buyers are Scott Clemens 419-567-9700 and Rod Rittenhou…"
click at [523, 466] on button "Turn on emails and texts" at bounding box center [553, 469] width 153 height 26
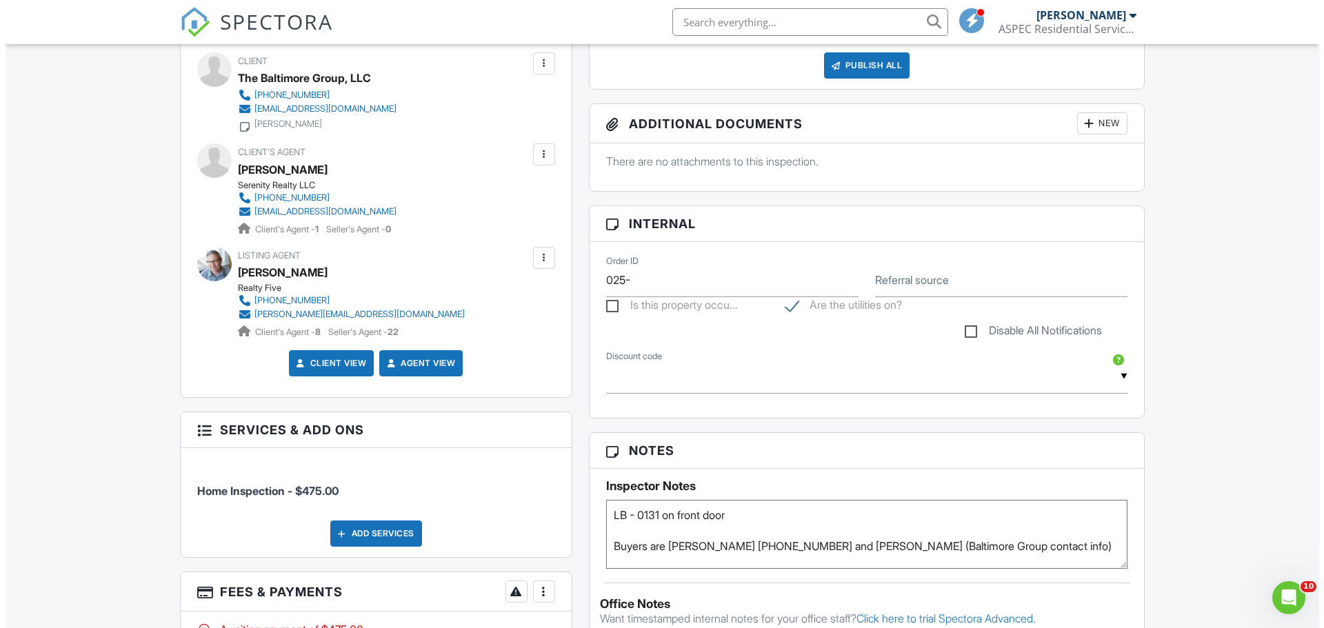
scroll to position [485, 0]
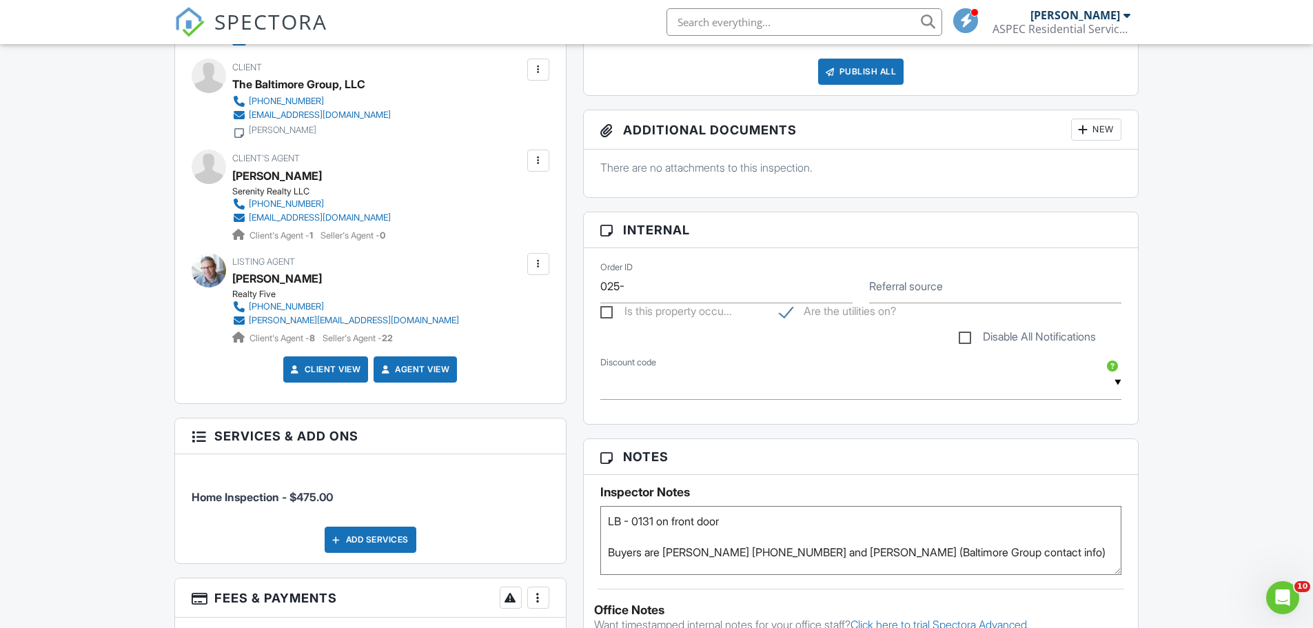
click at [538, 165] on div at bounding box center [539, 161] width 14 height 14
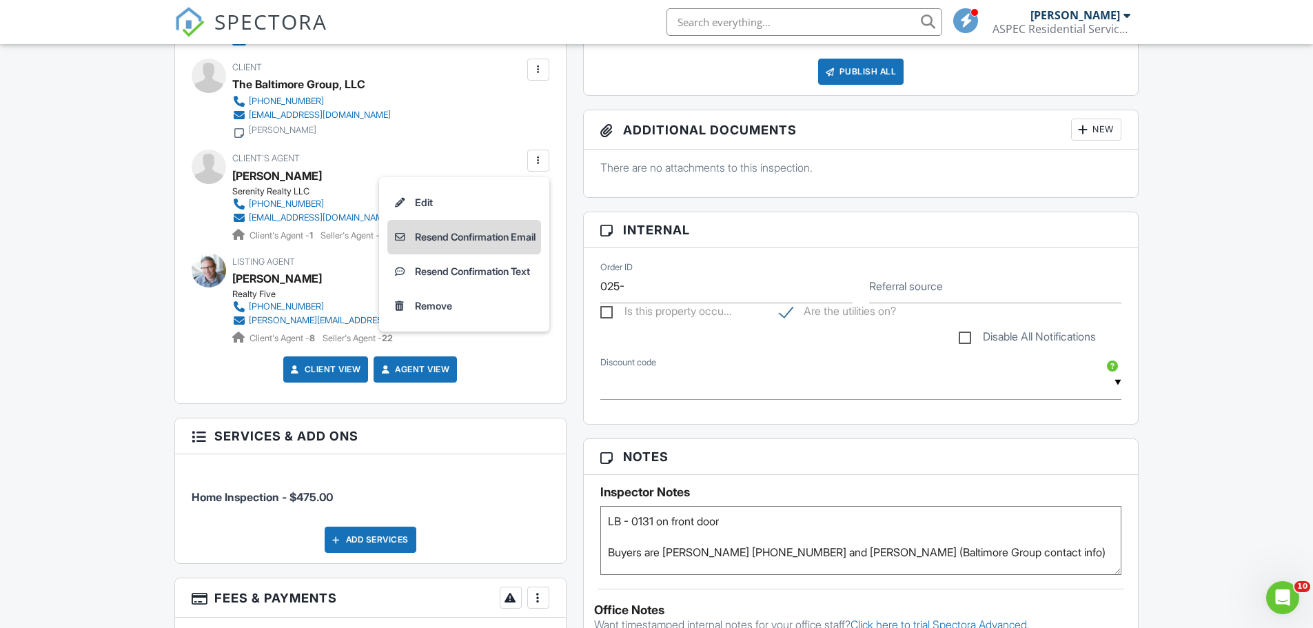
click at [422, 234] on li "Resend Confirmation Email" at bounding box center [464, 237] width 154 height 34
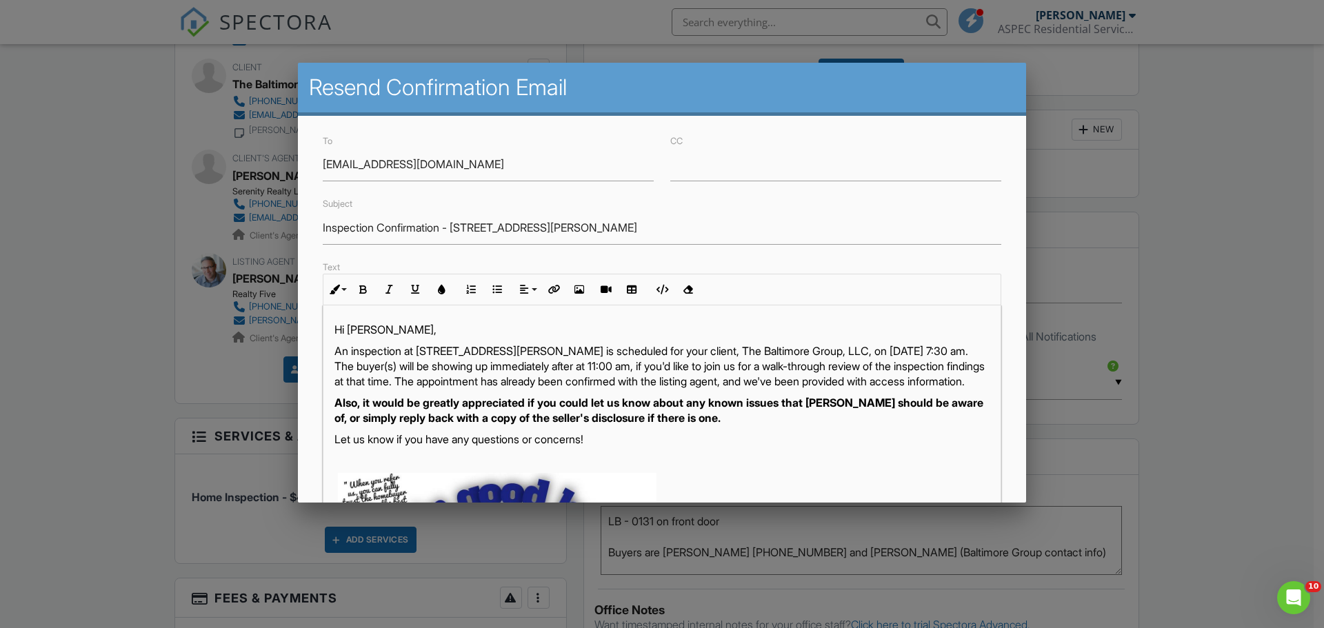
click at [767, 361] on p "An inspection at [STREET_ADDRESS][PERSON_NAME] is scheduled for your client, Th…" at bounding box center [661, 366] width 655 height 46
click at [780, 353] on p "An inspection at [STREET_ADDRESS][PERSON_NAME] is scheduled for your client, Th…" at bounding box center [661, 366] width 655 height 46
click at [882, 384] on p "An inspection at [STREET_ADDRESS][PERSON_NAME] is scheduled for your client, Th…" at bounding box center [661, 366] width 655 height 46
click at [915, 447] on p "Let us know if you have any questions or concerns!" at bounding box center [661, 439] width 655 height 15
click at [336, 364] on p "An inspection at [STREET_ADDRESS][PERSON_NAME] is scheduled for your client, Th…" at bounding box center [661, 366] width 655 height 46
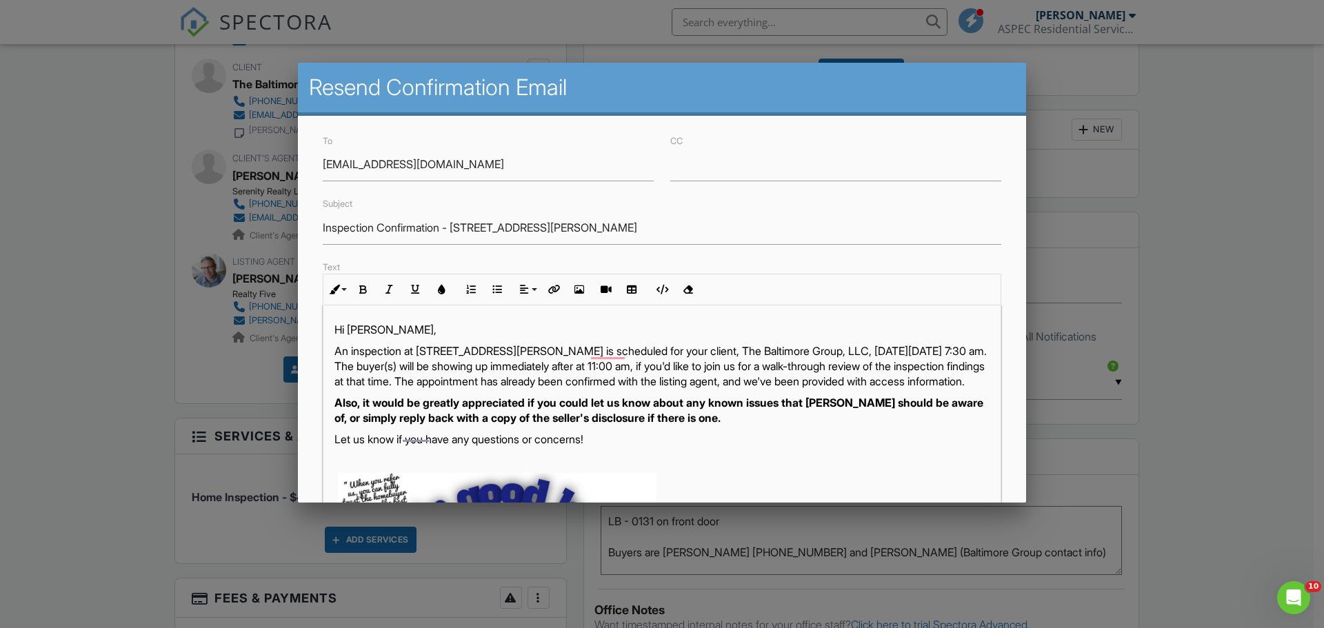
click at [812, 371] on p "An inspection at [STREET_ADDRESS][PERSON_NAME] is scheduled for your client, Th…" at bounding box center [661, 366] width 655 height 46
drag, startPoint x: 830, startPoint y: 359, endPoint x: 791, endPoint y: 369, distance: 40.5
click at [791, 369] on p "An inspection at 1007 Scott Street, Napoleon, OH 43545 is scheduled for your cl…" at bounding box center [661, 366] width 655 height 46
click at [833, 366] on p "An inspection at 1007 Scott Street, Napoleon, OH 43545 is scheduled for your cl…" at bounding box center [661, 366] width 655 height 46
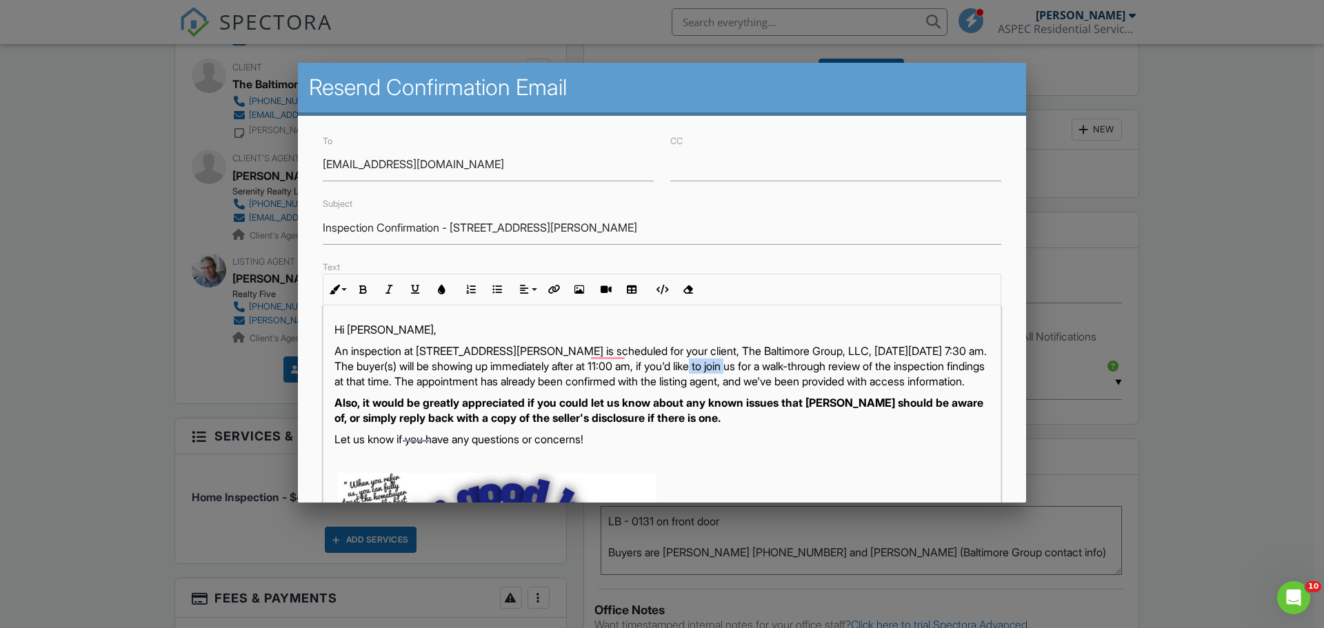
drag, startPoint x: 834, startPoint y: 366, endPoint x: 789, endPoint y: 367, distance: 44.8
click at [789, 367] on p "An inspection at 1007 Scott Street, Napoleon, OH 43545 is scheduled for your cl…" at bounding box center [661, 366] width 655 height 46
click at [362, 290] on icon "button" at bounding box center [363, 290] width 10 height 10
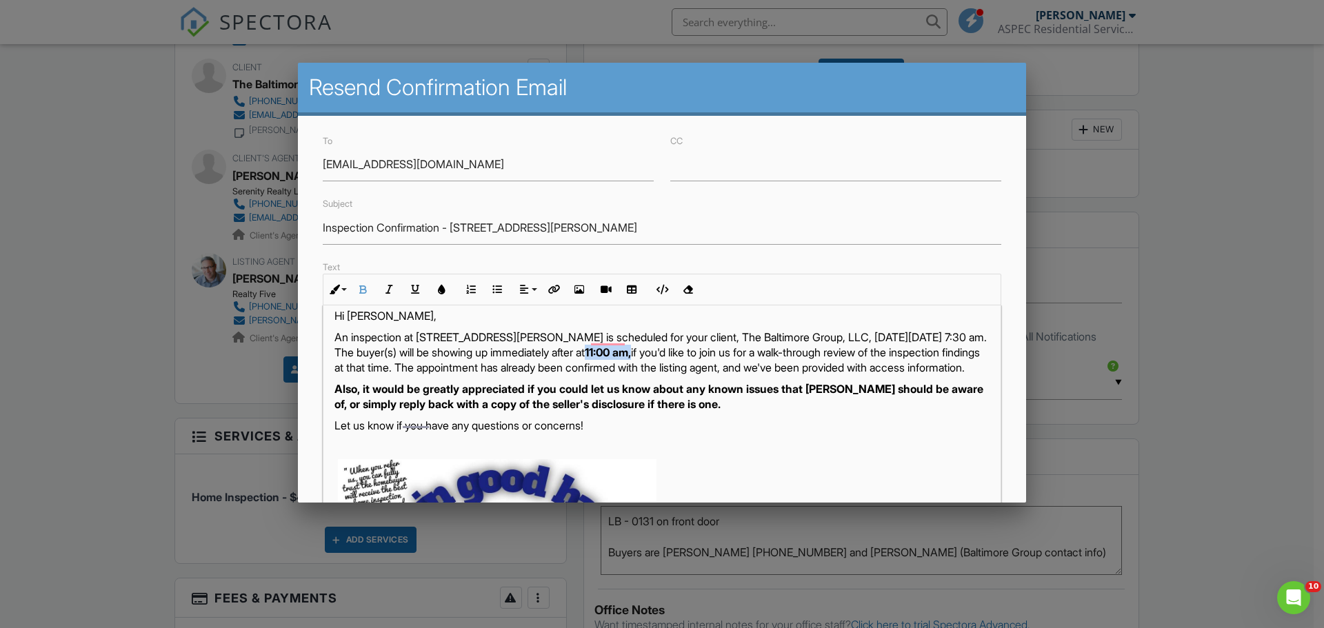
scroll to position [14, 0]
click at [709, 375] on p "An inspection at 1007 Scott Street, Napoleon, OH 43545 is scheduled for your cl…" at bounding box center [661, 352] width 655 height 46
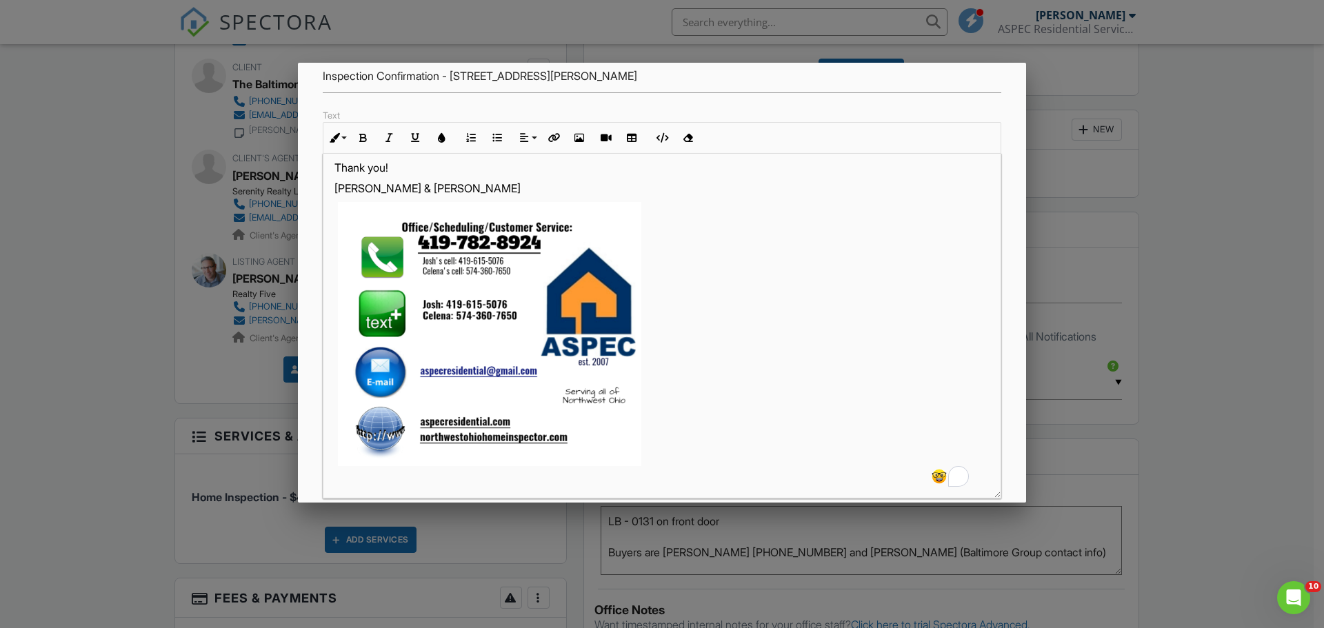
scroll to position [238, 0]
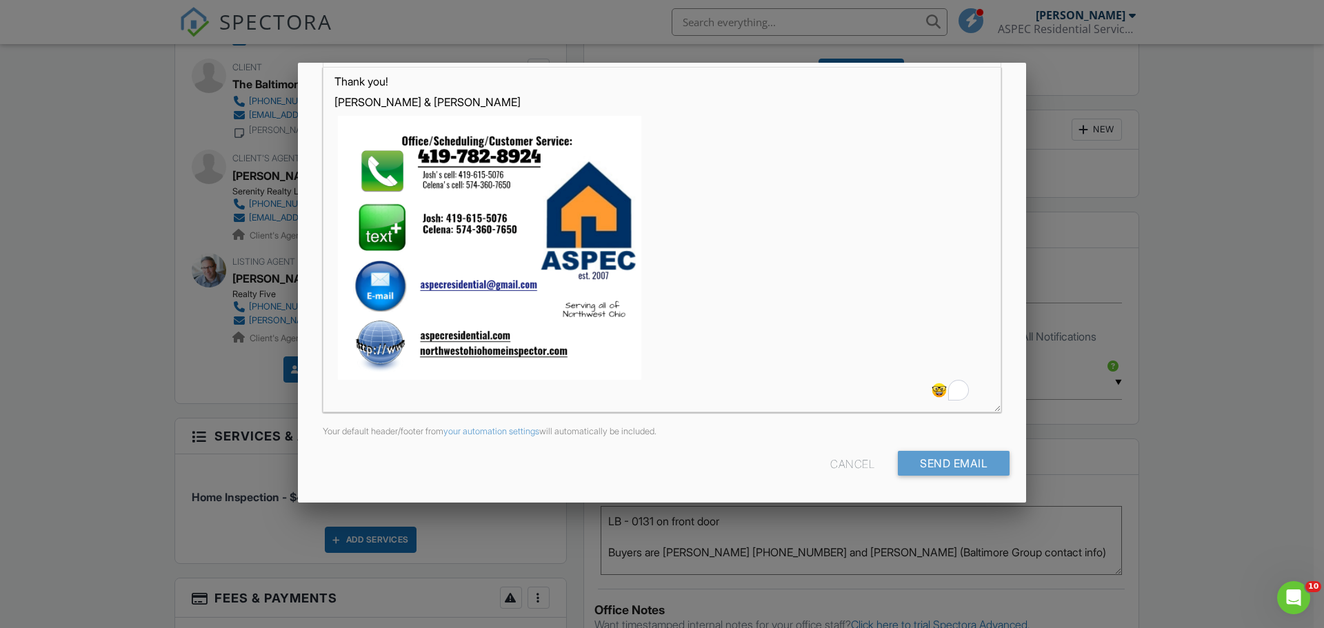
click at [896, 492] on div "To marciavandusen@yahoo.com CC Subject Inspection Confirmation - 1007 Scott Str…" at bounding box center [662, 190] width 728 height 625
click at [947, 475] on input "Send Email" at bounding box center [954, 463] width 112 height 25
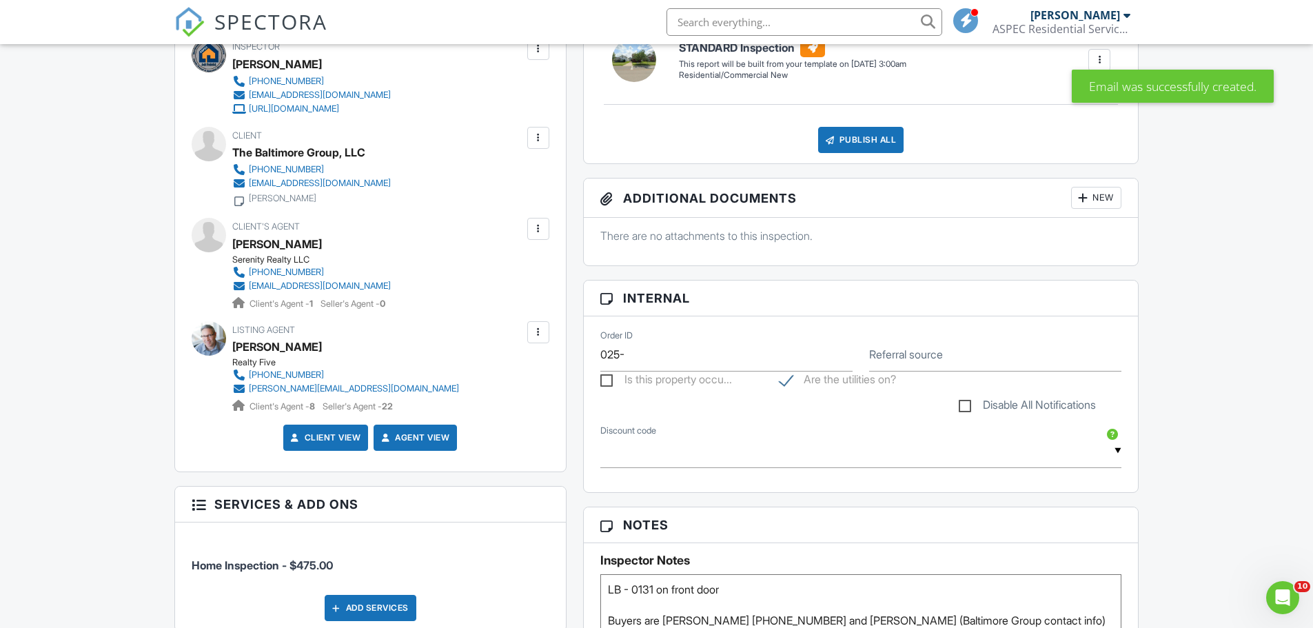
click at [536, 139] on div at bounding box center [539, 138] width 14 height 14
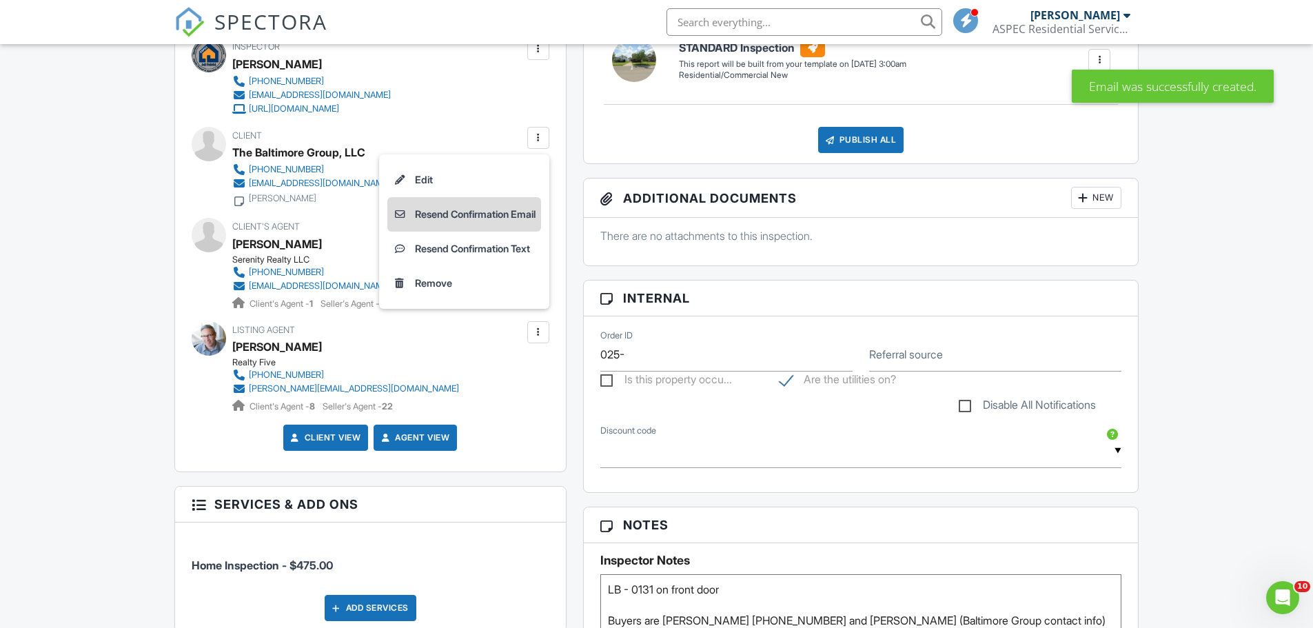
click at [441, 216] on li "Resend Confirmation Email" at bounding box center [464, 214] width 154 height 34
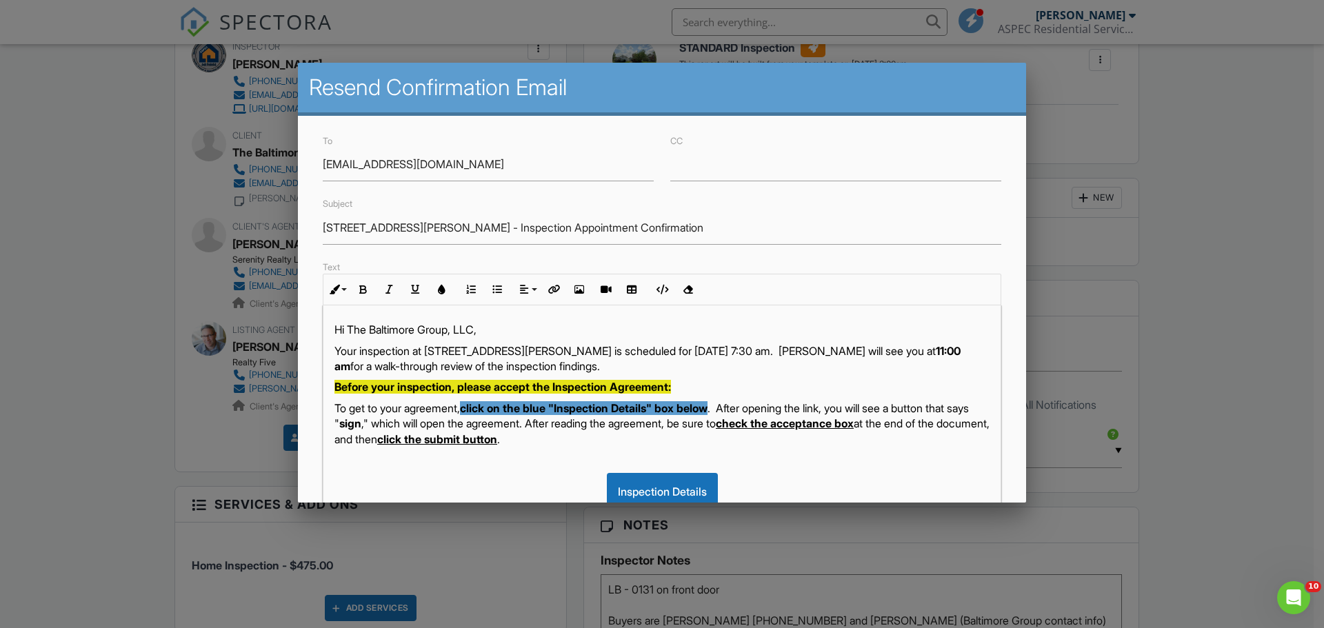
click at [491, 328] on p "Hi The Baltimore Group, LLC," at bounding box center [661, 329] width 655 height 15
click at [718, 348] on p "Your inspection at [STREET_ADDRESS][PERSON_NAME] is scheduled for [DATE] 7:30 a…" at bounding box center [661, 358] width 655 height 31
drag, startPoint x: 835, startPoint y: 353, endPoint x: 728, endPoint y: 351, distance: 106.9
click at [728, 351] on p "Your inspection at 1007 Scott Street, Napoleon, OH 43545 is scheduled for Satur…" at bounding box center [661, 358] width 655 height 31
click at [367, 286] on button "Bold" at bounding box center [363, 289] width 26 height 26
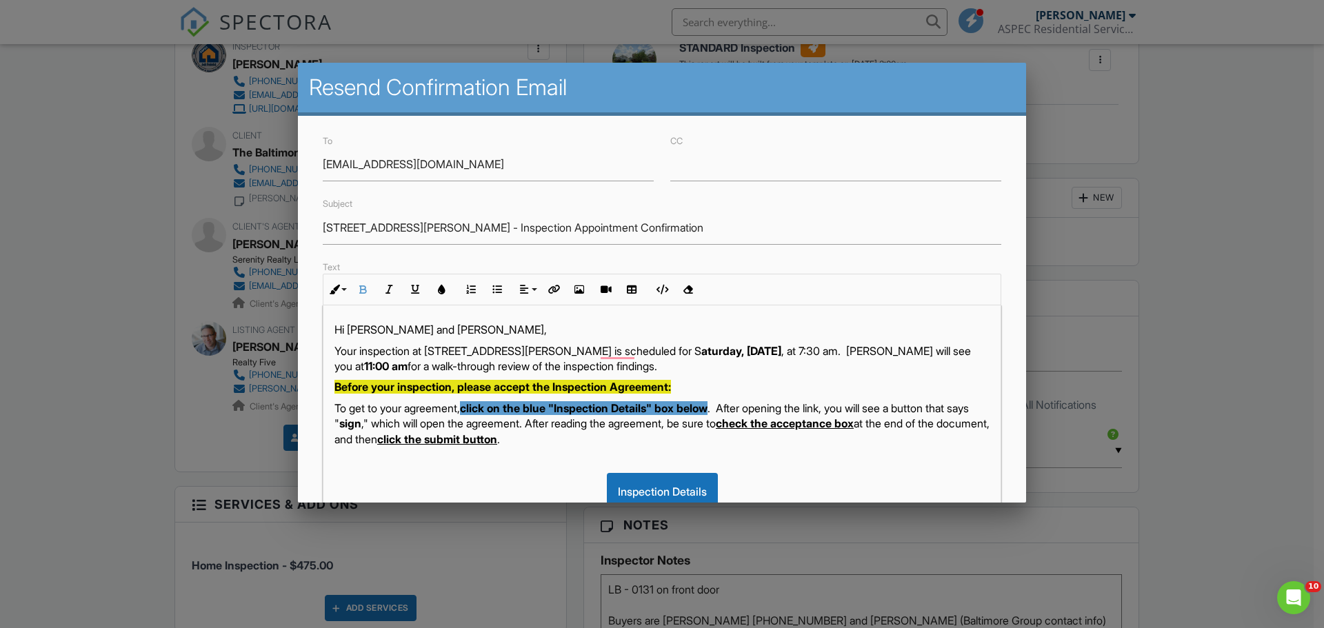
click at [728, 352] on p "Your inspection at 1007 Scott Street, Napoleon, OH 43545 is scheduled for S atu…" at bounding box center [661, 358] width 655 height 31
click at [365, 294] on icon "button" at bounding box center [363, 290] width 10 height 10
click at [745, 374] on p "Your inspection at 1007 Scott Street, Napoleon, OH 43545 is scheduled for S atu…" at bounding box center [661, 358] width 655 height 31
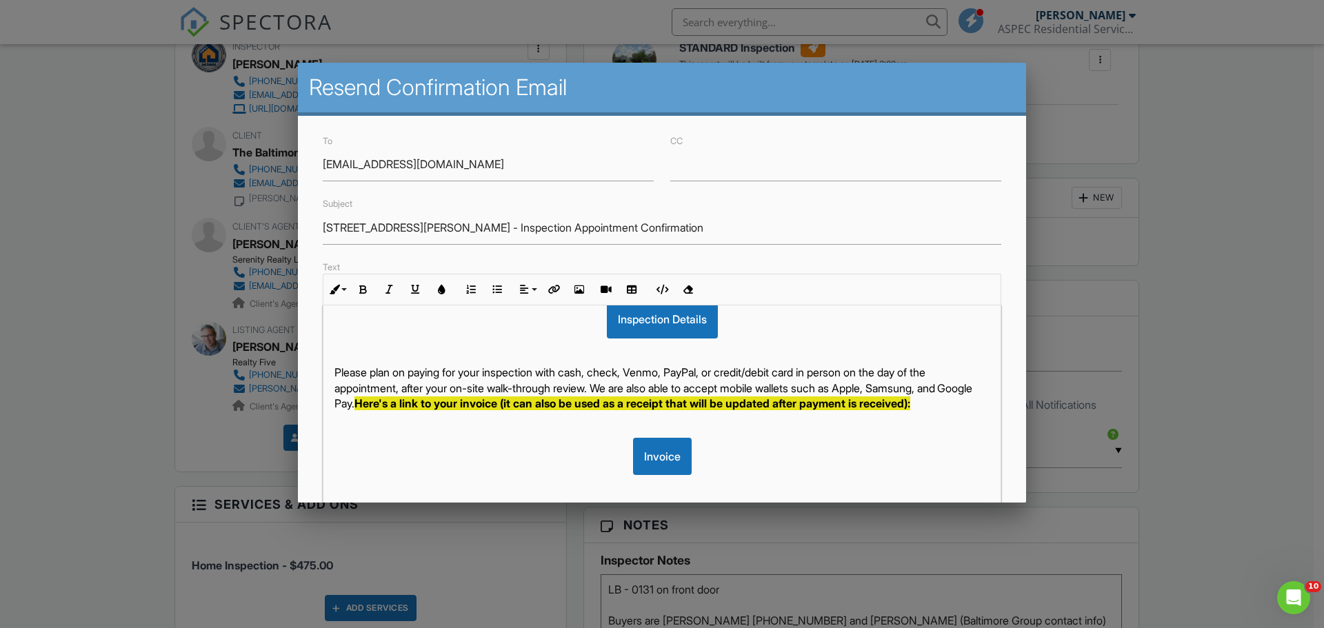
scroll to position [192, 0]
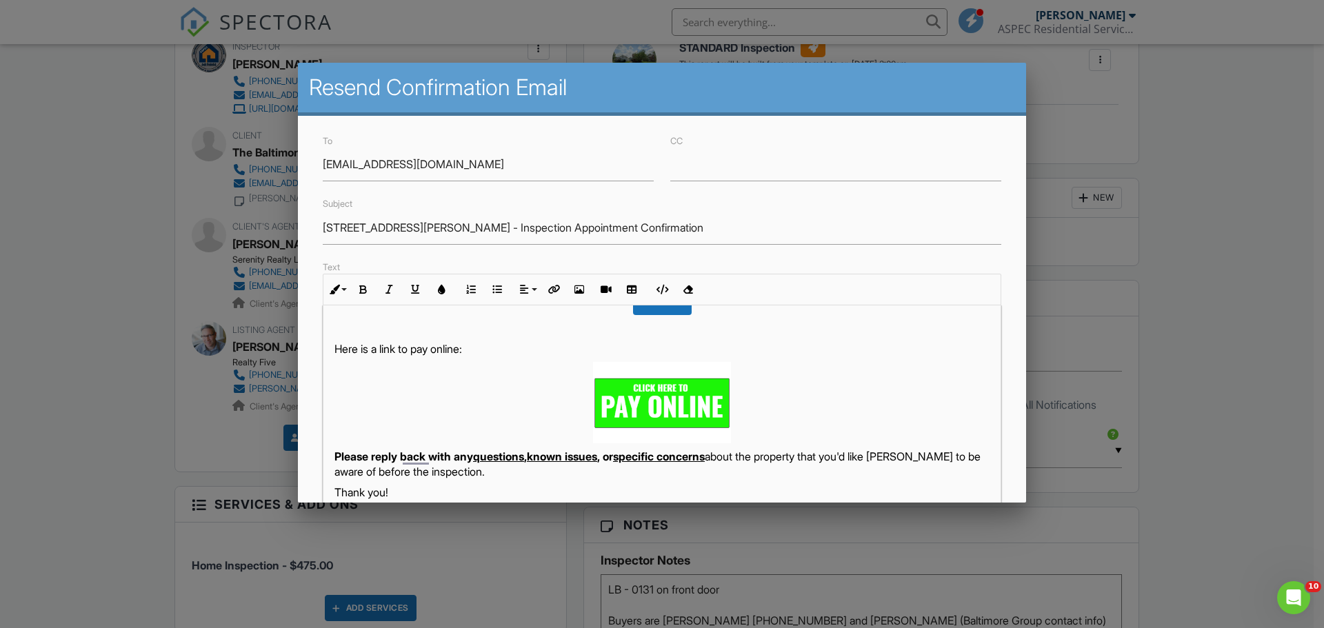
scroll to position [350, 0]
click at [882, 420] on p "To enrich screen reader interactions, please activate Accessibility in Grammarl…" at bounding box center [661, 401] width 655 height 81
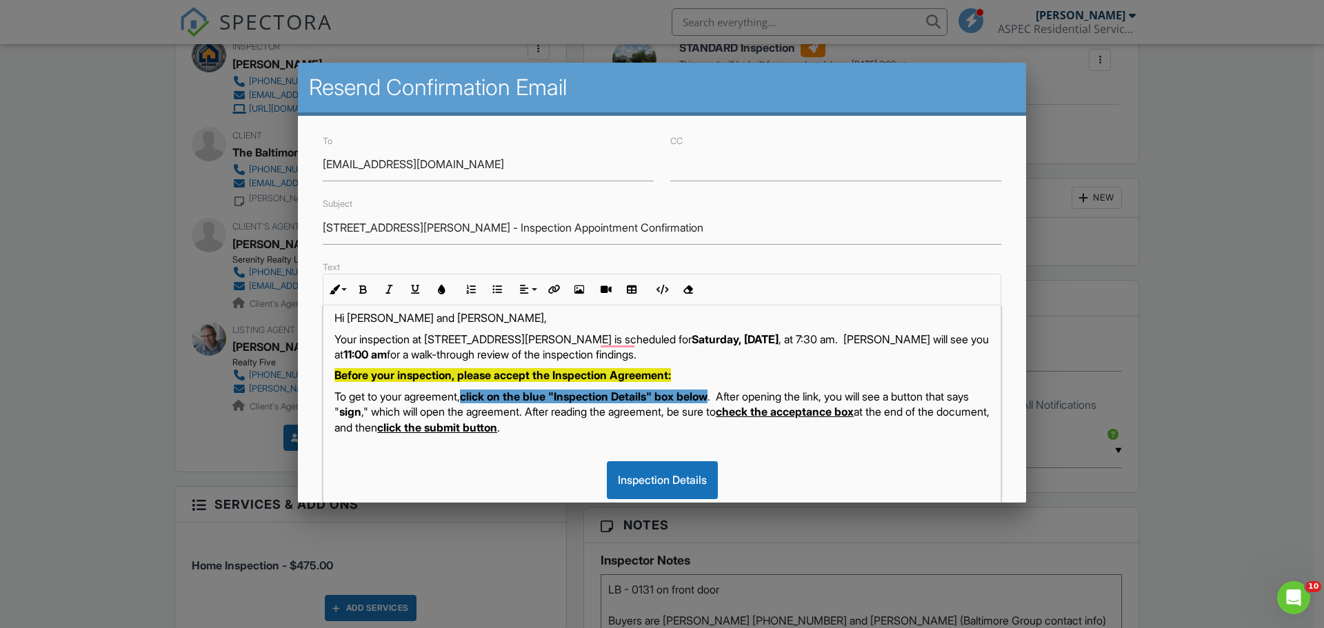
scroll to position [12, 0]
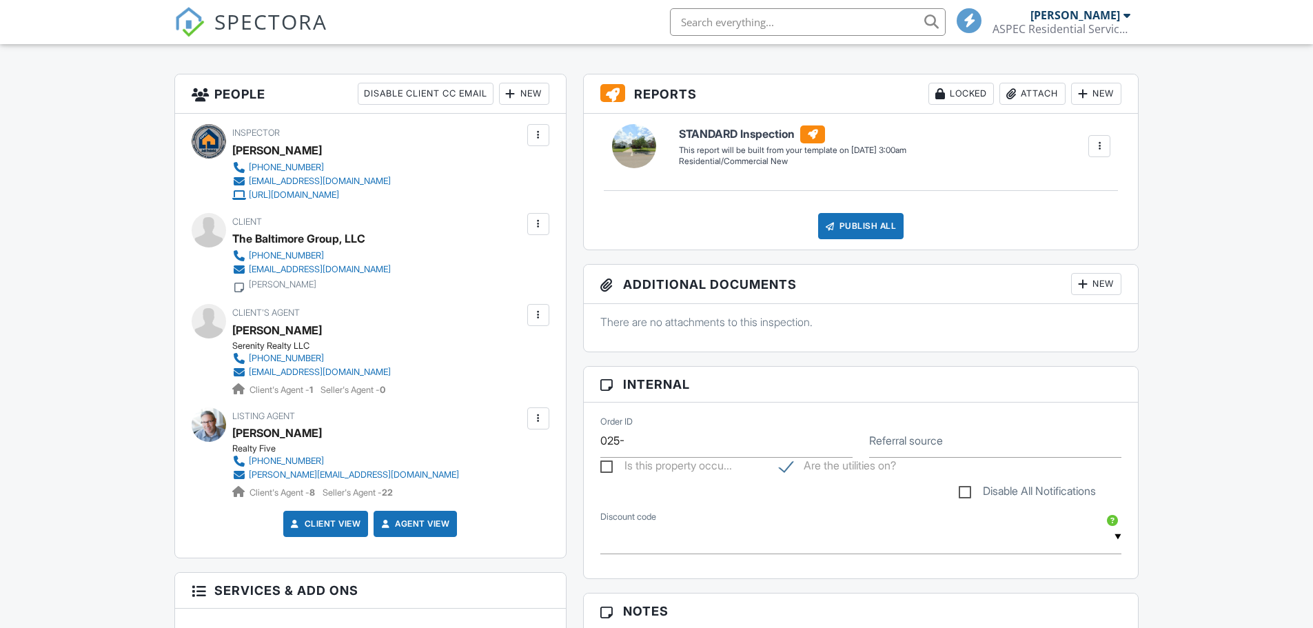
click at [538, 225] on div at bounding box center [539, 224] width 14 height 14
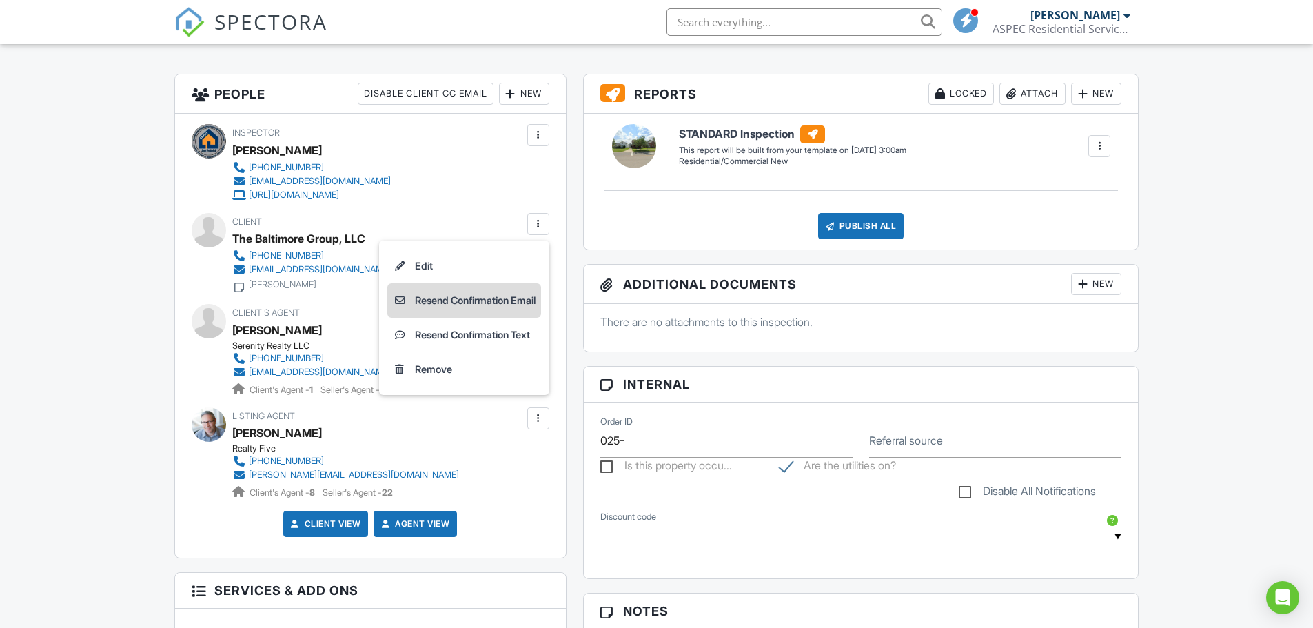
click at [440, 308] on li "Resend Confirmation Email" at bounding box center [464, 300] width 154 height 34
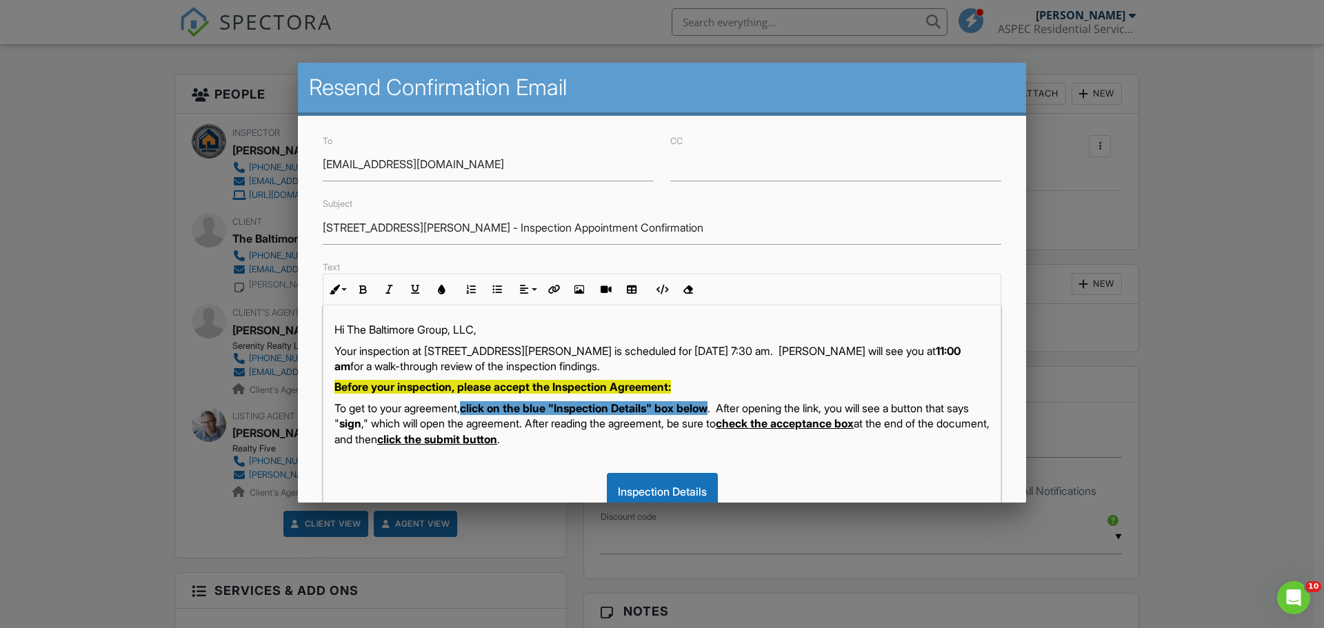
click at [482, 335] on p "Hi The Baltimore Group, LLC," at bounding box center [661, 329] width 655 height 15
click at [732, 361] on p "Your inspection at 1007 Scott Street, Napoleon, OH 43545 is scheduled for 08/30…" at bounding box center [661, 358] width 655 height 31
click at [728, 362] on p "Your inspection at 1007 Scott Street, Napoleon, OH 43545 is scheduled for 08/30…" at bounding box center [661, 358] width 655 height 31
click at [727, 335] on p "Hi Rod and Scott," at bounding box center [661, 329] width 655 height 15
click at [731, 343] on p "Your inspection at 1007 Scott Street, Napoleon, OH 43545 is scheduled for 08/30…" at bounding box center [661, 358] width 655 height 31
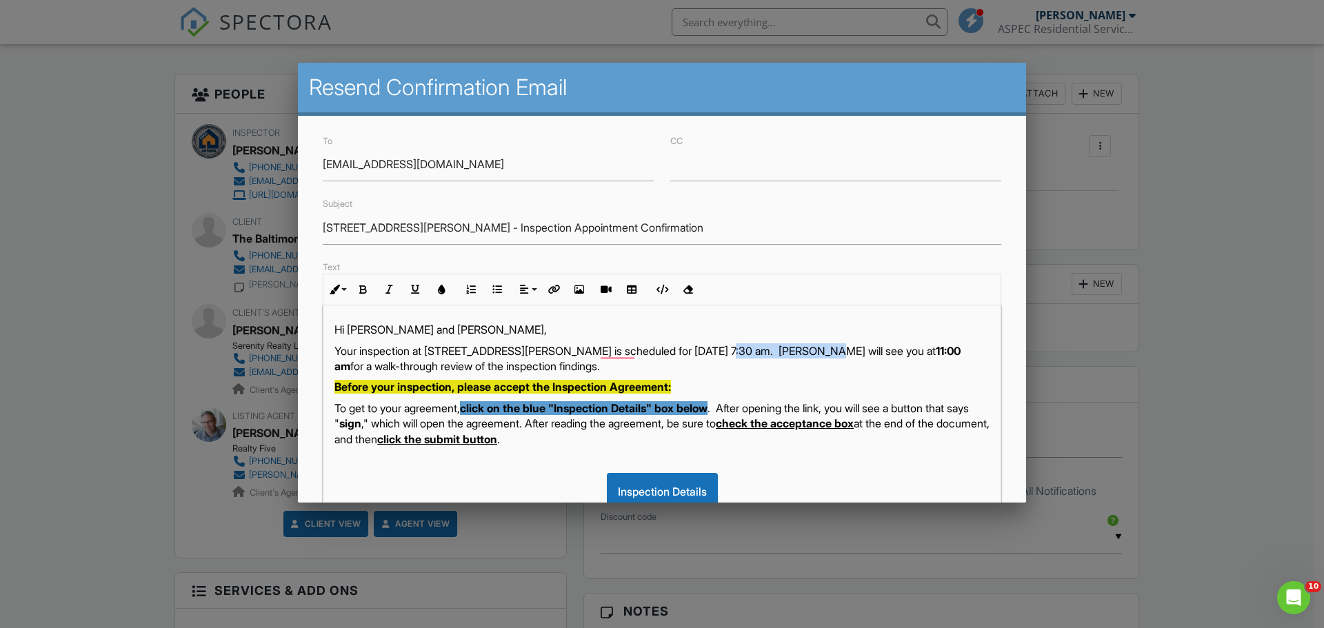
drag, startPoint x: 829, startPoint y: 348, endPoint x: 725, endPoint y: 350, distance: 103.4
click at [725, 350] on p "Your inspection at 1007 Scott Street, Napoleon, OH 43545 is scheduled for Satur…" at bounding box center [661, 358] width 655 height 31
click at [374, 283] on button "Bold" at bounding box center [363, 289] width 26 height 26
click at [723, 385] on p "Before your inspection, please accept the Inspection Agreement:" at bounding box center [661, 386] width 655 height 15
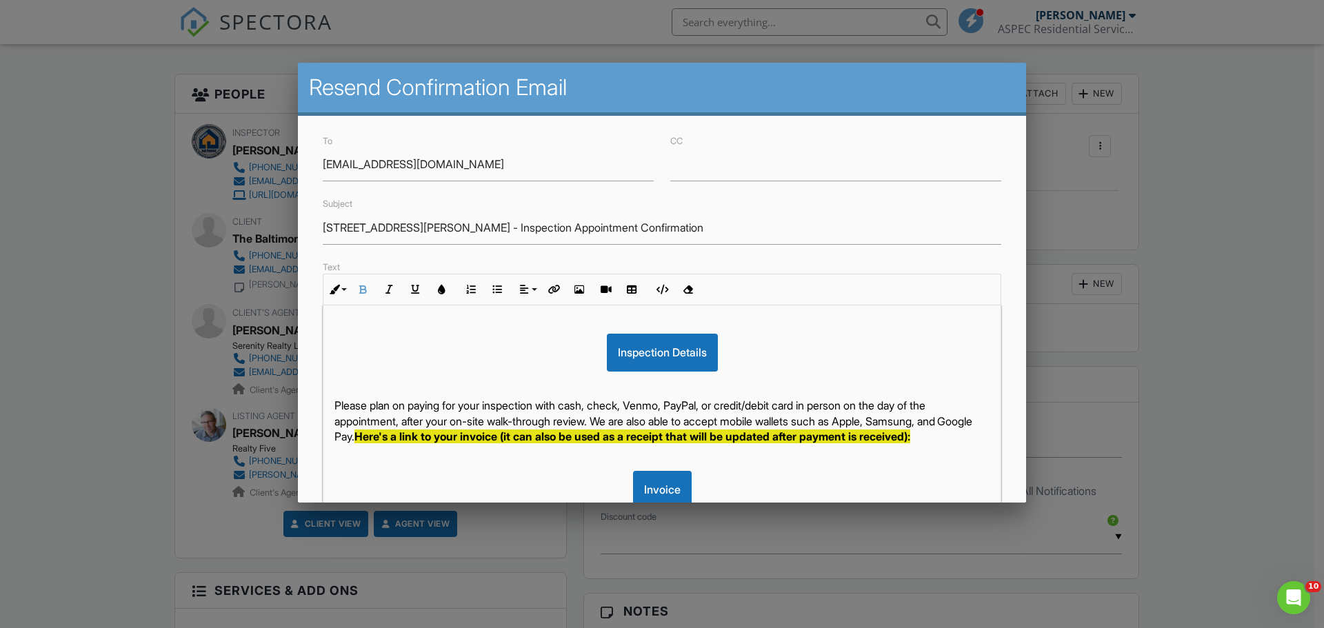
scroll to position [143, 0]
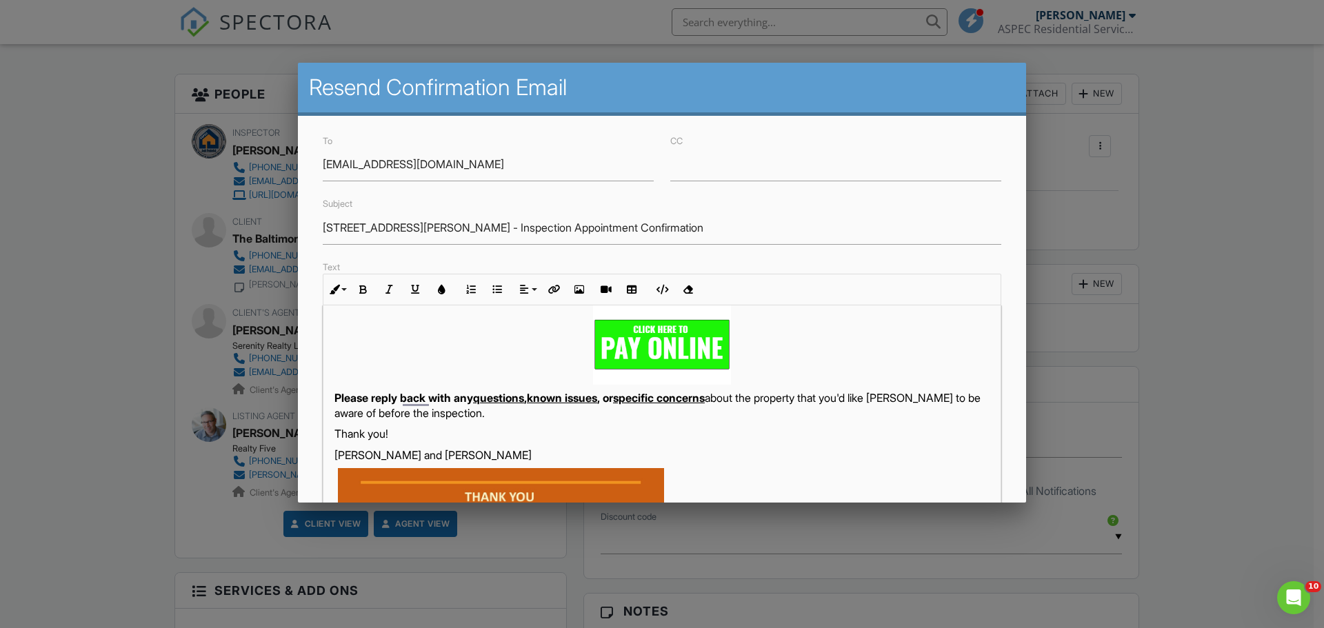
scroll to position [402, 0]
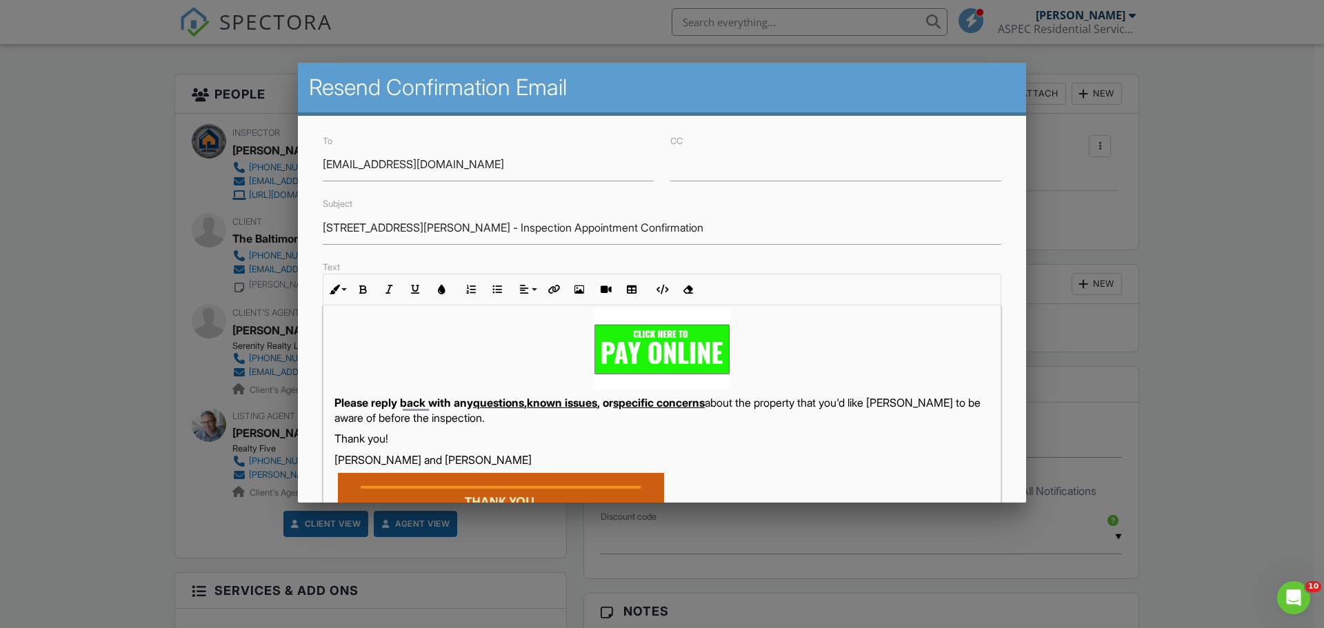
click at [867, 370] on p "To enrich screen reader interactions, please activate Accessibility in Grammarl…" at bounding box center [661, 348] width 655 height 81
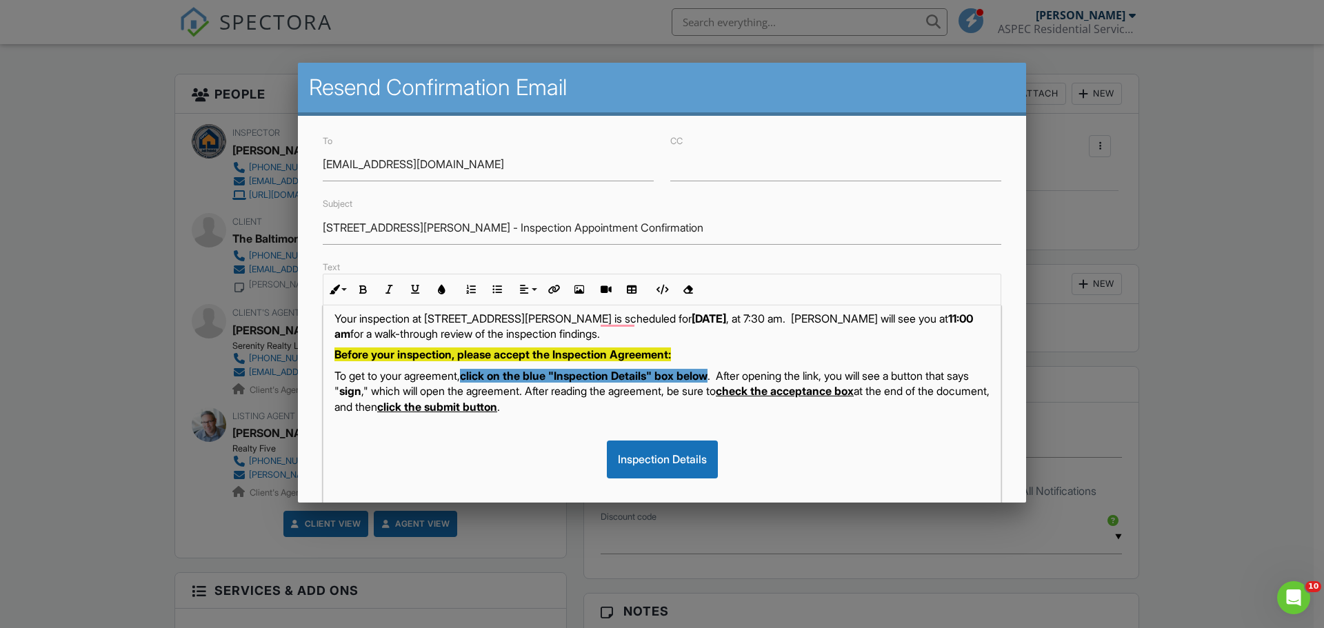
scroll to position [0, 0]
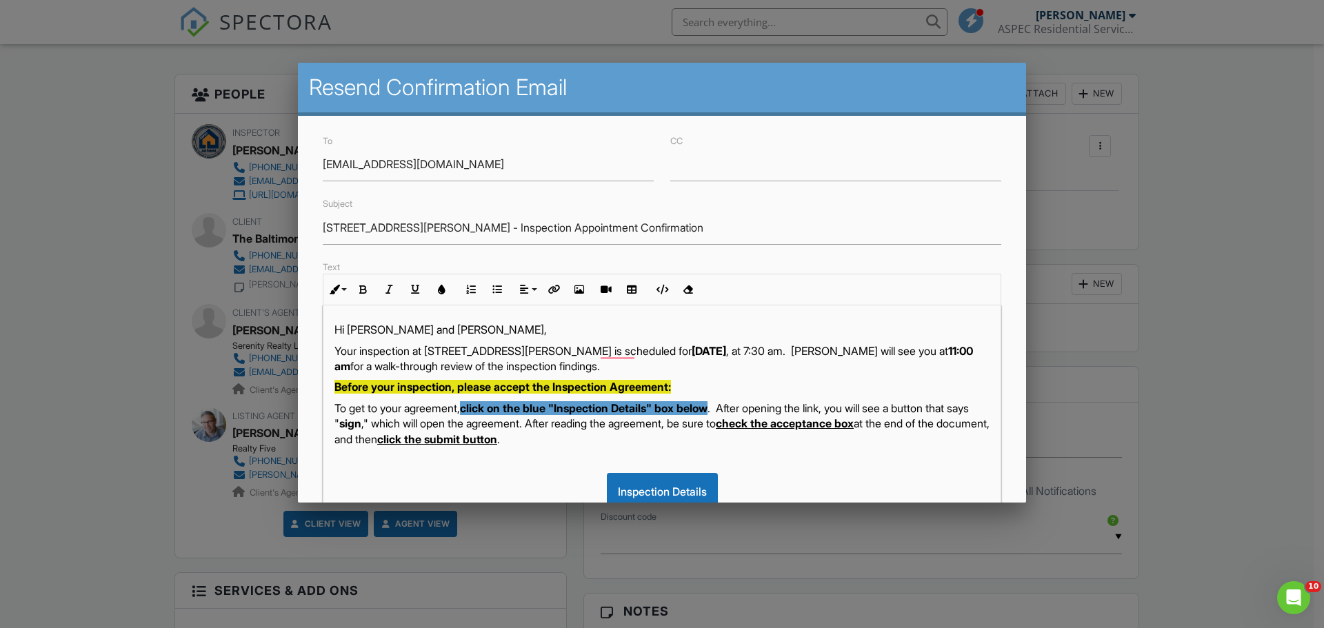
click at [452, 331] on p "Hi Rod and Scott," at bounding box center [661, 329] width 655 height 15
click at [352, 230] on input "1007 Scott Street - Inspection Appointment Confirmation" at bounding box center [662, 228] width 678 height 34
type input "1007 N Scott Street - Inspection Appointment Confirmation"
click at [466, 343] on p "Your inspection at 1007 Scott Street, Napoleon, OH 43545 is scheduled for Satur…" at bounding box center [661, 358] width 655 height 31
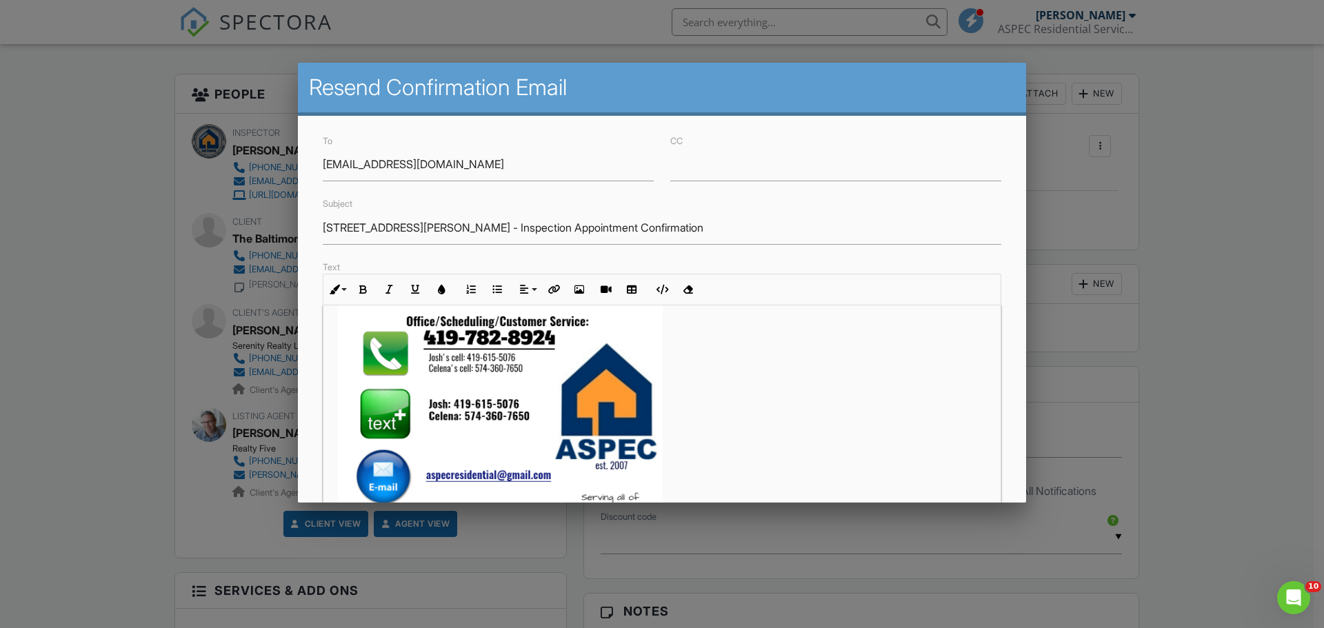
scroll to position [238, 0]
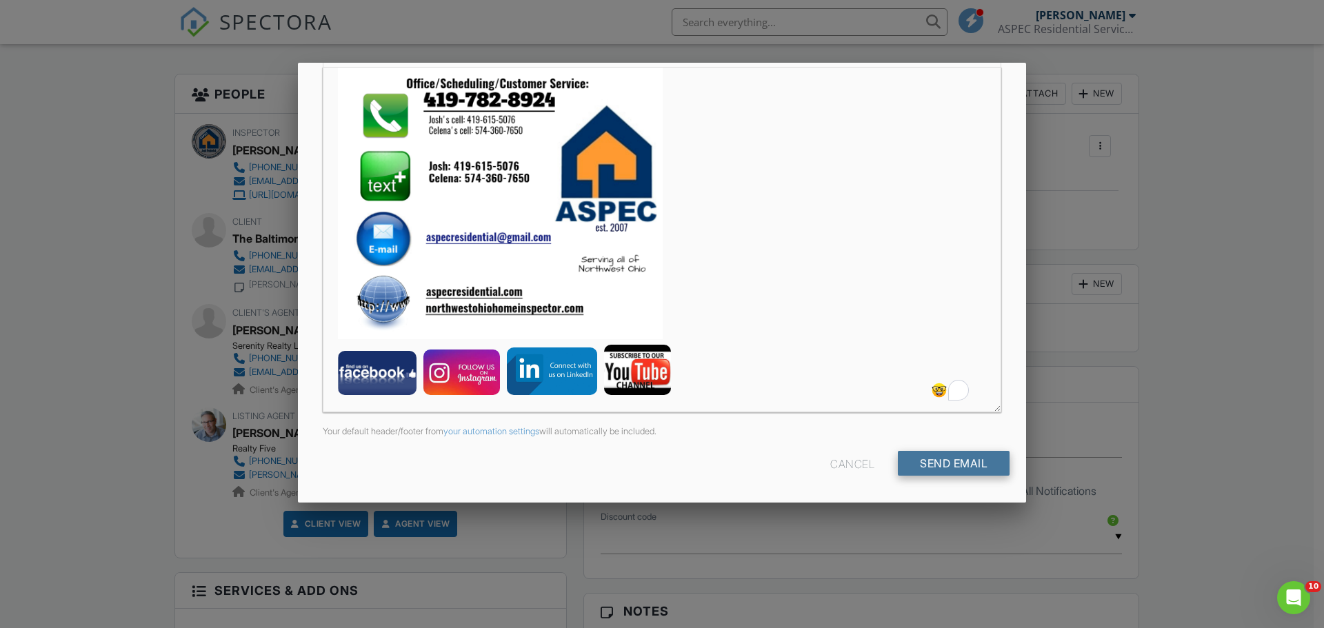
click at [965, 463] on input "Send Email" at bounding box center [954, 463] width 112 height 25
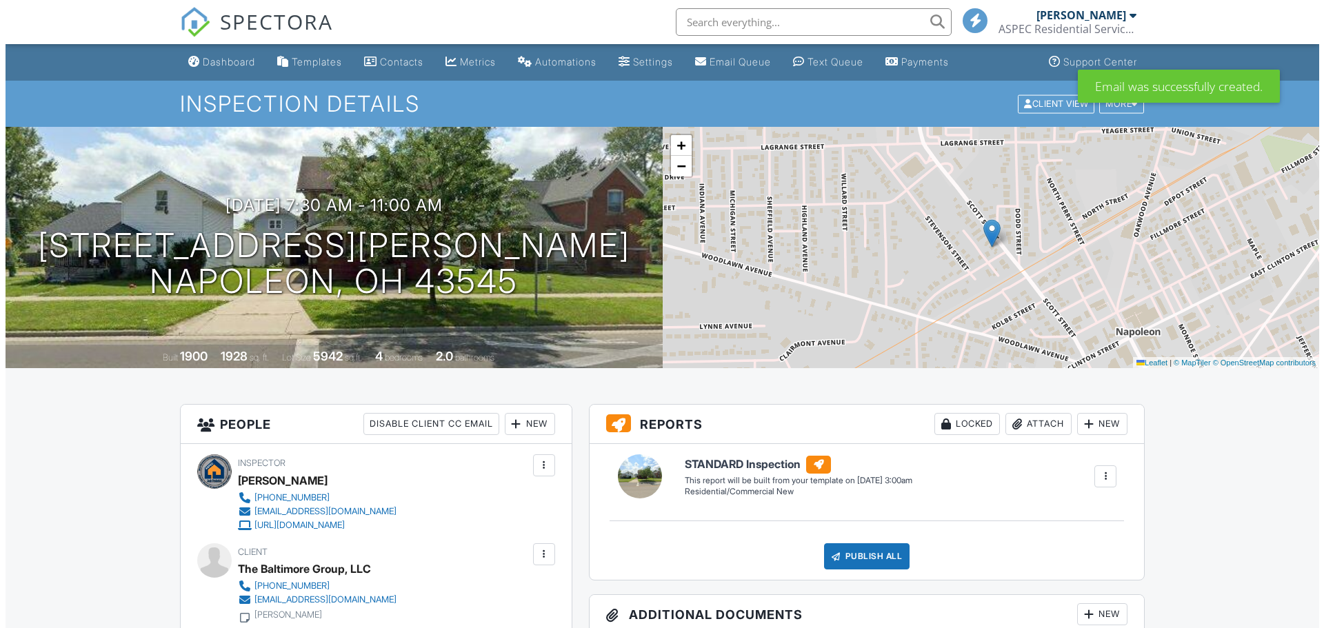
scroll to position [6, 0]
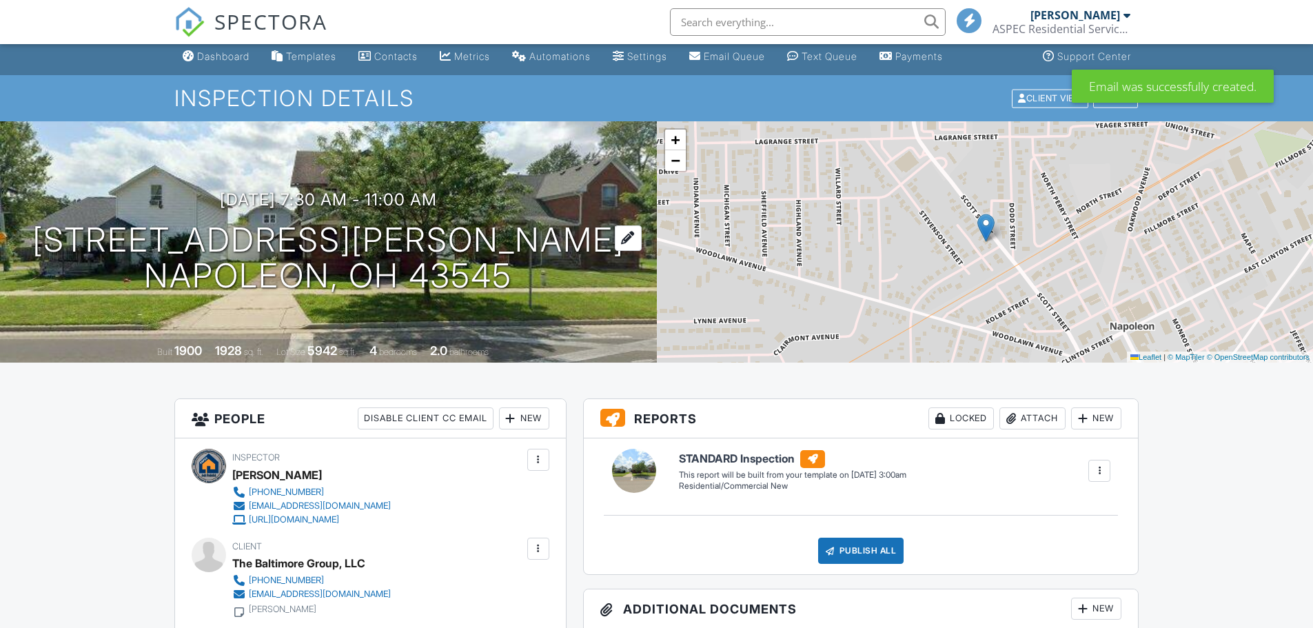
click at [503, 263] on h1 "[STREET_ADDRESS][PERSON_NAME] Napoleon, OH 43545" at bounding box center [328, 258] width 592 height 73
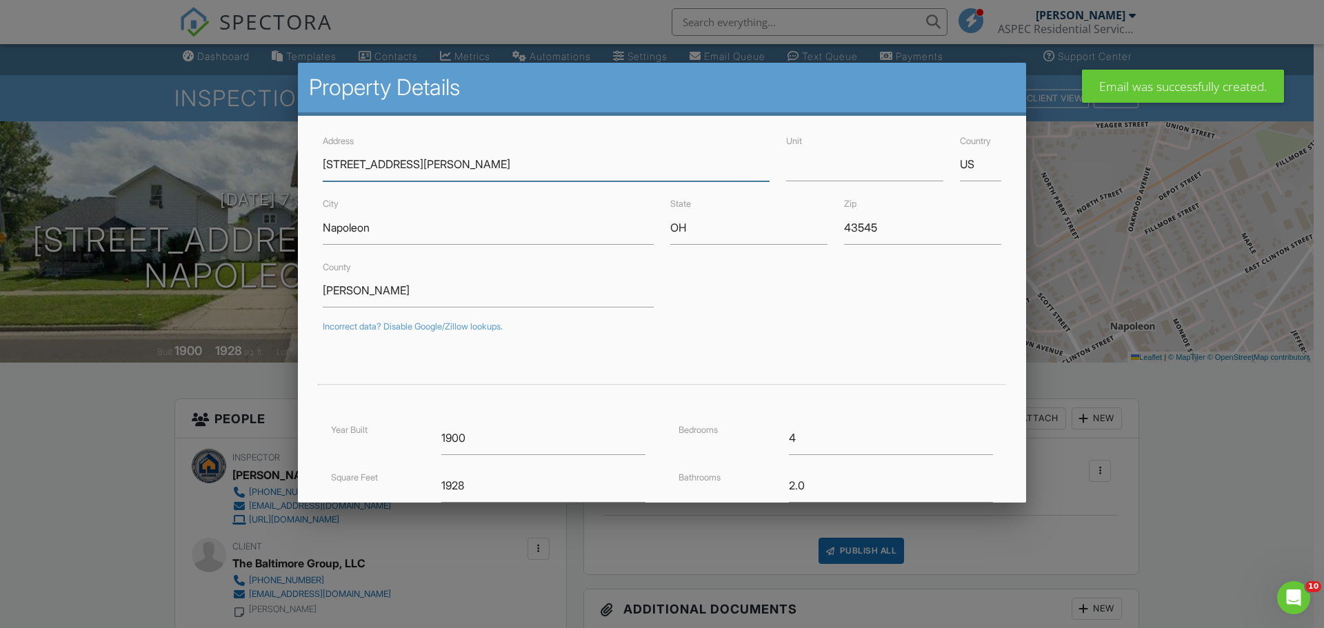
scroll to position [0, 0]
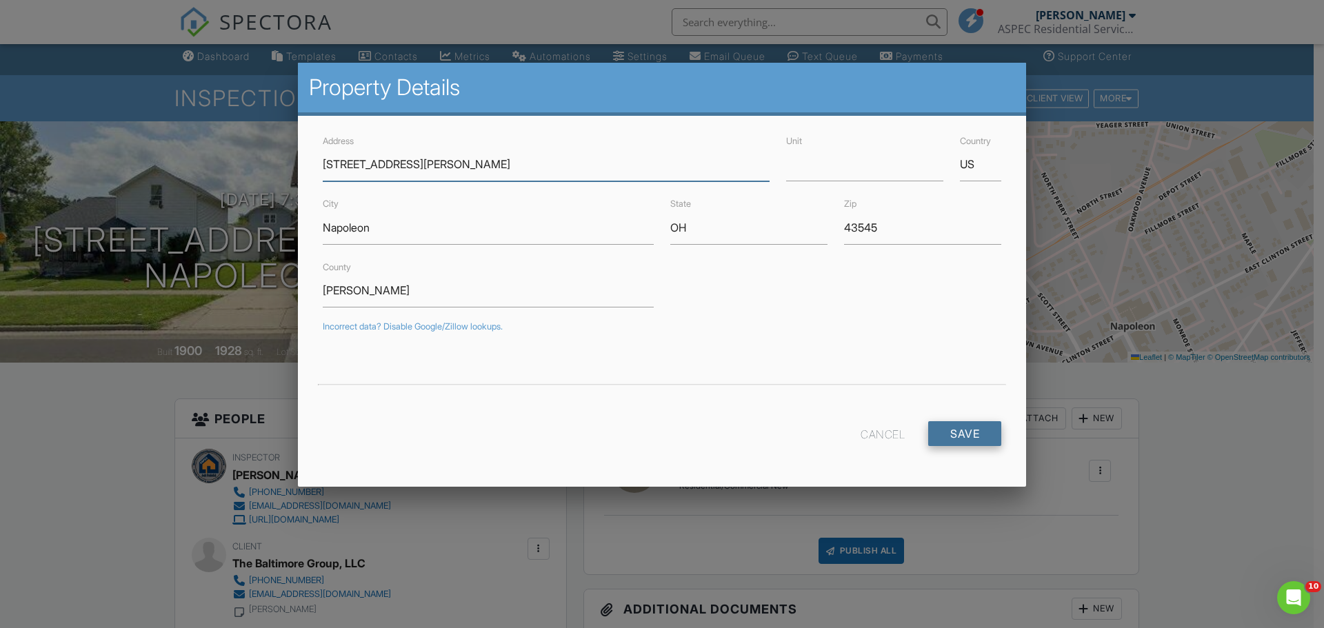
type input "[STREET_ADDRESS][PERSON_NAME]"
click at [971, 435] on input "Save" at bounding box center [964, 433] width 73 height 25
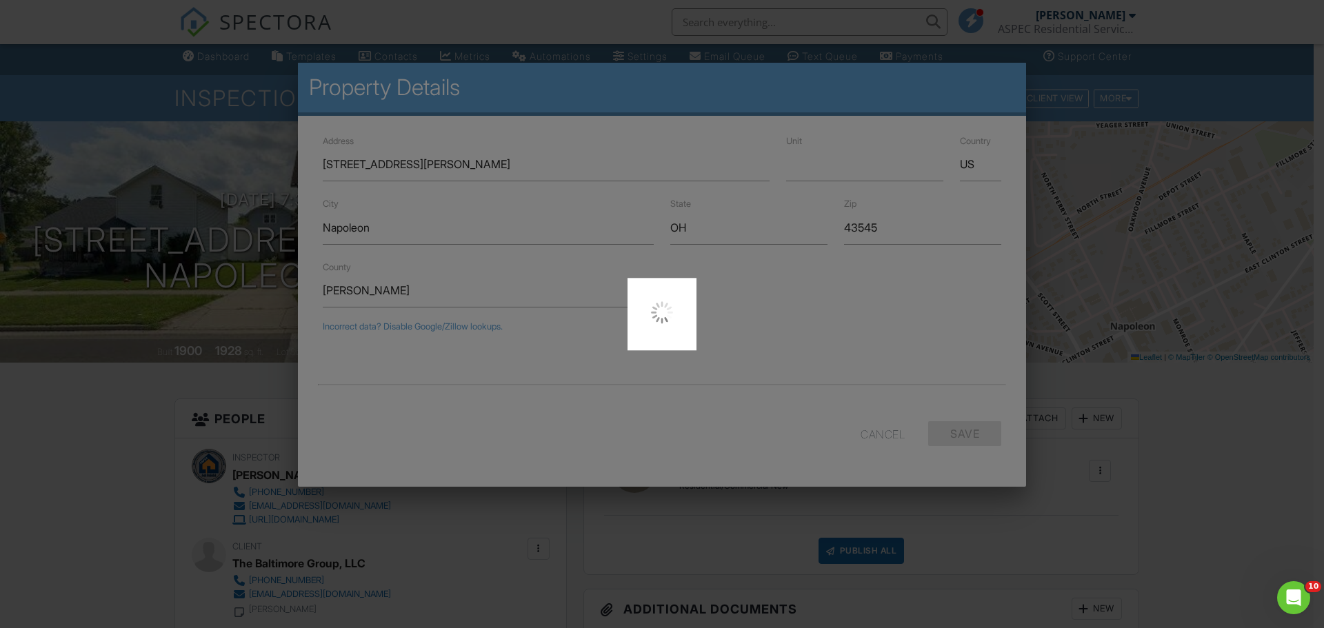
type input "-84.12978249999999"
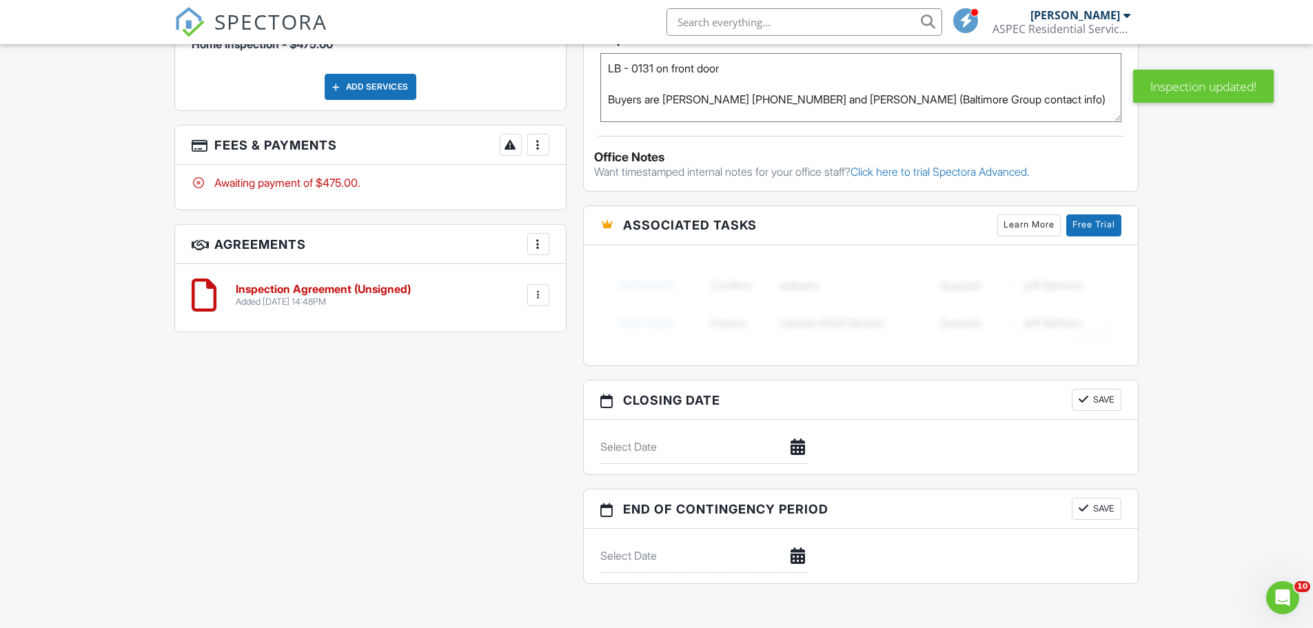
scroll to position [938, 0]
click at [263, 286] on h6 "Inspection Agreement (Unsigned)" at bounding box center [323, 289] width 175 height 12
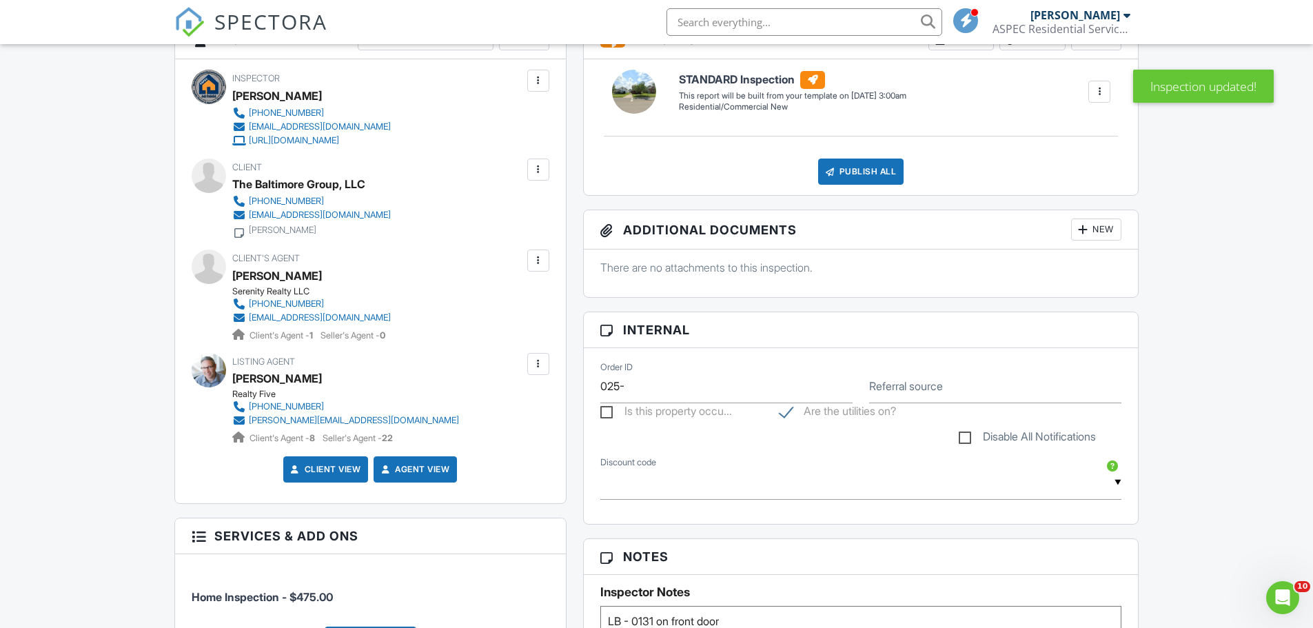
click at [539, 370] on div at bounding box center [539, 364] width 14 height 14
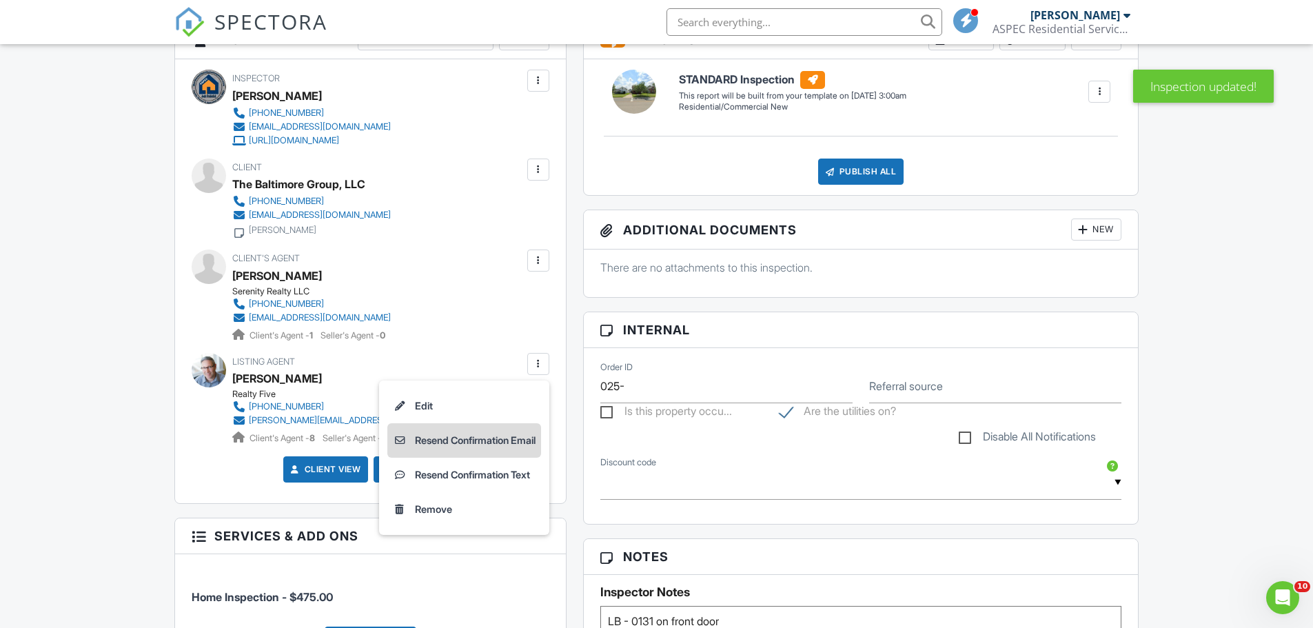
click at [415, 448] on li "Resend Confirmation Email" at bounding box center [464, 440] width 154 height 34
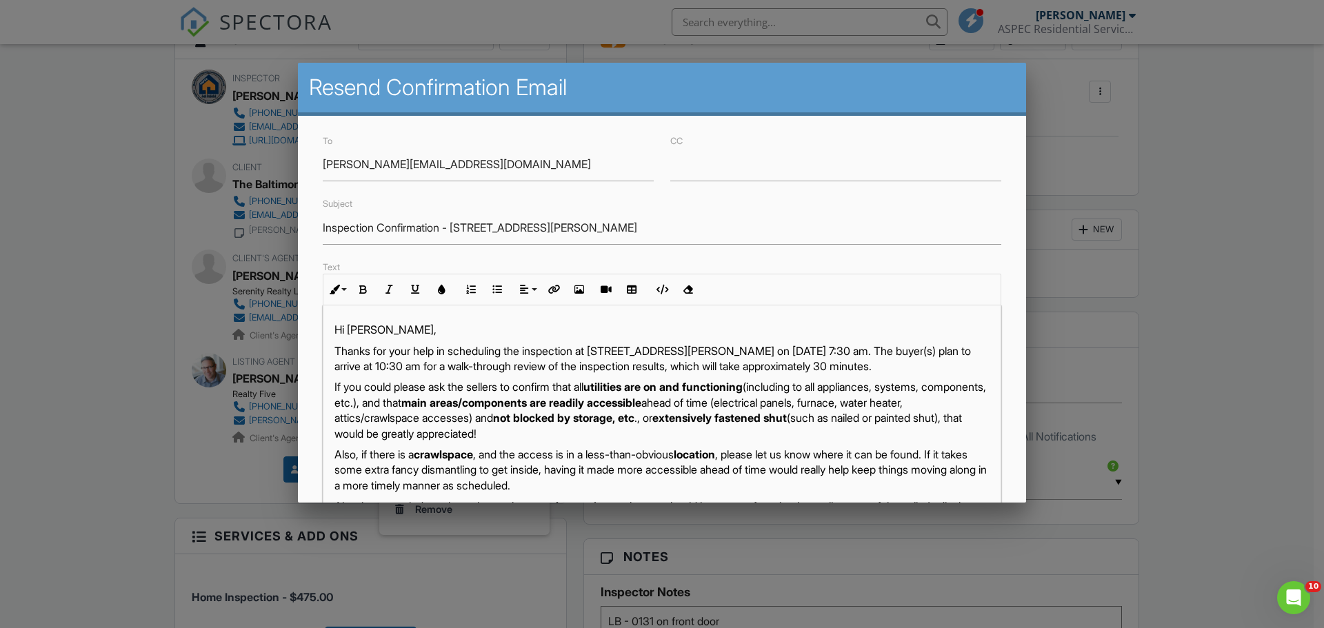
click at [63, 457] on div at bounding box center [662, 323] width 1324 height 785
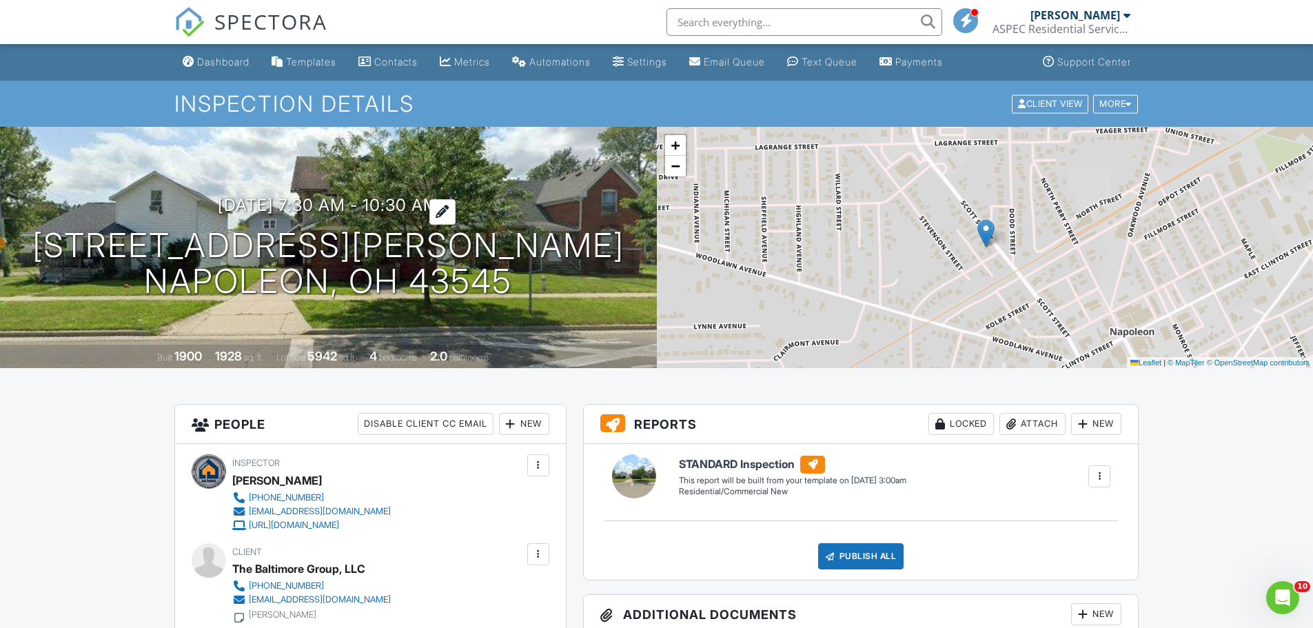
click at [410, 204] on h3 "08/30/2025 7:30 am - 10:30 am" at bounding box center [328, 205] width 221 height 19
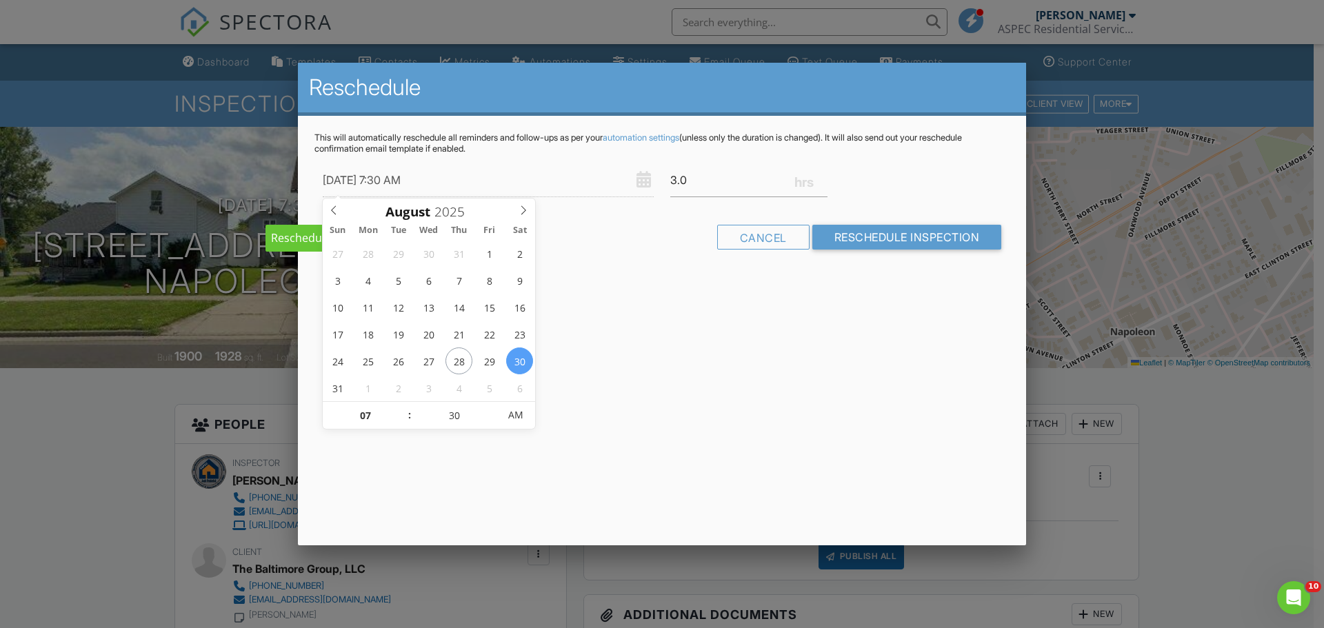
click at [809, 179] on div "3.0" at bounding box center [749, 180] width 174 height 34
click at [683, 186] on input "3.0" at bounding box center [748, 180] width 157 height 34
click at [825, 178] on input "3.25" at bounding box center [748, 180] width 157 height 34
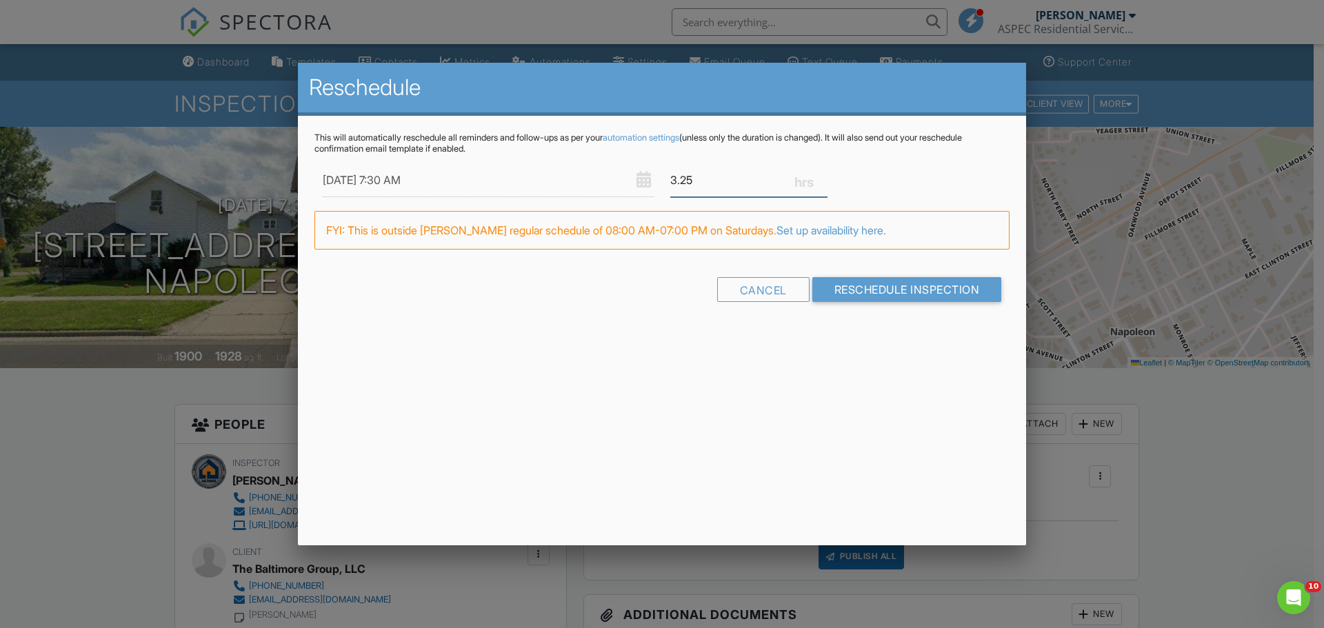
type input "3.5"
click at [823, 178] on input "3.5" at bounding box center [748, 180] width 157 height 34
click at [958, 290] on input "Reschedule Inspection" at bounding box center [907, 289] width 190 height 25
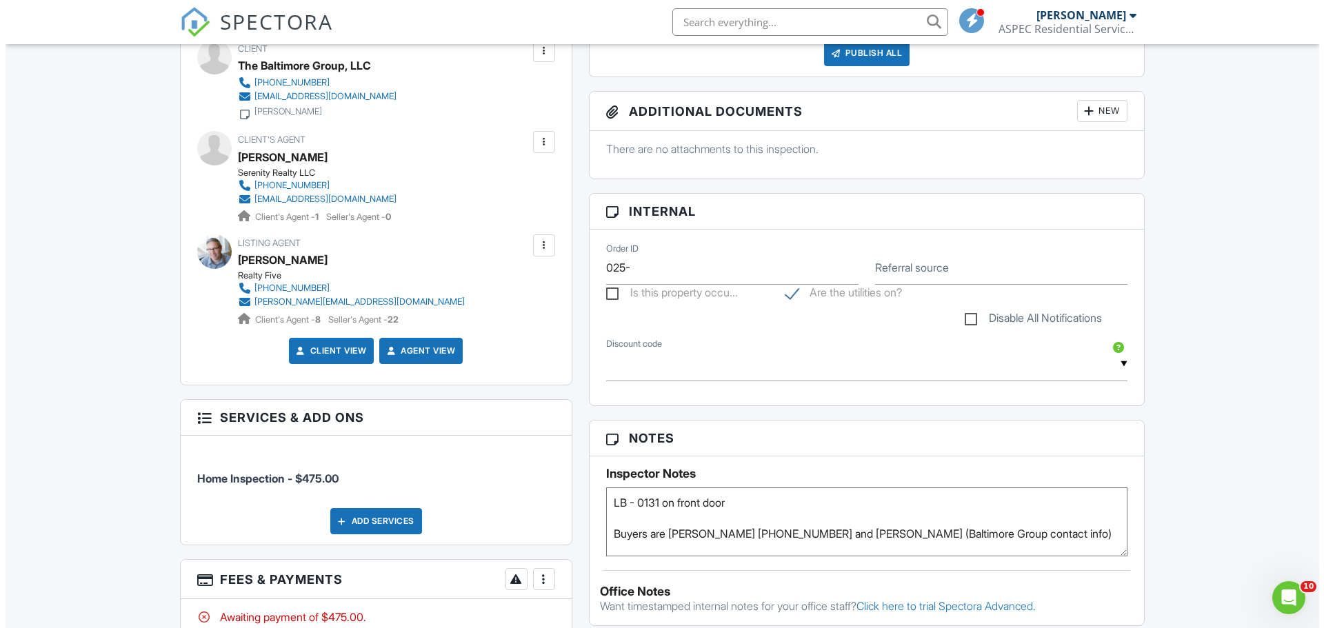
scroll to position [487, 0]
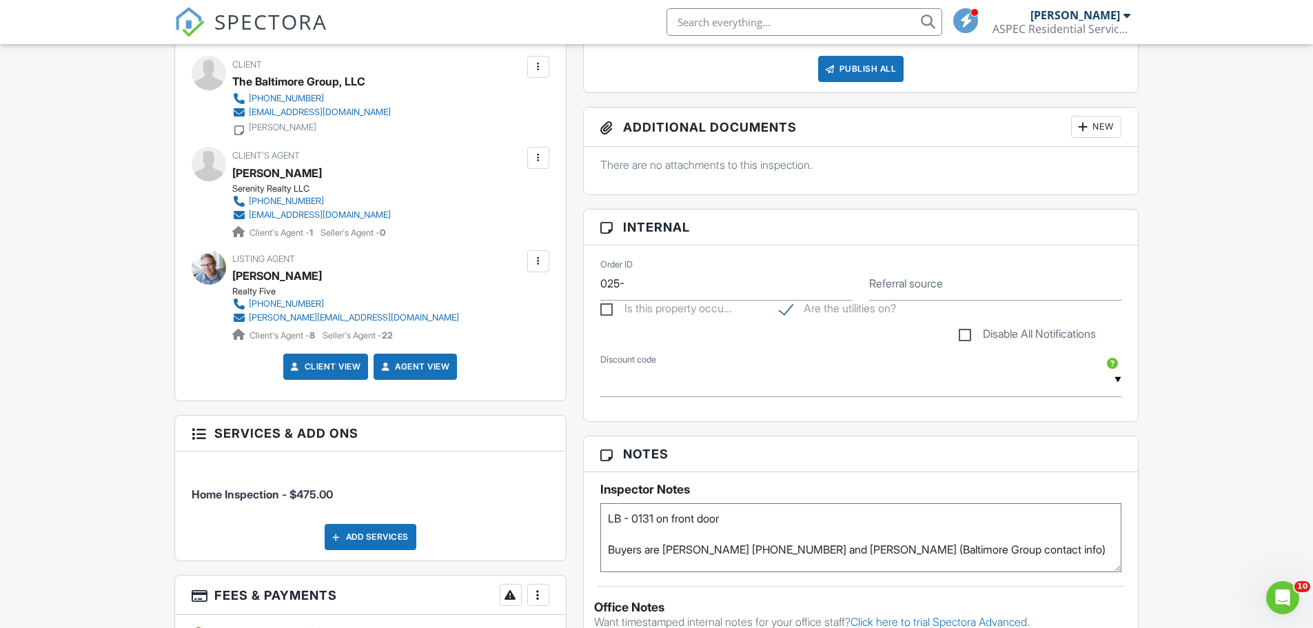
click at [539, 267] on div at bounding box center [539, 261] width 14 height 14
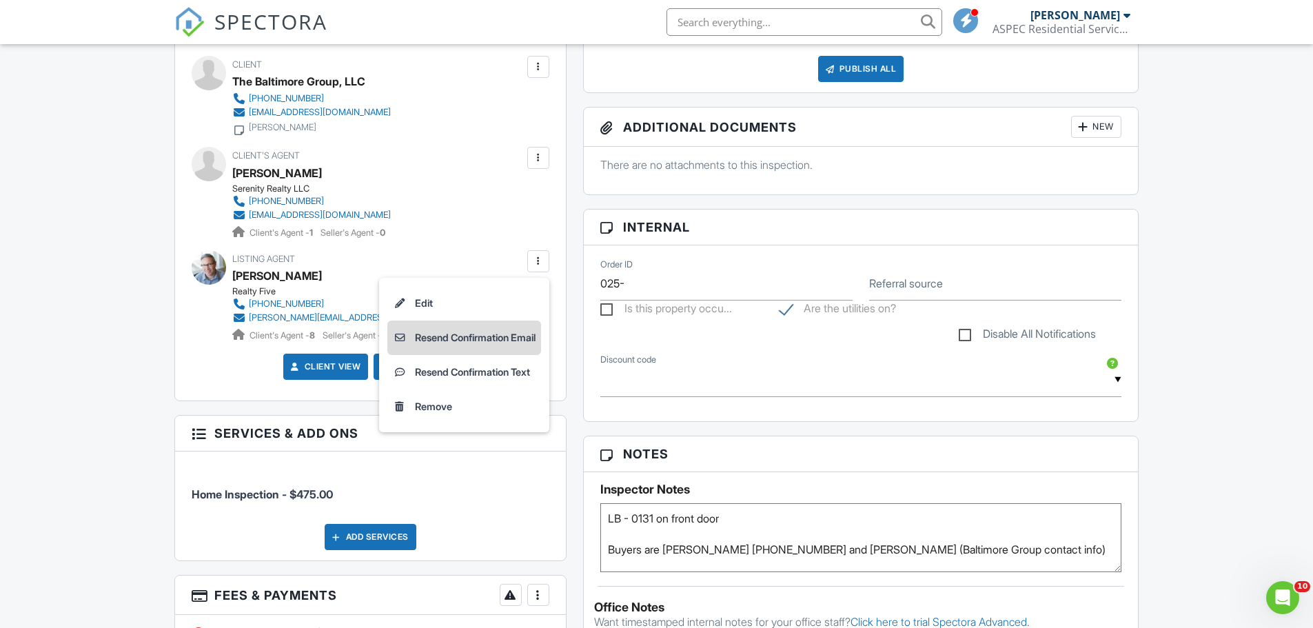
click at [520, 335] on li "Resend Confirmation Email" at bounding box center [464, 338] width 154 height 34
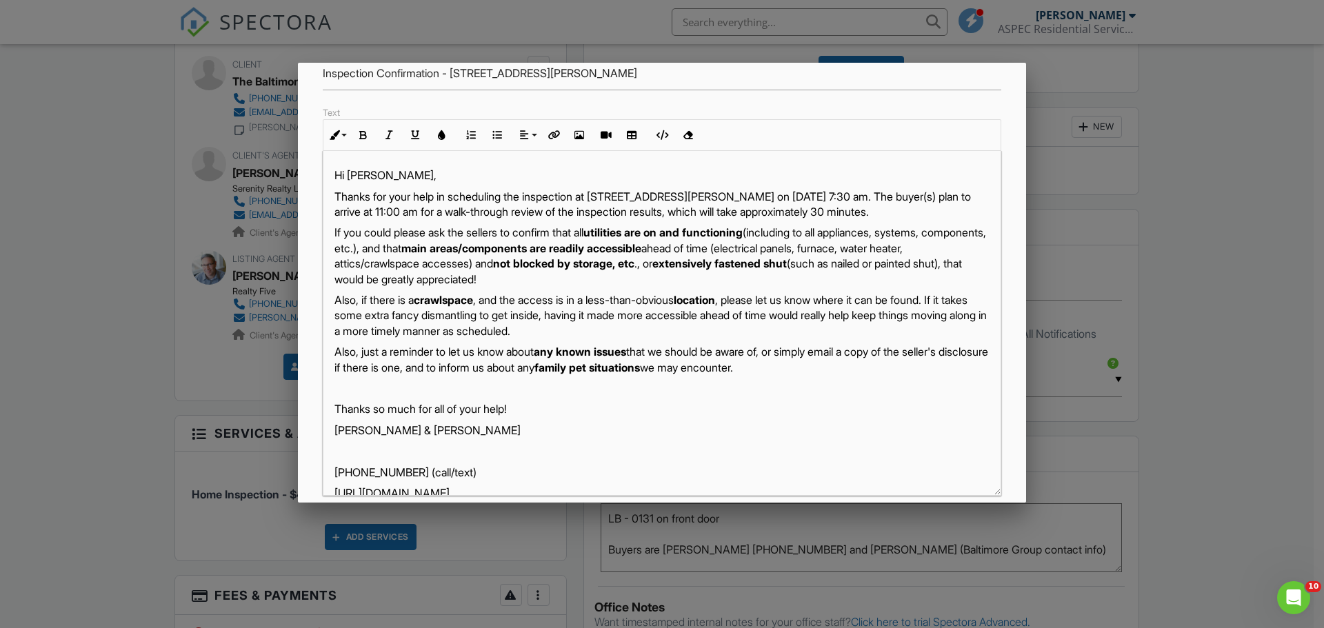
scroll to position [151, 0]
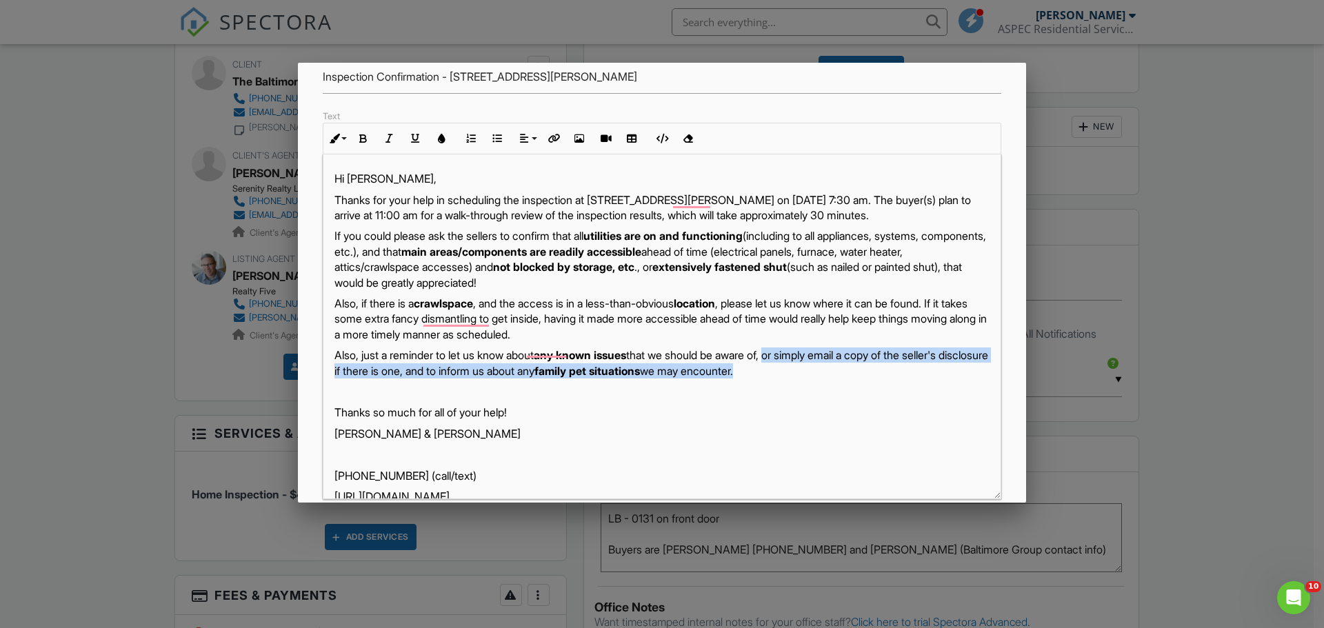
drag, startPoint x: 857, startPoint y: 387, endPoint x: 790, endPoint y: 374, distance: 68.3
click at [790, 374] on p "Also, just a reminder to let us know about any known issues that we should be a…" at bounding box center [661, 362] width 655 height 31
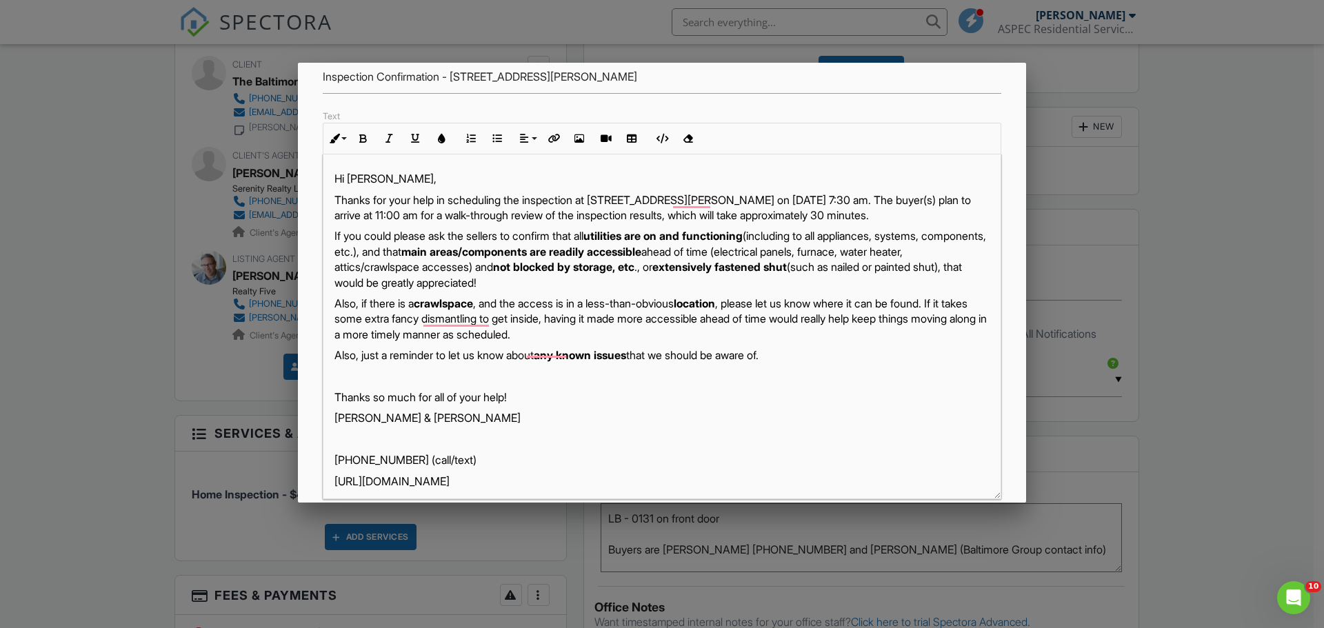
click at [907, 363] on p "Also, just a reminder to let us know about any known issues that we should be a…" at bounding box center [661, 354] width 655 height 15
click at [669, 342] on p "Also, if there is a crawlspace , and the access is in a less-than-obvious locat…" at bounding box center [661, 319] width 655 height 46
click at [665, 342] on p "Also, if there is a crawlspace , and the access is in a less-than-obvious locat…" at bounding box center [661, 319] width 655 height 46
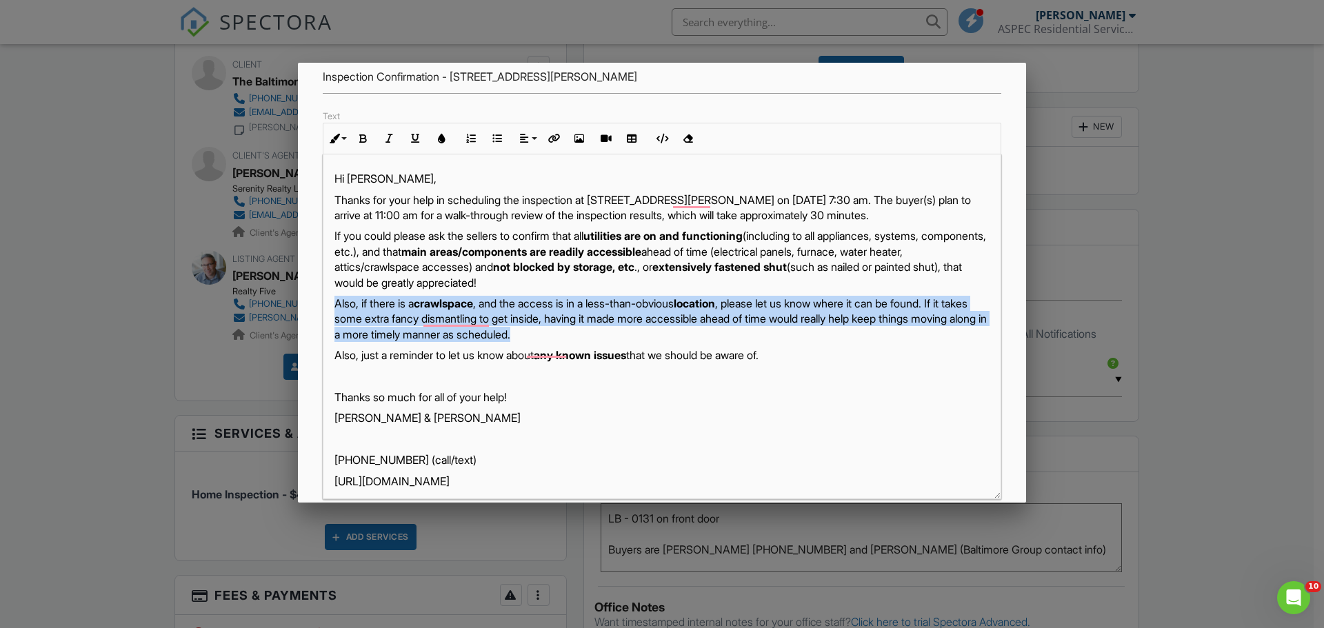
drag, startPoint x: 666, startPoint y: 354, endPoint x: 336, endPoint y: 321, distance: 331.8
click at [336, 321] on p "Also, if there is a crawlspace , and the access is in a less-than-obvious locat…" at bounding box center [661, 319] width 655 height 46
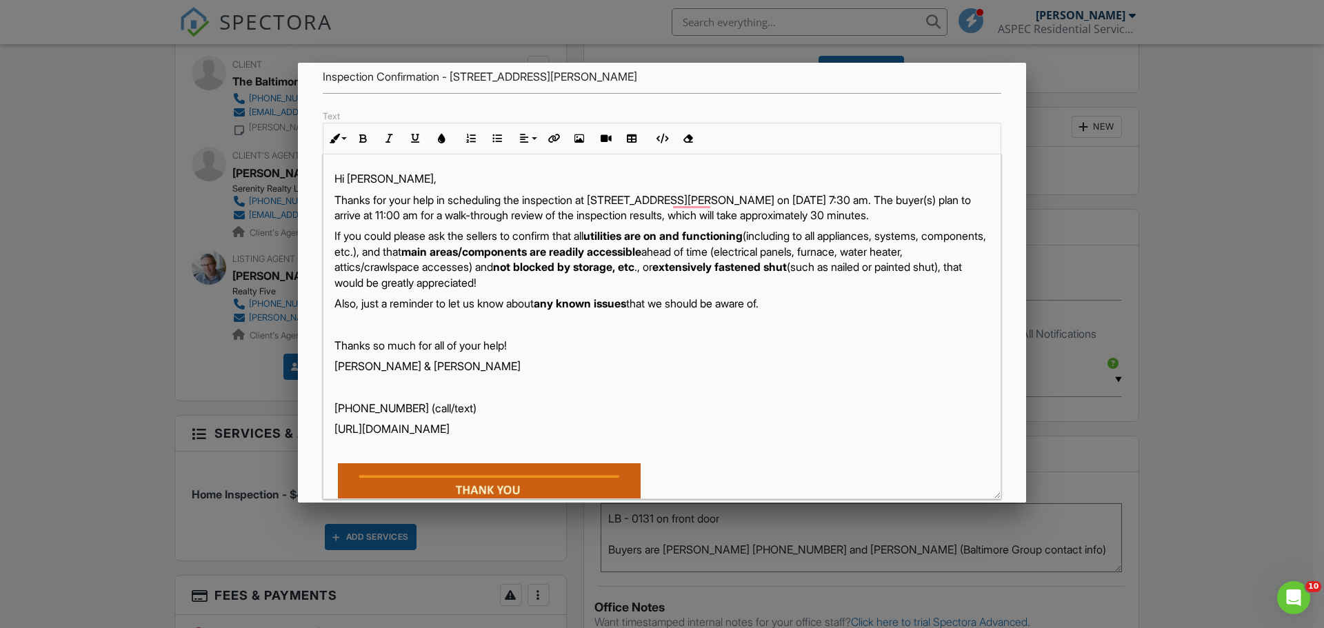
click at [345, 253] on p "If you could please ask the sellers to confirm that all utilities are on and fu…" at bounding box center [661, 259] width 655 height 62
click at [885, 311] on p "Also, just a reminder to let us know about any known issues that we should be a…" at bounding box center [661, 303] width 655 height 15
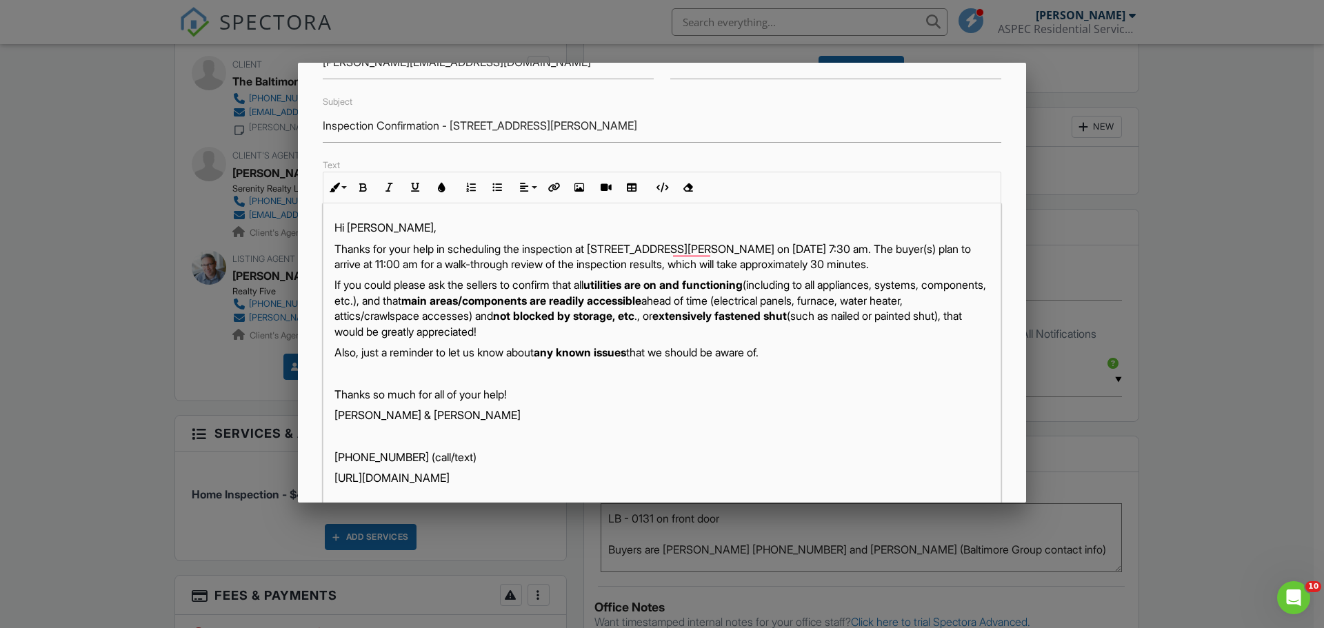
scroll to position [110, 0]
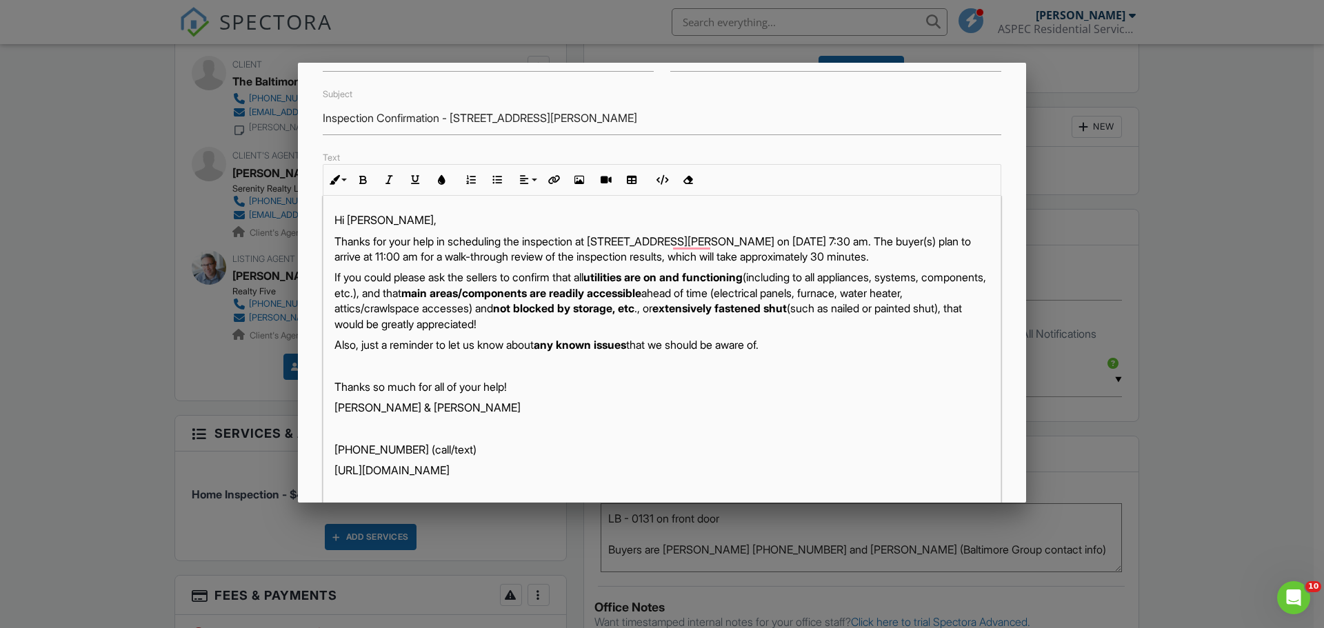
click at [848, 236] on p "Thanks for your help in scheduling the inspection at [STREET_ADDRESS][PERSON_NA…" at bounding box center [661, 249] width 655 height 31
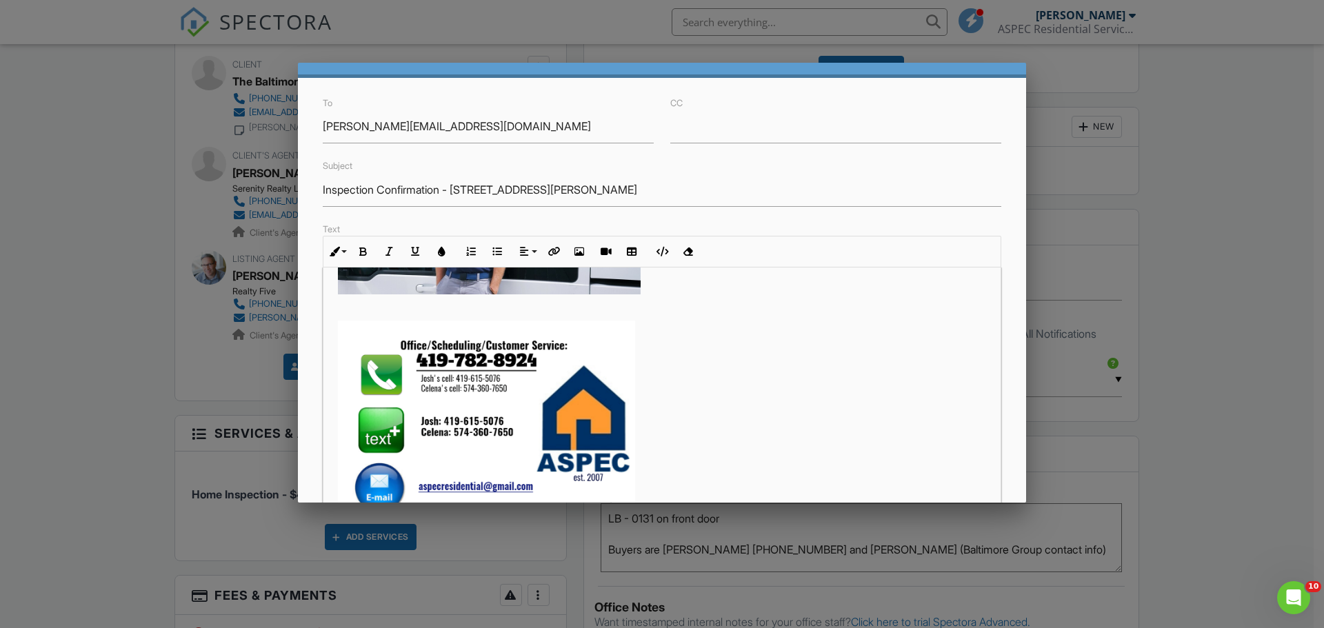
scroll to position [238, 0]
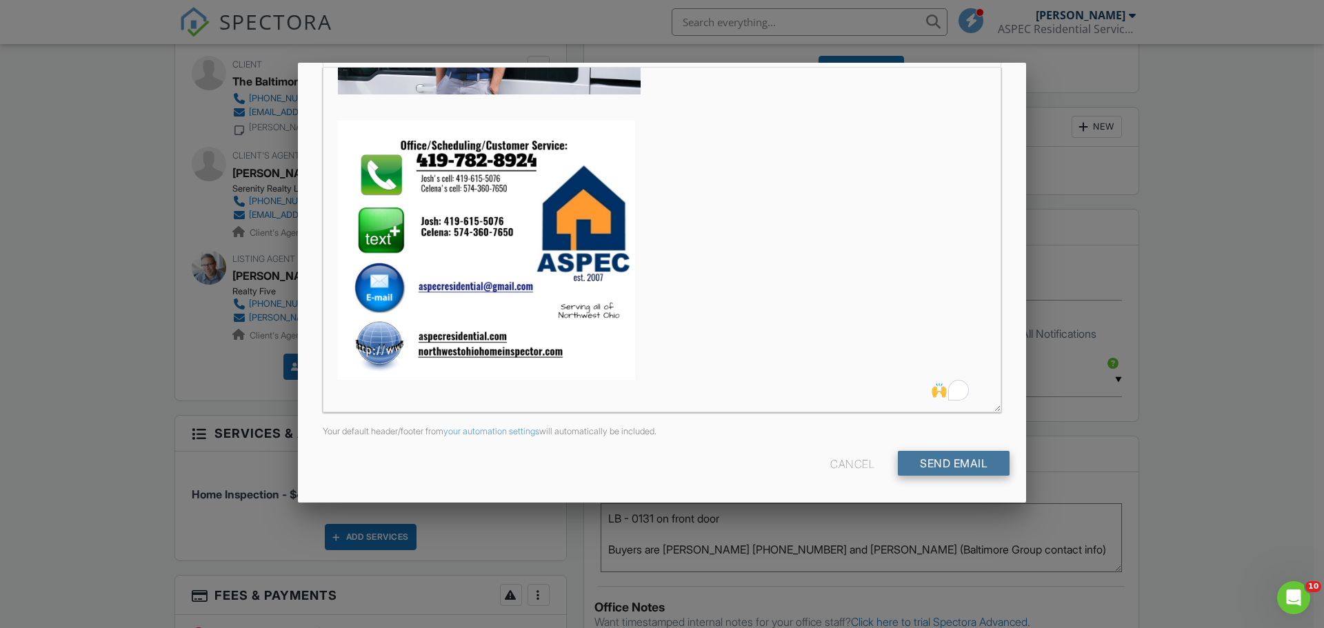
click at [961, 465] on input "Send Email" at bounding box center [954, 463] width 112 height 25
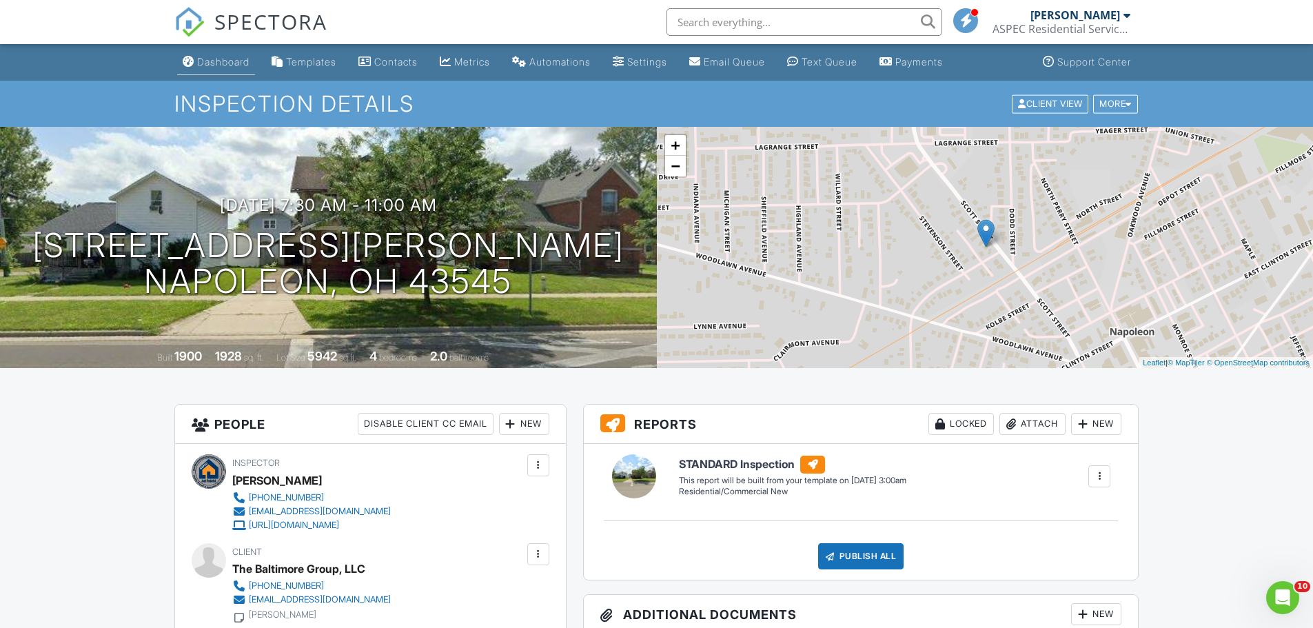
click at [223, 66] on div "Dashboard" at bounding box center [223, 62] width 52 height 12
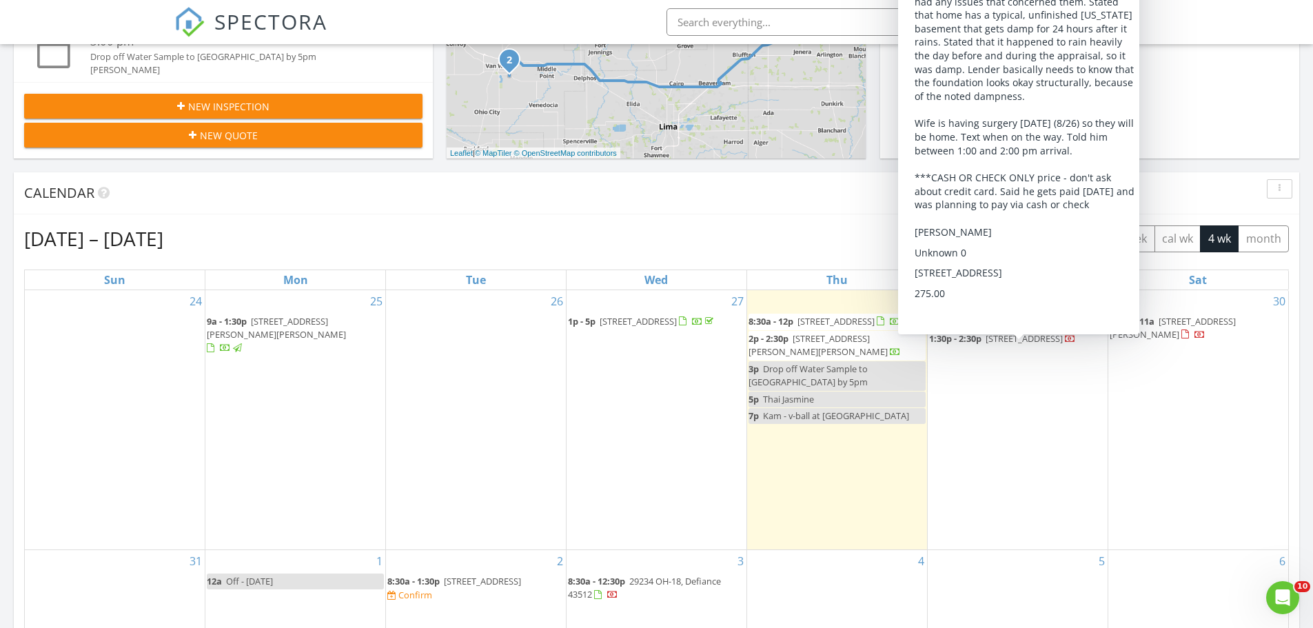
scroll to position [435, 0]
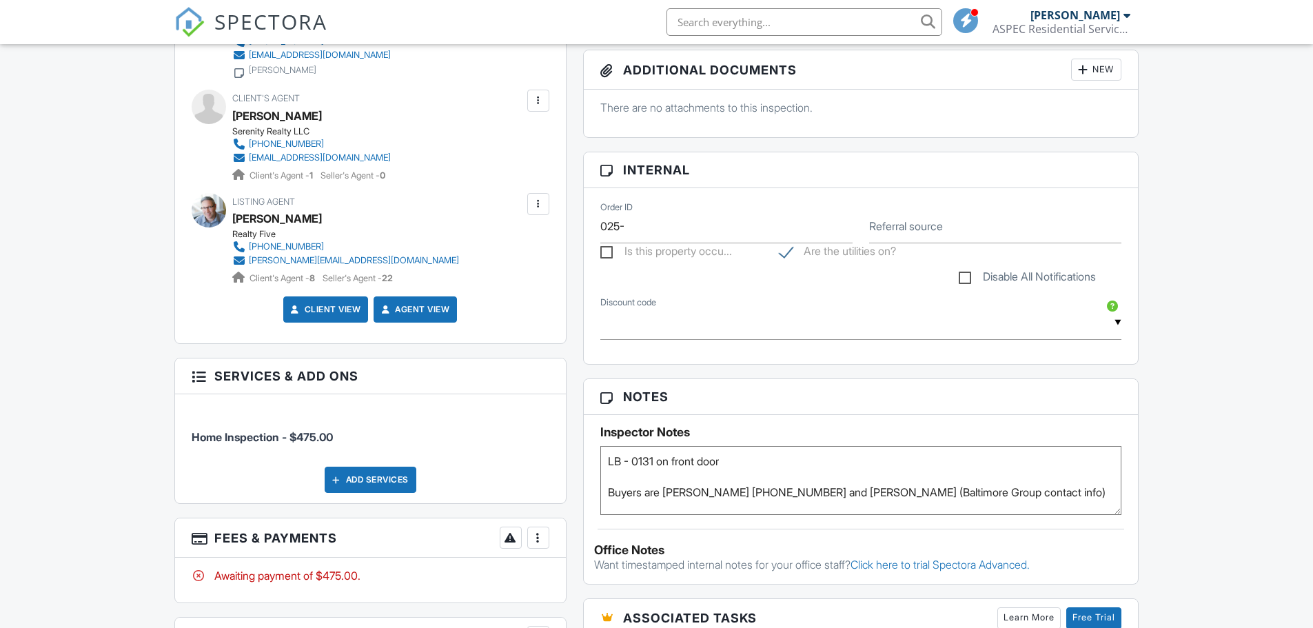
scroll to position [541, 0]
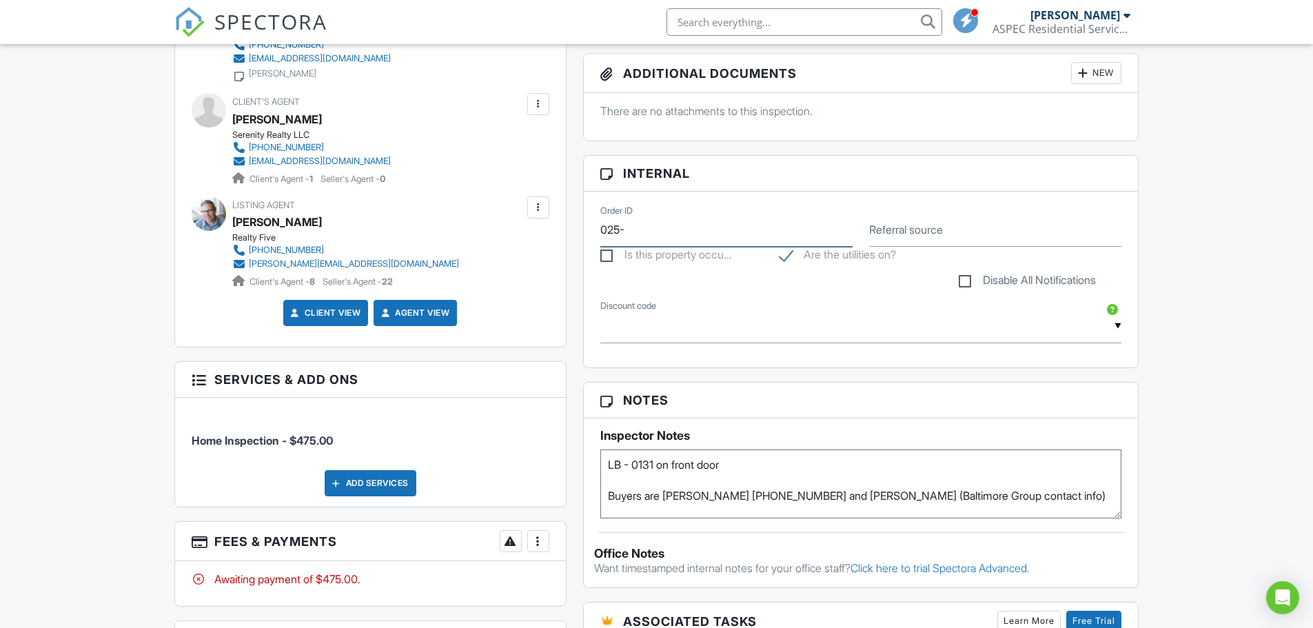
click at [756, 232] on input "025-" at bounding box center [727, 230] width 252 height 34
type input "025-202"
click at [1246, 344] on div "Dashboard Templates Contacts Metrics Automations Settings Email Queue Text Queu…" at bounding box center [656, 444] width 1313 height 1882
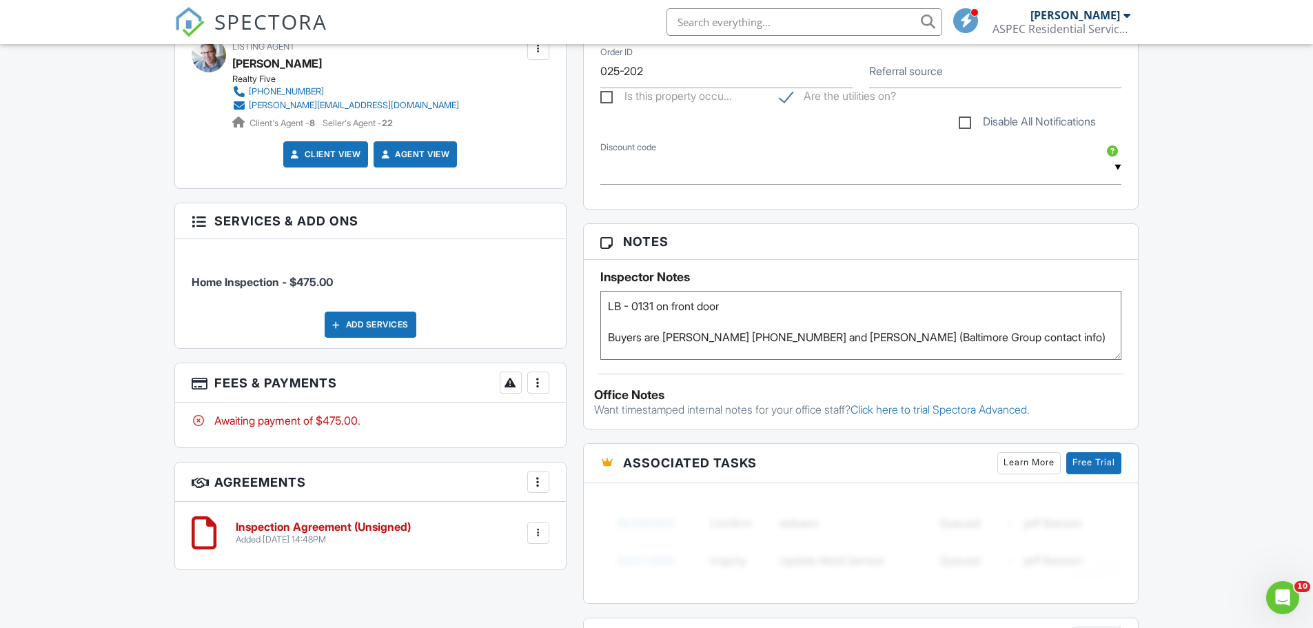
scroll to position [703, 0]
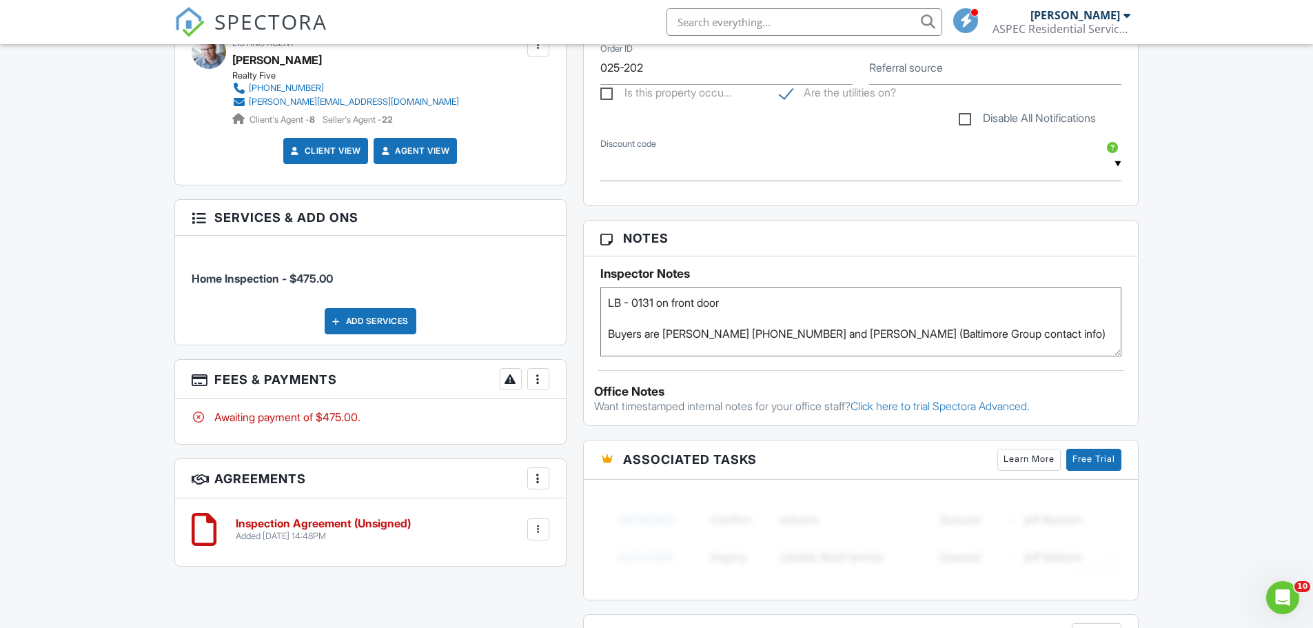
click at [827, 310] on textarea "LB - 0131 on front door Buyers are Scott Clemens 419-567-9700 and Rod Rittenhou…" at bounding box center [862, 322] width 522 height 69
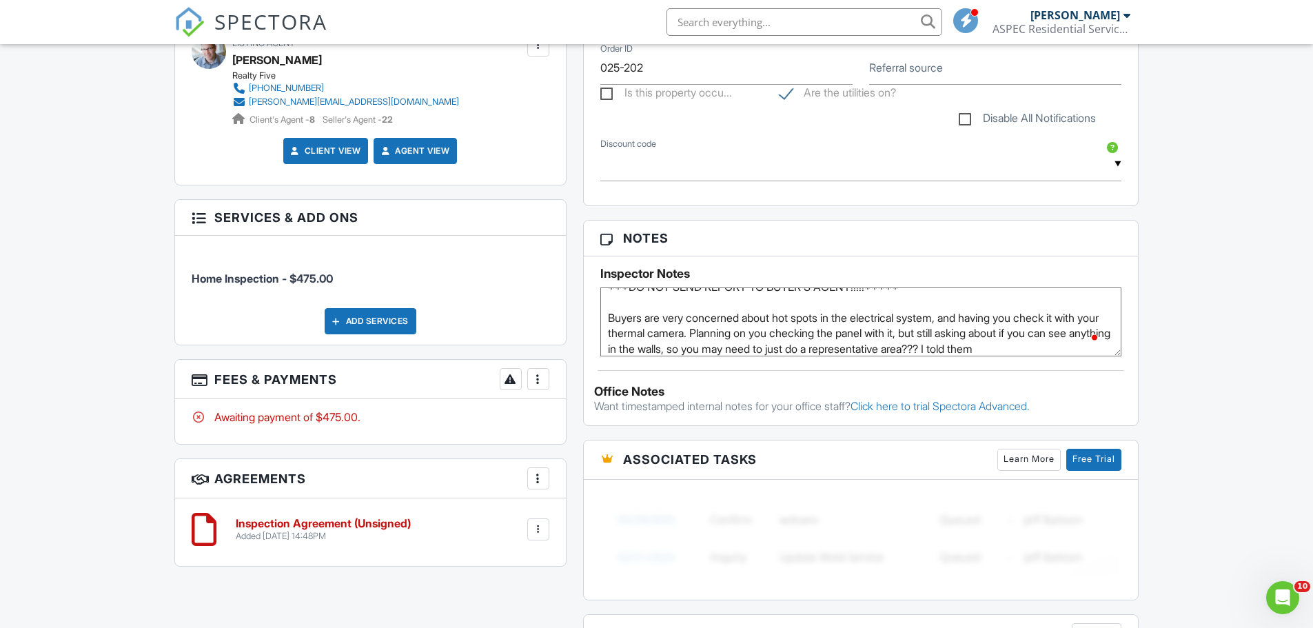
scroll to position [62, 0]
click at [1182, 373] on div "Dashboard Templates Contacts Metrics Automations Settings Email Queue Text Queu…" at bounding box center [656, 282] width 1313 height 1882
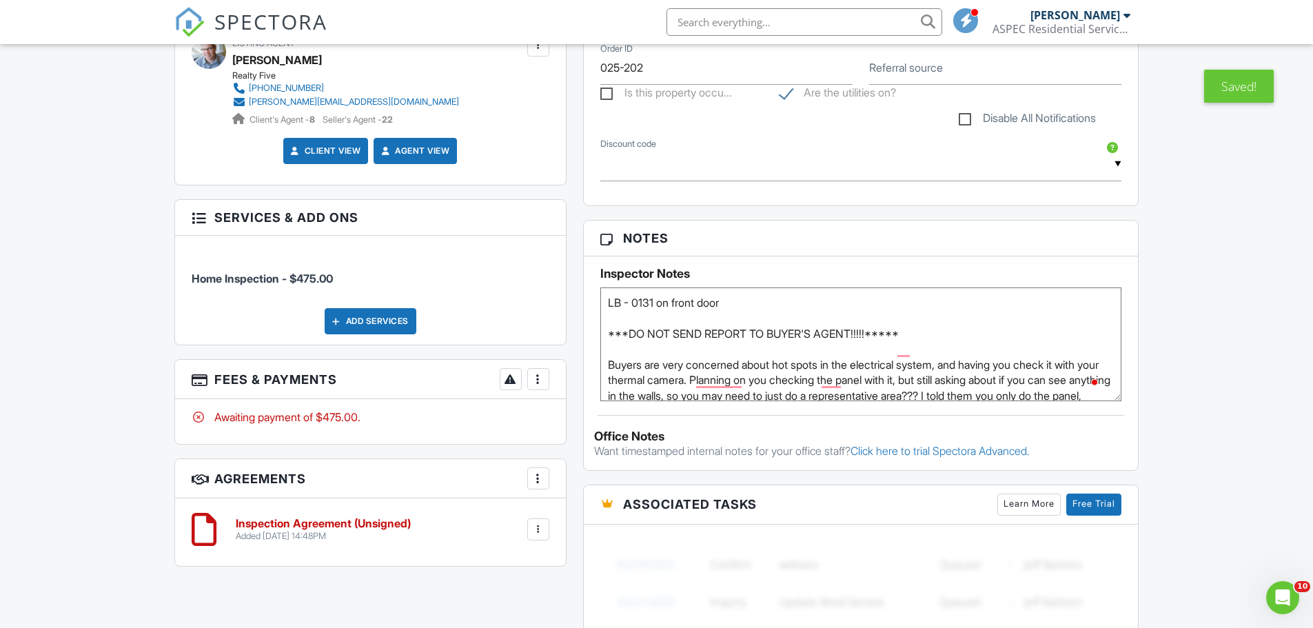
scroll to position [0, 0]
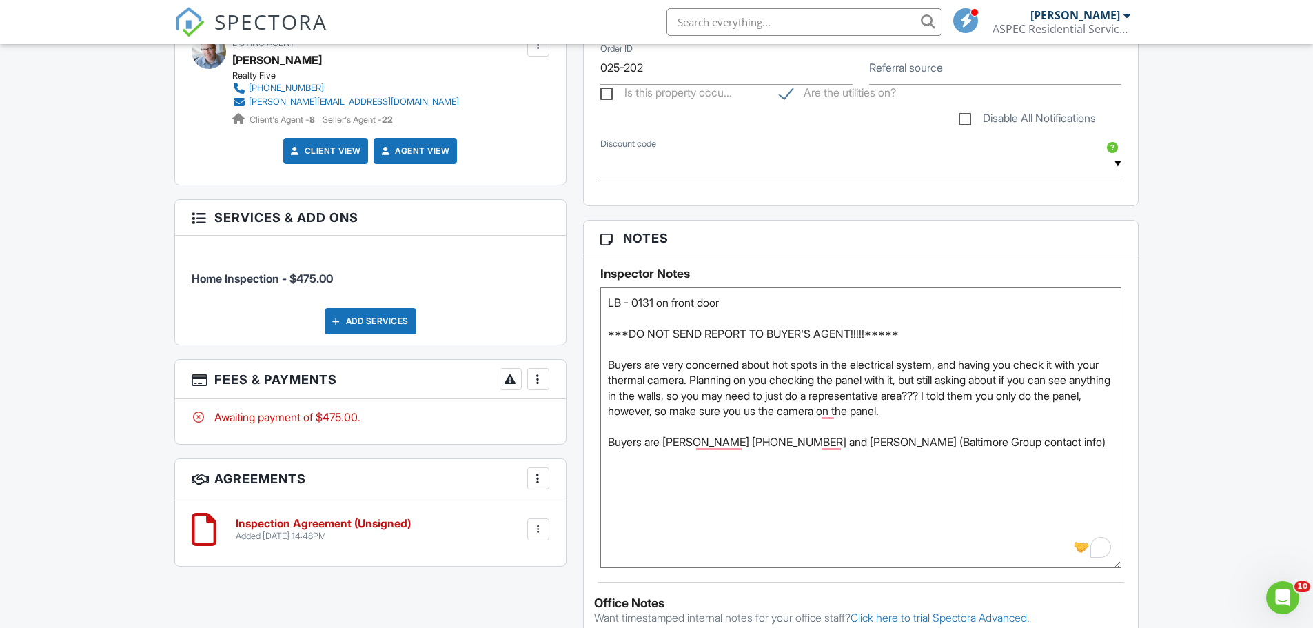
click at [1067, 444] on textarea "LB - 0131 on front door Buyers are Scott Clemens 419-567-9700 and Rod Rittenhou…" at bounding box center [862, 428] width 522 height 281
type textarea "LB - 0131 on front door ***DO NOT SEND REPORT TO BUYER'S AGENT!!!!!***** Buyers…"
click at [1170, 496] on div "Dashboard Templates Contacts Metrics Automations Settings Email Queue Text Queu…" at bounding box center [656, 388] width 1313 height 2094
click at [1275, 203] on div "Dashboard Templates Contacts Metrics Automations Settings Email Queue Text Queu…" at bounding box center [656, 388] width 1313 height 2094
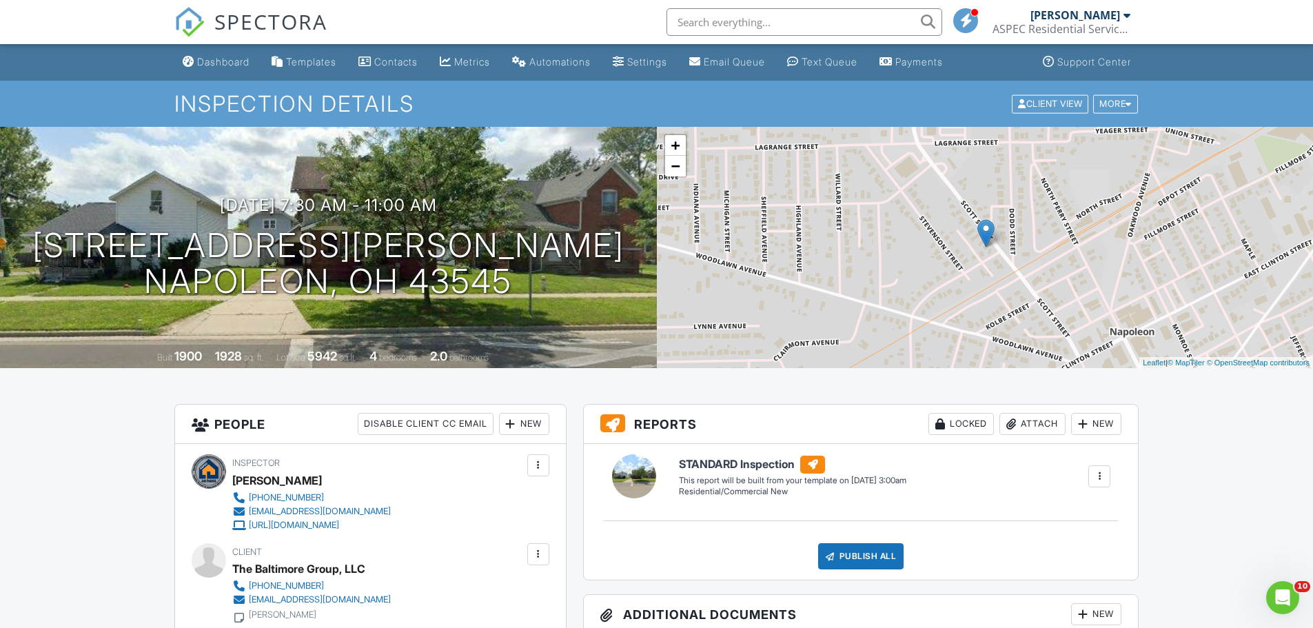
click at [238, 28] on span "SPECTORA" at bounding box center [270, 21] width 113 height 29
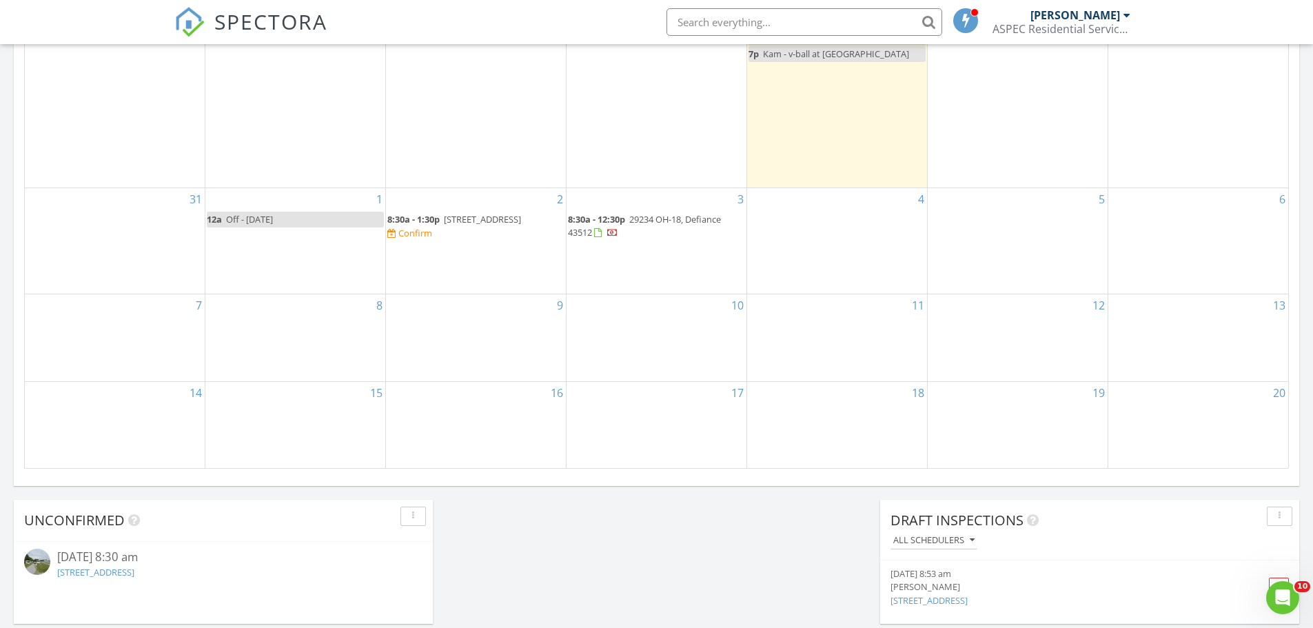
scroll to position [792, 0]
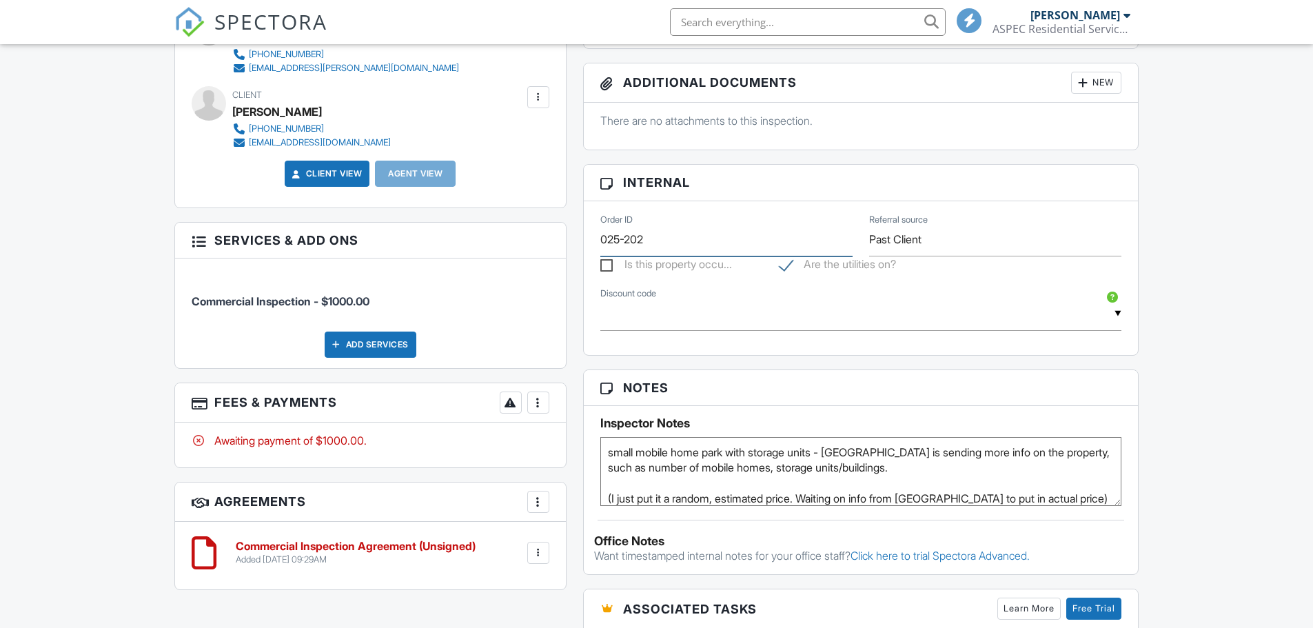
click at [755, 243] on input "025-202" at bounding box center [727, 240] width 252 height 34
type input "025-203"
click at [1193, 436] on div "Dashboard Templates Contacts Metrics Automations Settings Email Queue Text Queu…" at bounding box center [656, 283] width 1313 height 1809
click at [210, 30] on link "SPECTORA" at bounding box center [250, 33] width 153 height 29
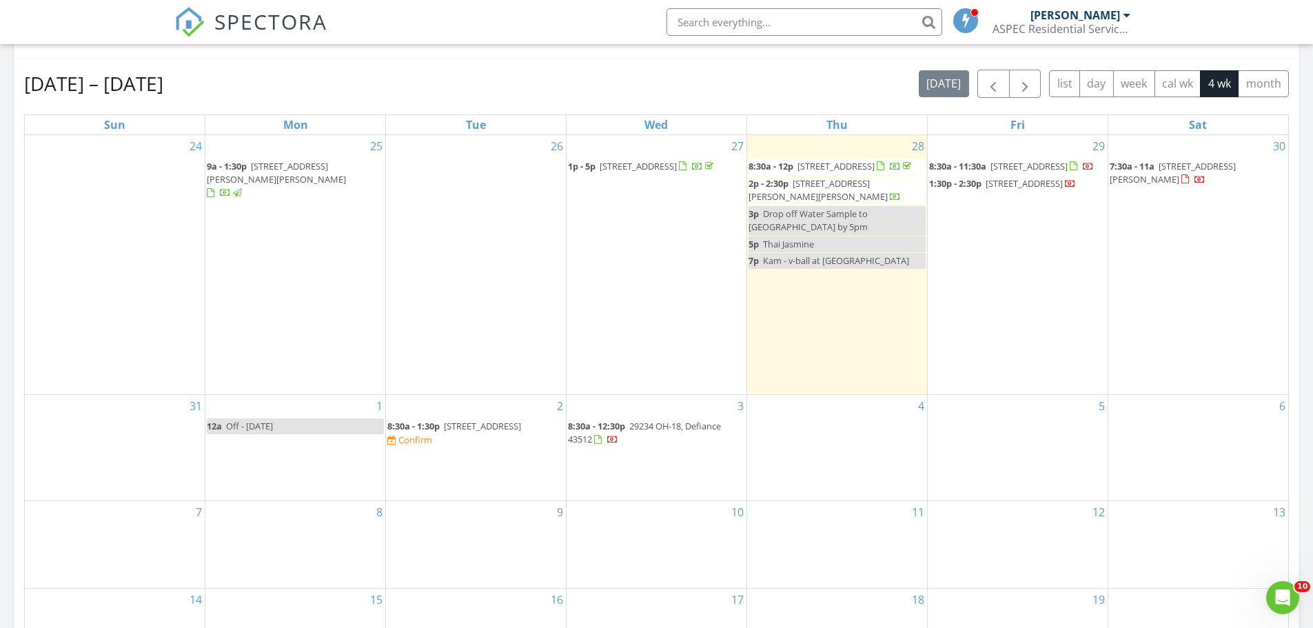
scroll to position [592, 0]
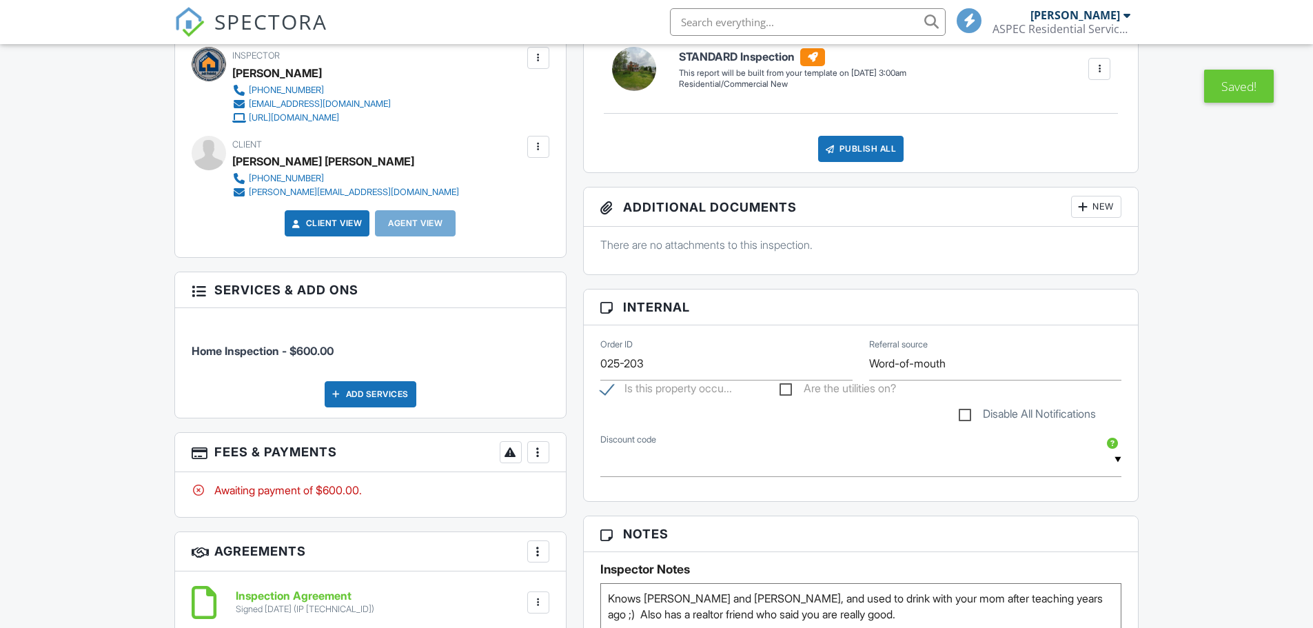
click at [794, 390] on label "Are the utilities on?" at bounding box center [838, 390] width 117 height 17
click at [789, 390] on input "Are the utilities on?" at bounding box center [784, 390] width 9 height 9
checkbox input "true"
click at [720, 359] on input "025-203" at bounding box center [727, 364] width 252 height 34
type input "025-204"
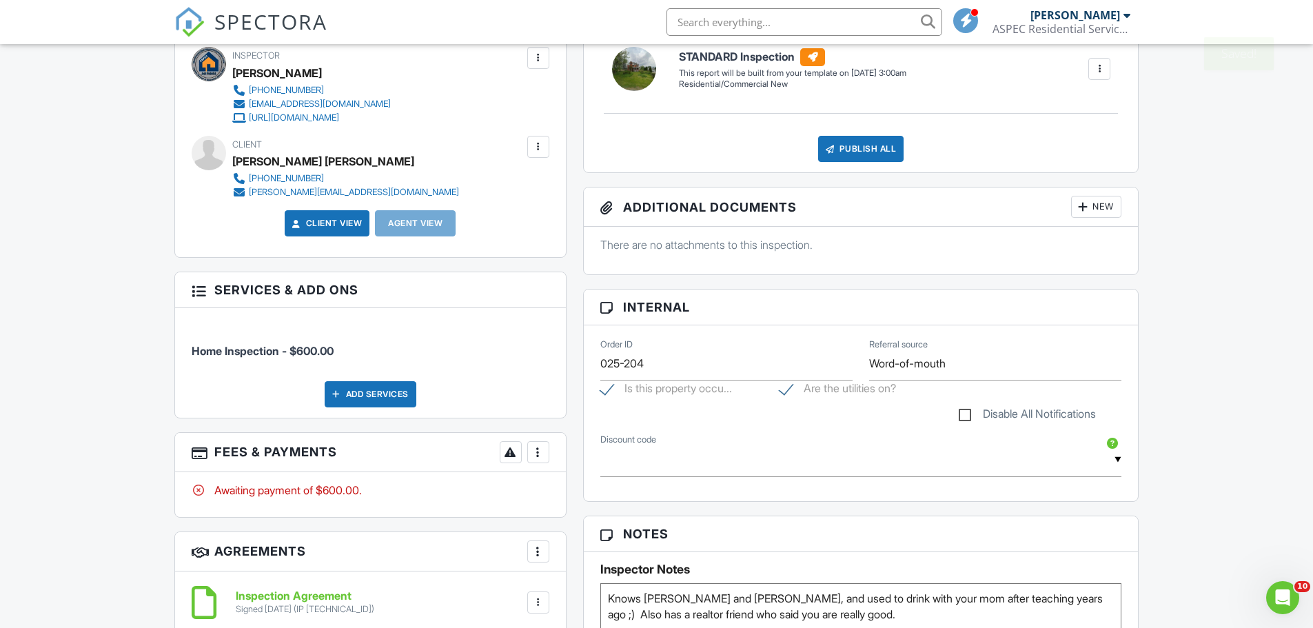
click at [1198, 410] on div "Dashboard Templates Contacts Metrics Automations Settings Email Queue Text Queu…" at bounding box center [656, 509] width 1313 height 1744
click at [1238, 516] on div "Dashboard Templates Contacts Metrics Automations Settings Email Queue Text Queu…" at bounding box center [656, 509] width 1313 height 1744
click at [1191, 458] on div "Dashboard Templates Contacts Metrics Automations Settings Email Queue Text Queu…" at bounding box center [656, 509] width 1313 height 1744
click at [119, 422] on div "Dashboard Templates Contacts Metrics Automations Settings Email Queue Text Queu…" at bounding box center [656, 509] width 1313 height 1744
click at [1192, 430] on div "Dashboard Templates Contacts Metrics Automations Settings Email Queue Text Queu…" at bounding box center [656, 509] width 1313 height 1744
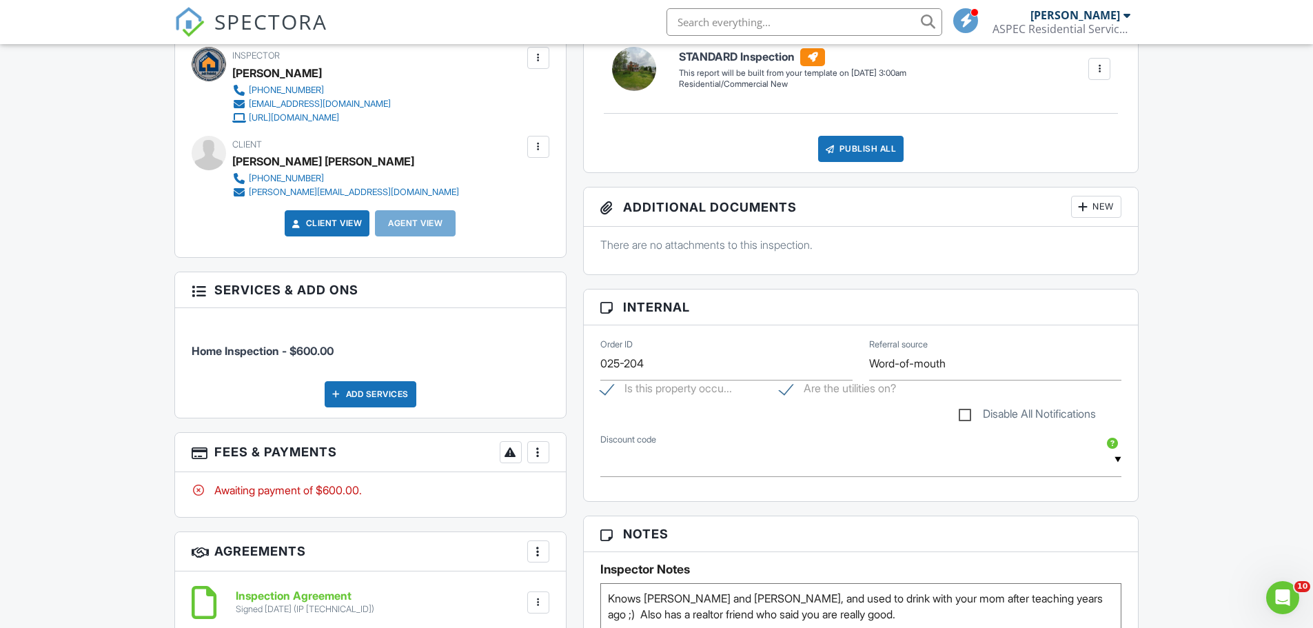
click at [1169, 396] on div "Dashboard Templates Contacts Metrics Automations Settings Email Queue Text Queu…" at bounding box center [656, 509] width 1313 height 1744
click at [1163, 404] on div "Dashboard Templates Contacts Metrics Automations Settings Email Queue Text Queu…" at bounding box center [656, 509] width 1313 height 1744
click at [154, 238] on div "Dashboard Templates Contacts Metrics Automations Settings Email Queue Text Queu…" at bounding box center [656, 509] width 1313 height 1744
click at [208, 10] on div "SPECTORA" at bounding box center [250, 22] width 153 height 44
click at [288, 33] on span "SPECTORA" at bounding box center [270, 21] width 113 height 29
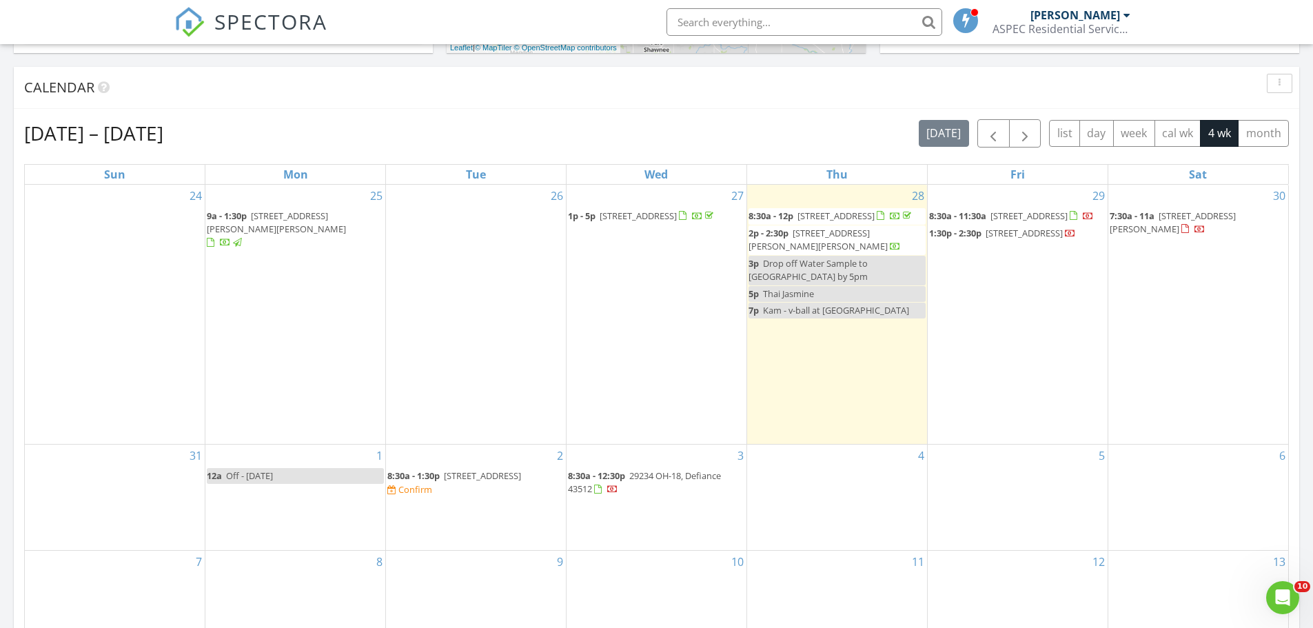
scroll to position [541, 0]
